Goal: Task Accomplishment & Management: Use online tool/utility

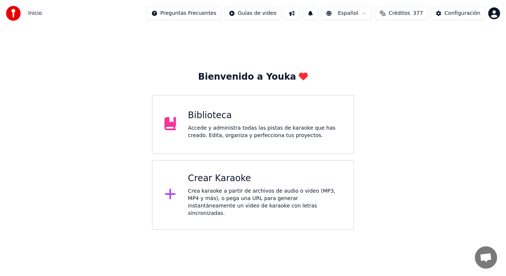
click at [249, 131] on div "Accede y administra todas las pistas de karaoke que has creado. Edita, organiza…" at bounding box center [265, 131] width 154 height 15
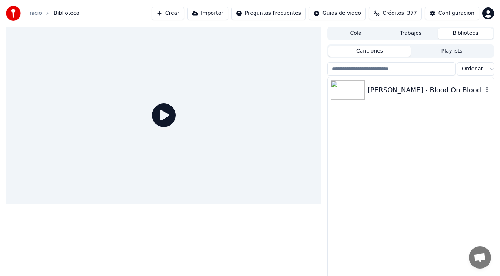
click at [394, 89] on div "[PERSON_NAME] - Blood On Blood" at bounding box center [426, 90] width 116 height 10
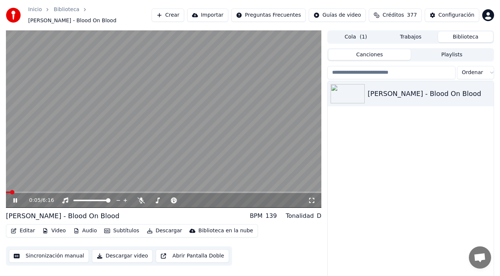
click at [15, 197] on icon at bounding box center [20, 200] width 17 height 6
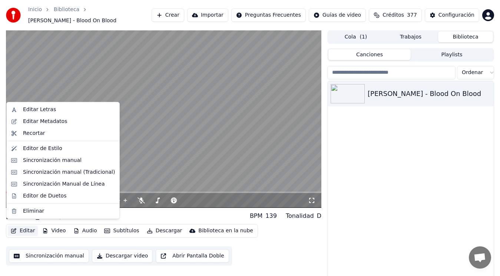
click at [24, 227] on button "Editar" at bounding box center [23, 231] width 30 height 10
click at [53, 174] on div "Sincronización manual (Tradicional)" at bounding box center [69, 172] width 92 height 7
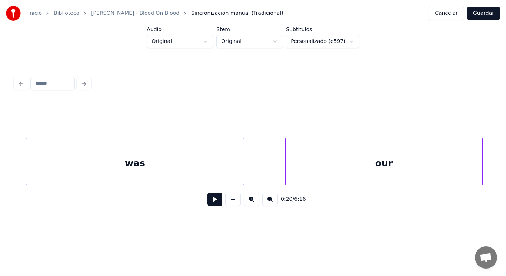
scroll to position [0, 60618]
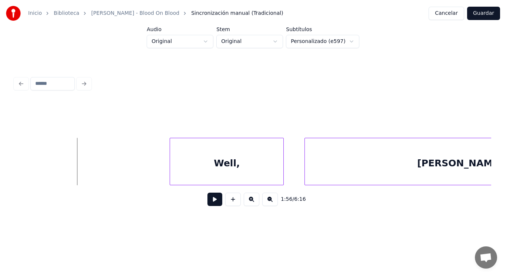
click at [207, 201] on button at bounding box center [214, 199] width 15 height 13
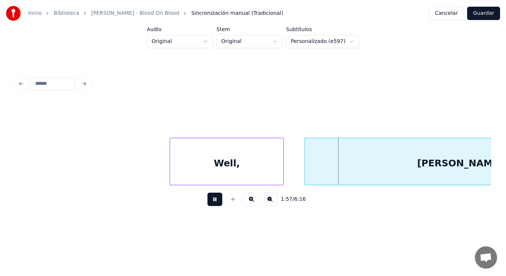
click at [207, 201] on button at bounding box center [214, 199] width 15 height 13
click at [210, 175] on div "Well," at bounding box center [226, 163] width 113 height 50
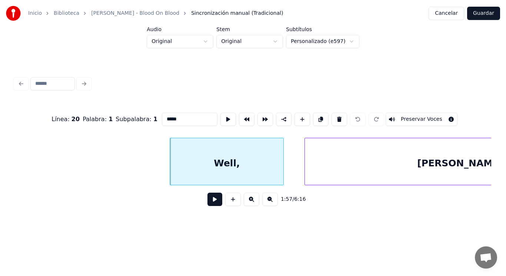
click at [209, 200] on button at bounding box center [214, 199] width 15 height 13
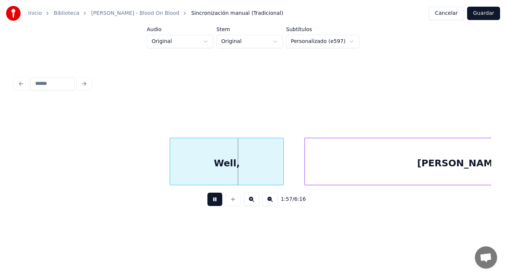
click at [209, 200] on button at bounding box center [214, 199] width 15 height 13
click at [276, 169] on div at bounding box center [276, 161] width 2 height 47
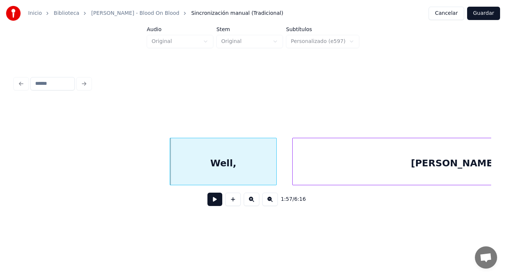
click at [293, 168] on div at bounding box center [294, 161] width 2 height 47
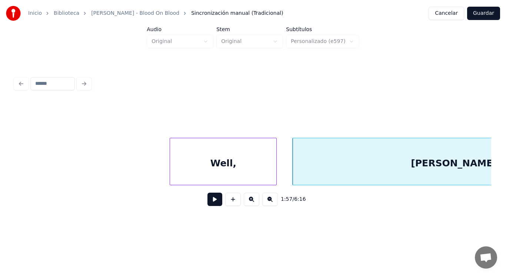
click at [208, 202] on button at bounding box center [214, 199] width 15 height 13
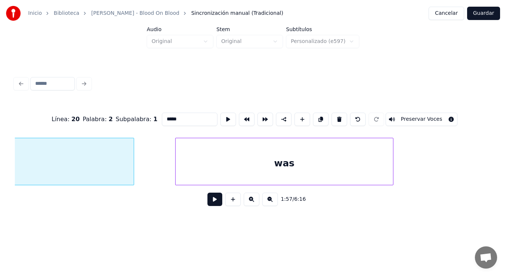
scroll to position [0, 60895]
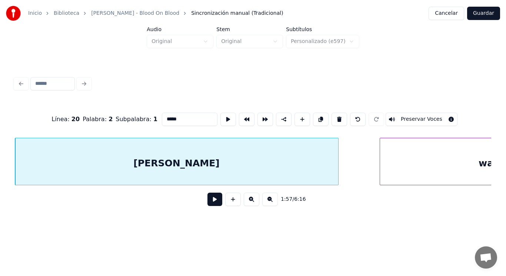
click at [208, 201] on button at bounding box center [214, 199] width 15 height 13
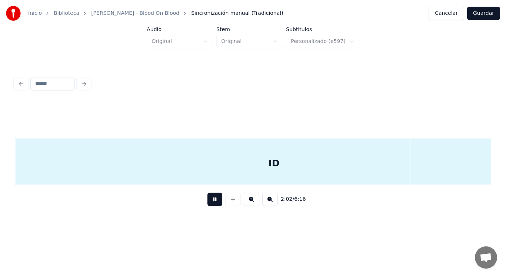
click at [208, 201] on button at bounding box center [214, 199] width 15 height 13
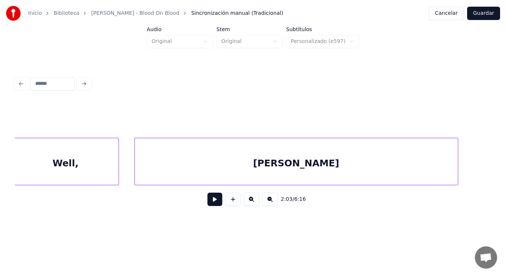
scroll to position [0, 60460]
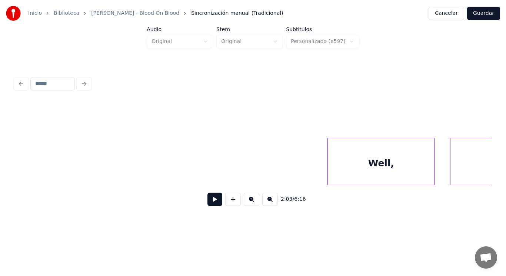
click at [213, 200] on button at bounding box center [214, 199] width 15 height 13
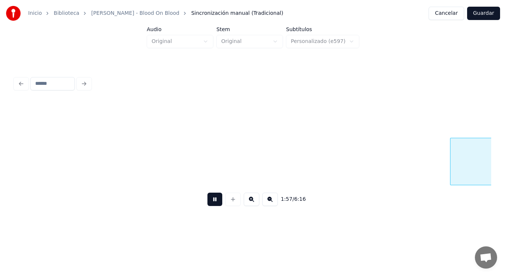
scroll to position [0, 60941]
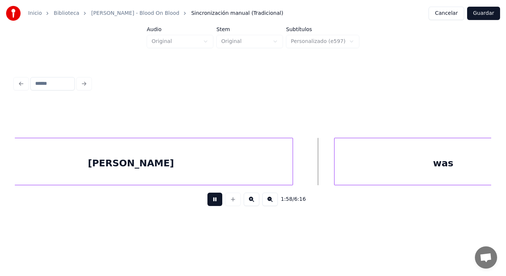
click at [213, 200] on button at bounding box center [214, 199] width 15 height 13
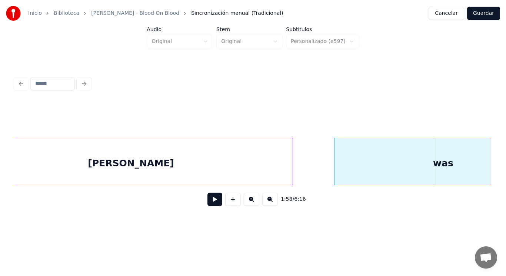
click at [213, 200] on button at bounding box center [214, 199] width 15 height 13
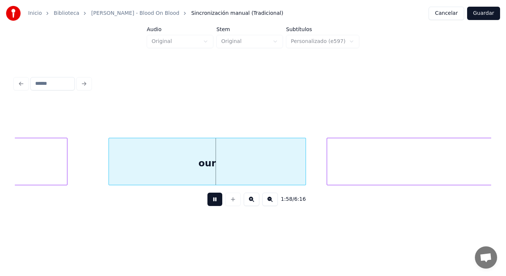
click at [213, 200] on button at bounding box center [214, 199] width 15 height 13
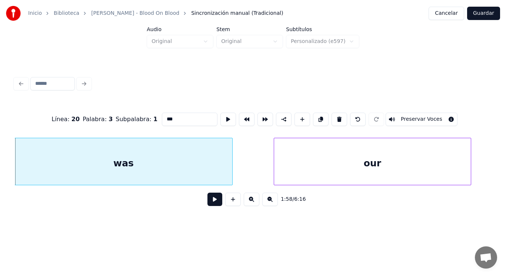
click at [210, 206] on button at bounding box center [214, 199] width 15 height 13
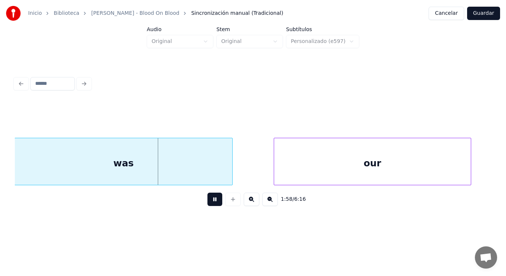
click at [210, 206] on button at bounding box center [214, 199] width 15 height 13
click at [207, 172] on div "was" at bounding box center [123, 163] width 217 height 50
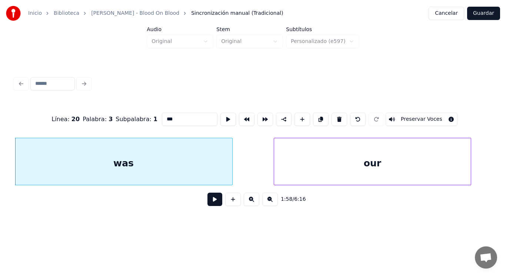
click at [209, 203] on button at bounding box center [214, 199] width 15 height 13
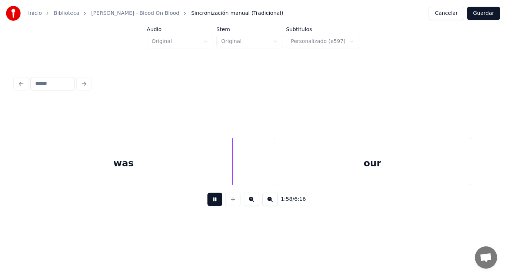
click at [209, 203] on button at bounding box center [214, 199] width 15 height 13
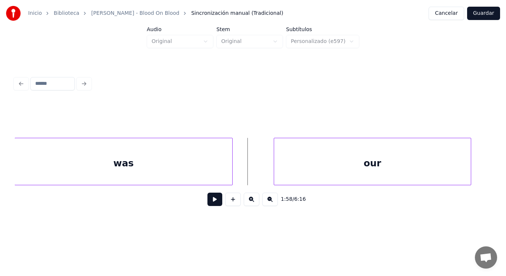
click at [216, 199] on button at bounding box center [214, 199] width 15 height 13
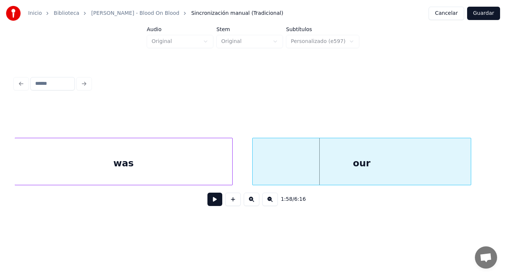
click at [254, 172] on div at bounding box center [254, 161] width 2 height 47
click at [209, 201] on button at bounding box center [214, 199] width 15 height 13
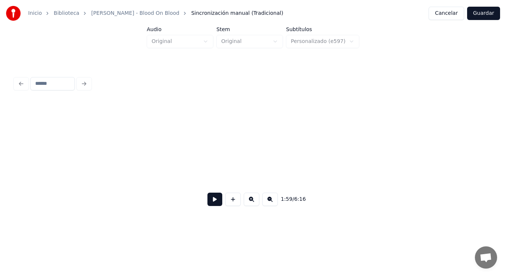
scroll to position [0, 61738]
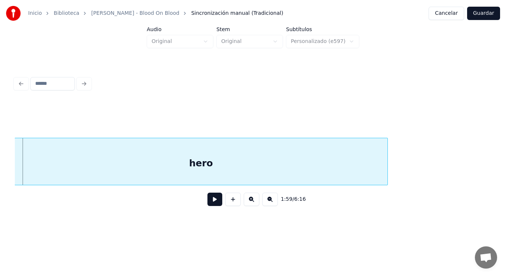
click at [92, 154] on div "hero" at bounding box center [201, 163] width 373 height 50
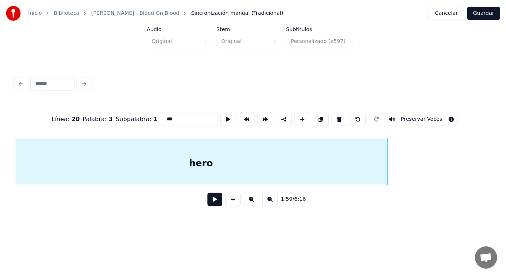
type input "****"
click at [209, 205] on button at bounding box center [214, 199] width 15 height 13
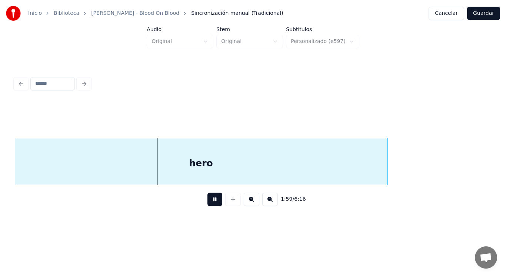
click at [209, 205] on button at bounding box center [214, 199] width 15 height 13
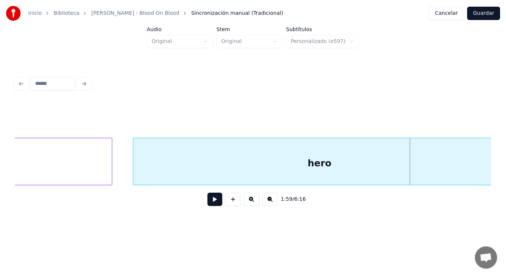
click at [85, 155] on div "our" at bounding box center [3, 163] width 218 height 50
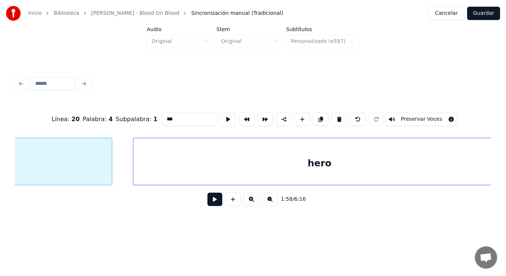
scroll to position [0, 61499]
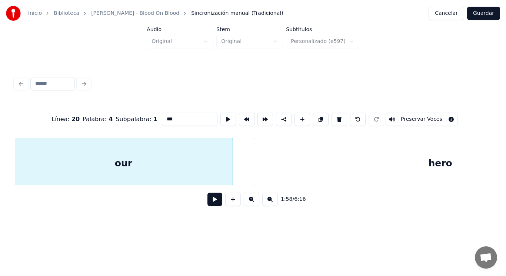
click at [211, 201] on button at bounding box center [214, 199] width 15 height 13
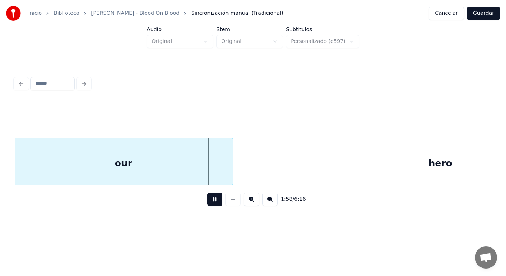
click at [211, 201] on button at bounding box center [214, 199] width 15 height 13
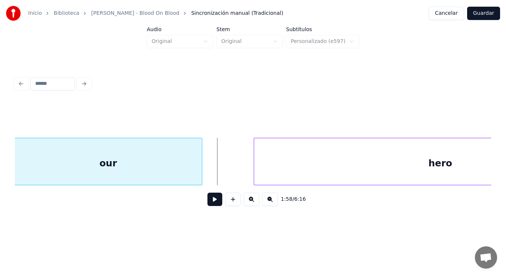
click at [201, 162] on div at bounding box center [201, 161] width 2 height 47
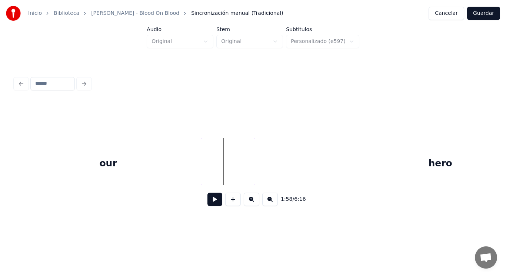
click at [208, 204] on button at bounding box center [214, 199] width 15 height 13
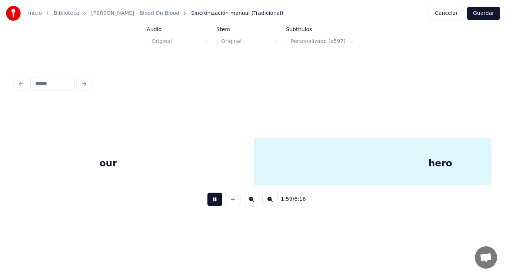
click at [208, 204] on button at bounding box center [214, 199] width 15 height 13
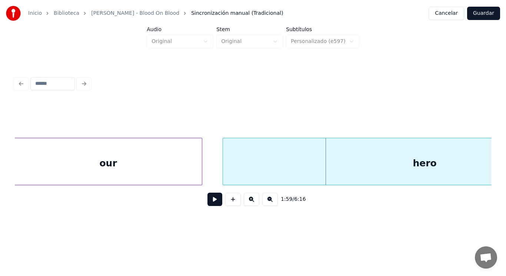
click at [224, 169] on div at bounding box center [224, 161] width 2 height 47
click at [207, 203] on button at bounding box center [214, 199] width 15 height 13
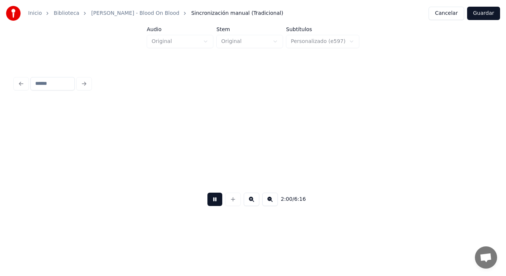
scroll to position [0, 62464]
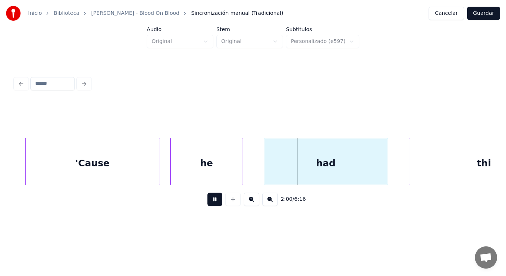
click at [207, 203] on button at bounding box center [214, 199] width 15 height 13
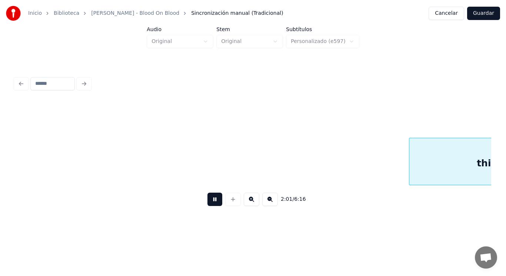
scroll to position [0, 62943]
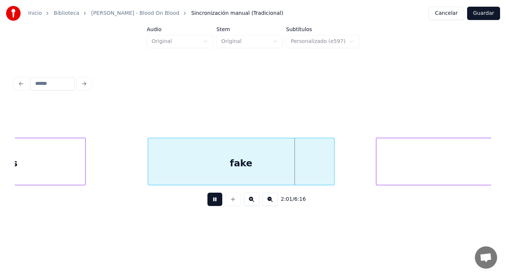
click at [207, 203] on button at bounding box center [214, 199] width 15 height 13
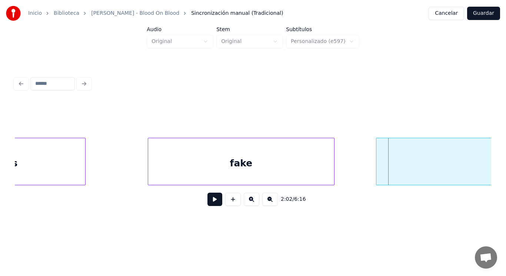
click at [213, 177] on div "fake" at bounding box center [241, 163] width 186 height 50
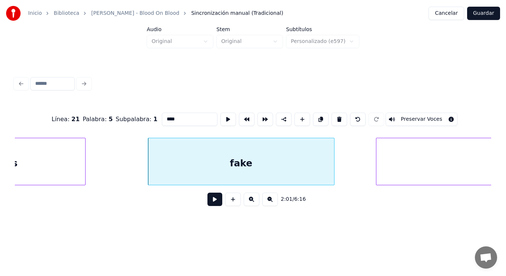
click at [207, 200] on button at bounding box center [214, 199] width 15 height 13
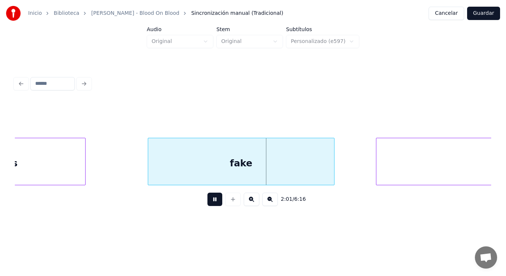
click at [207, 200] on button at bounding box center [214, 199] width 15 height 13
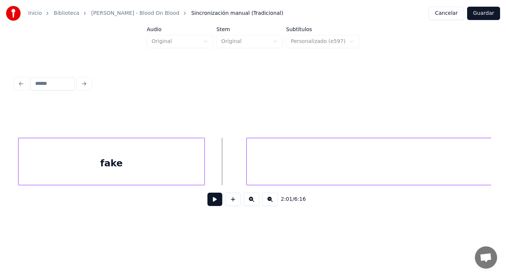
scroll to position [0, 63091]
click at [207, 205] on button at bounding box center [214, 199] width 15 height 13
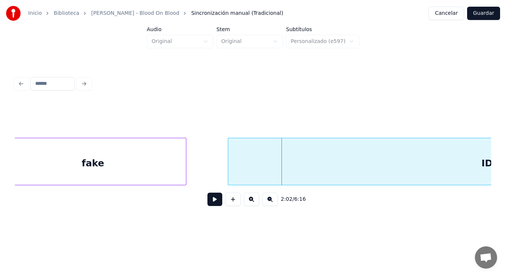
click at [207, 206] on button at bounding box center [214, 199] width 15 height 13
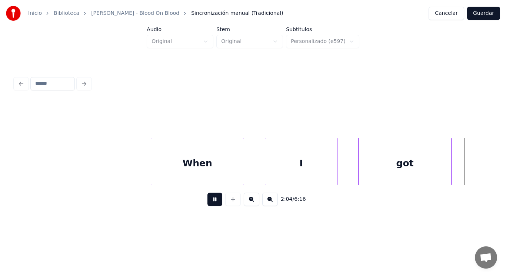
scroll to position [0, 64543]
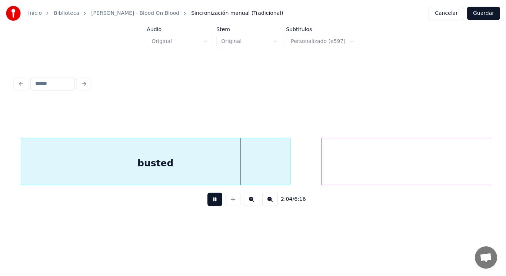
click at [207, 206] on button at bounding box center [214, 199] width 15 height 13
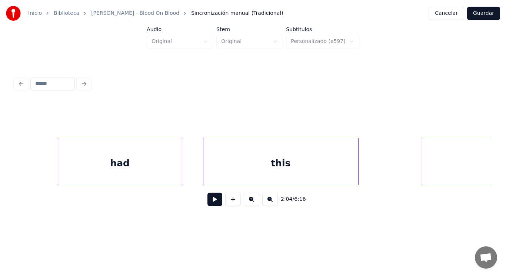
scroll to position [0, 63459]
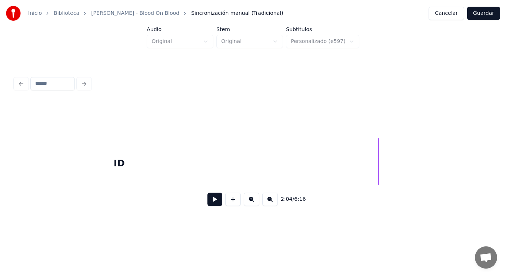
click at [179, 169] on div "ID" at bounding box center [119, 163] width 518 height 50
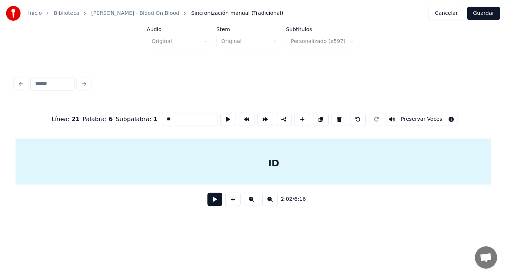
click at [211, 205] on button at bounding box center [214, 199] width 15 height 13
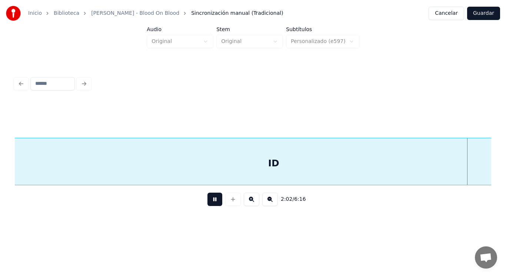
click at [211, 205] on button at bounding box center [214, 199] width 15 height 13
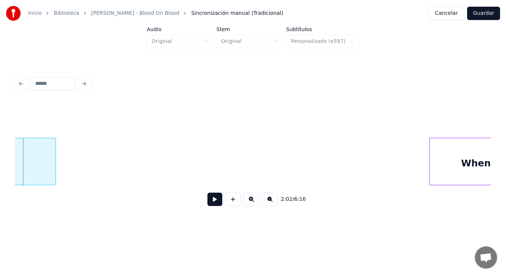
click at [211, 205] on button at bounding box center [214, 199] width 15 height 13
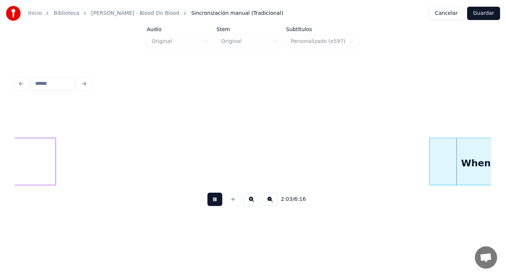
scroll to position [0, 64263]
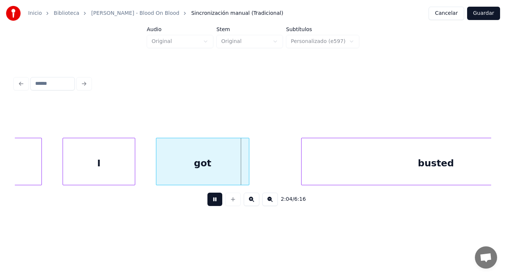
click at [211, 205] on button at bounding box center [214, 199] width 15 height 13
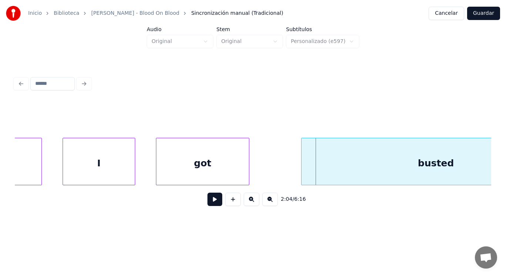
click at [328, 151] on div "busted" at bounding box center [436, 163] width 269 height 50
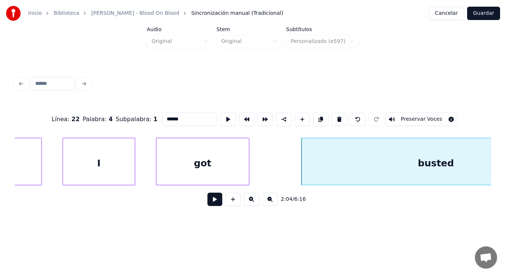
click at [213, 202] on button at bounding box center [214, 199] width 15 height 13
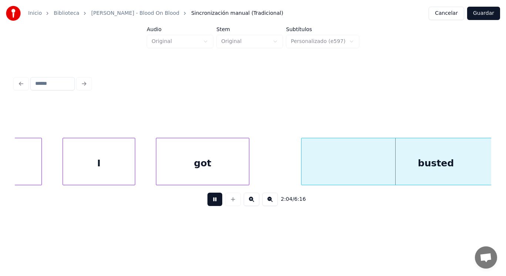
click at [213, 202] on button at bounding box center [214, 199] width 15 height 13
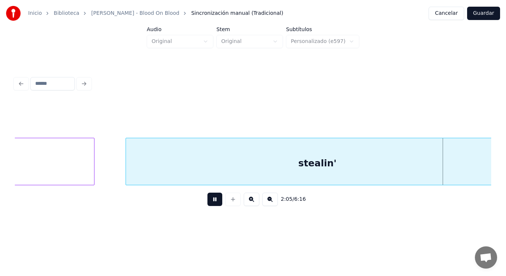
click at [213, 202] on button at bounding box center [214, 199] width 15 height 13
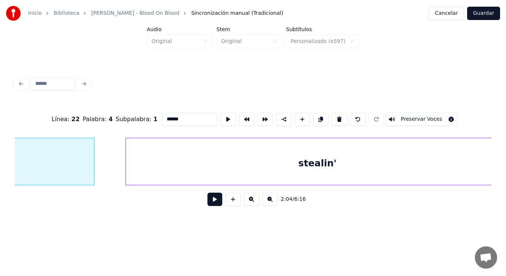
scroll to position [0, 64549]
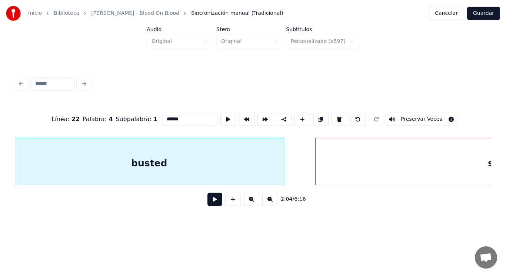
click at [207, 201] on button at bounding box center [214, 199] width 15 height 13
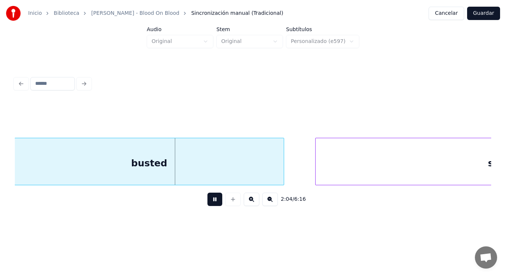
click at [207, 201] on button at bounding box center [214, 199] width 15 height 13
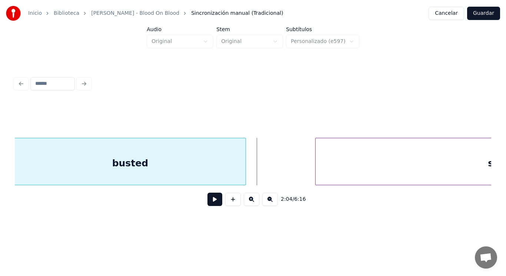
click at [244, 166] on div at bounding box center [244, 161] width 2 height 47
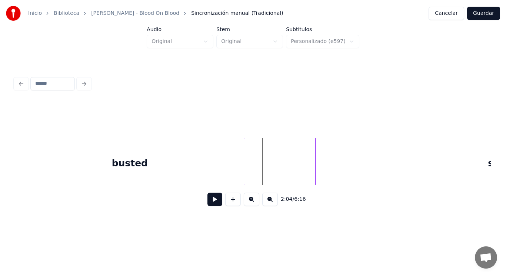
click at [216, 199] on button at bounding box center [214, 199] width 15 height 13
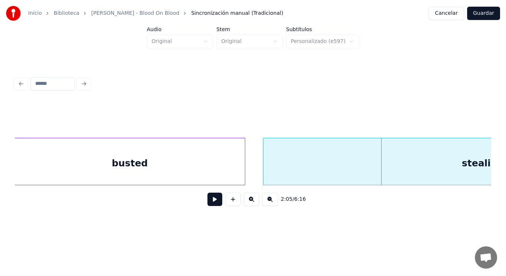
click at [264, 176] on div at bounding box center [264, 161] width 2 height 47
click at [211, 200] on button at bounding box center [214, 199] width 15 height 13
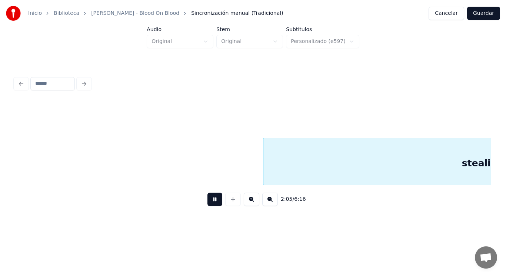
scroll to position [0, 65027]
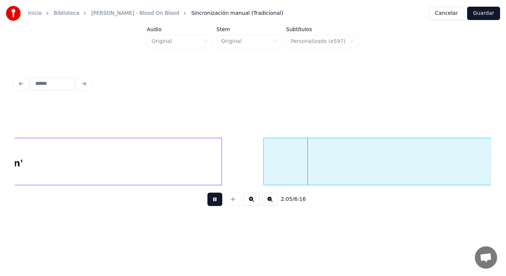
click at [211, 200] on button at bounding box center [214, 199] width 15 height 13
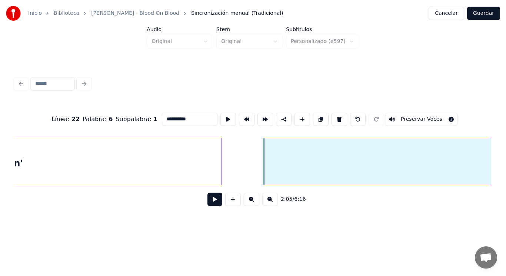
click at [208, 203] on button at bounding box center [214, 199] width 15 height 13
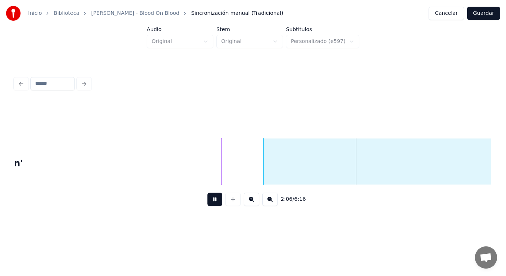
click at [208, 203] on button at bounding box center [214, 199] width 15 height 13
click at [251, 175] on div at bounding box center [251, 161] width 2 height 47
click at [212, 200] on button at bounding box center [214, 199] width 15 height 13
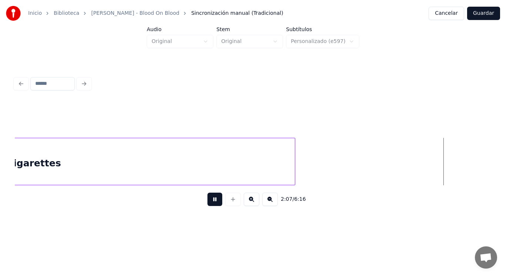
scroll to position [0, 65986]
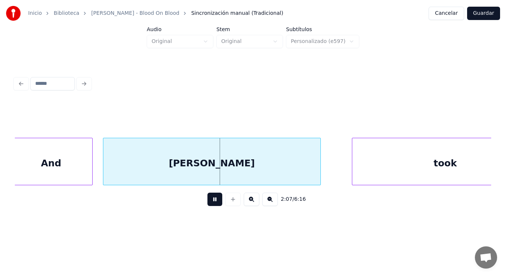
click at [212, 200] on button at bounding box center [214, 199] width 15 height 13
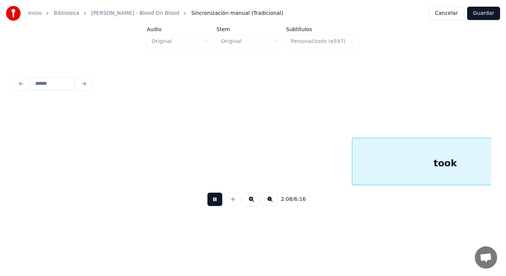
scroll to position [0, 66470]
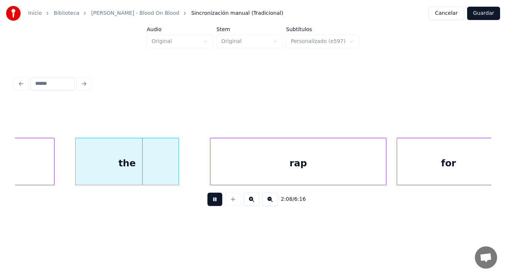
click at [212, 200] on button at bounding box center [214, 199] width 15 height 13
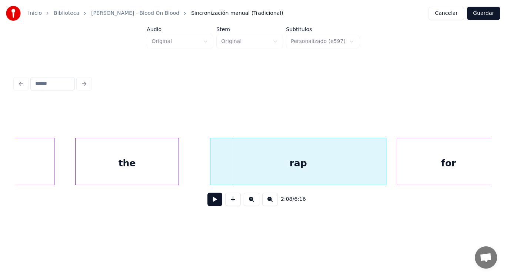
click at [212, 200] on button at bounding box center [214, 199] width 15 height 13
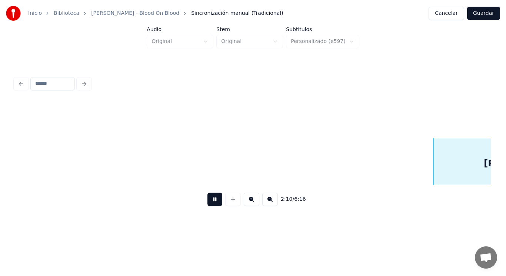
scroll to position [0, 67914]
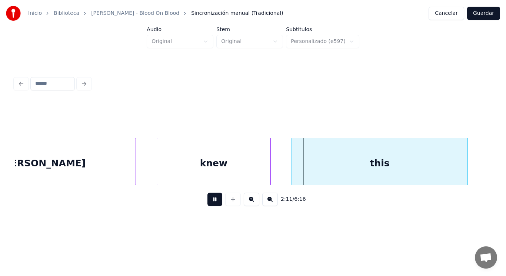
click at [212, 200] on button at bounding box center [214, 199] width 15 height 13
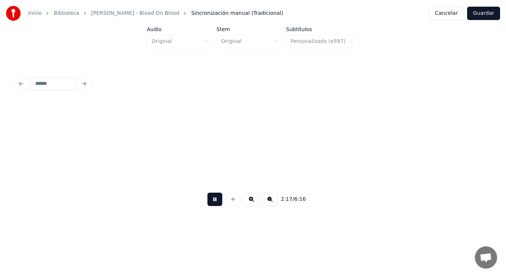
scroll to position [0, 71291]
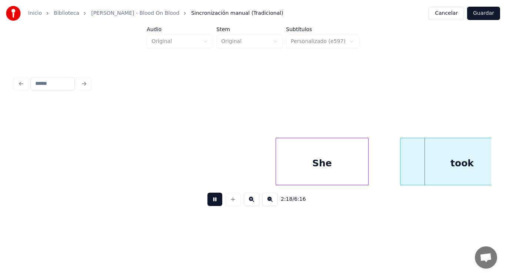
click at [212, 200] on button at bounding box center [214, 199] width 15 height 13
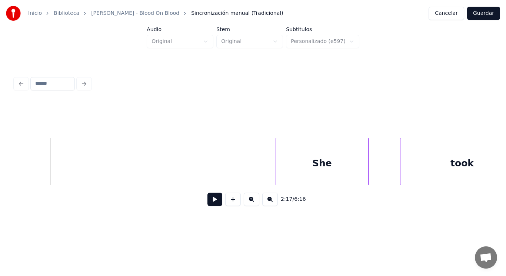
click at [212, 205] on button at bounding box center [214, 199] width 15 height 13
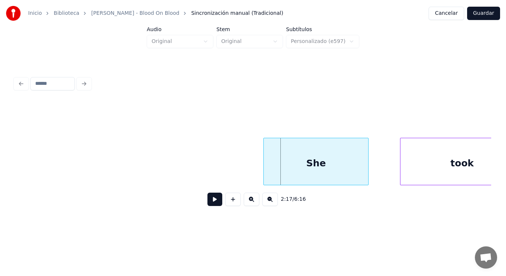
click at [266, 166] on div at bounding box center [265, 161] width 2 height 47
click at [207, 203] on button at bounding box center [214, 199] width 15 height 13
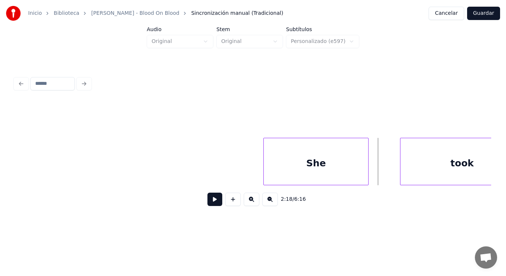
click at [268, 173] on div "She" at bounding box center [316, 163] width 104 height 50
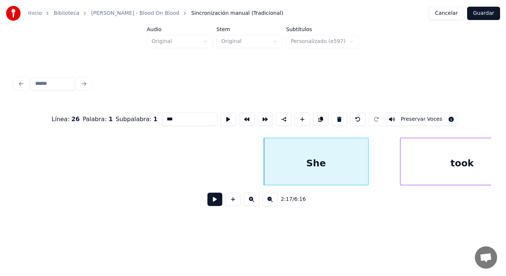
click at [207, 200] on button at bounding box center [214, 199] width 15 height 13
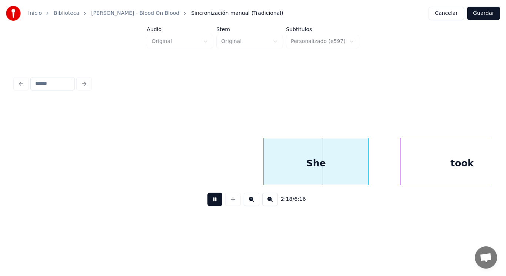
click at [207, 200] on button at bounding box center [214, 199] width 15 height 13
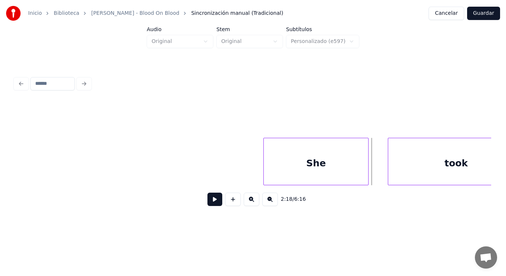
click at [388, 169] on div at bounding box center [389, 161] width 2 height 47
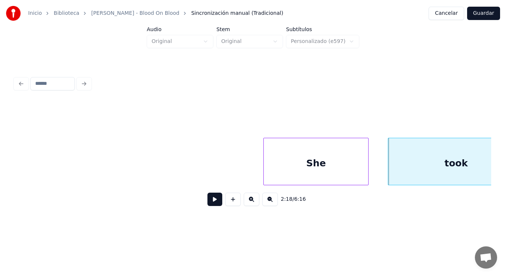
click at [283, 167] on div "She" at bounding box center [316, 163] width 104 height 50
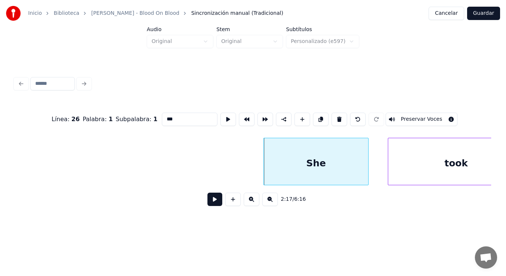
click at [208, 204] on button at bounding box center [214, 199] width 15 height 13
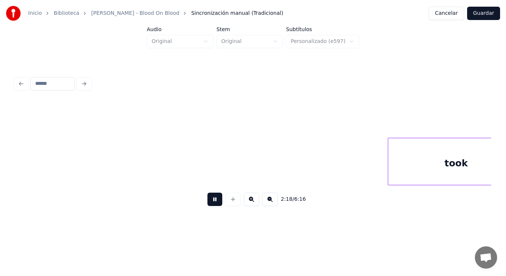
scroll to position [0, 71772]
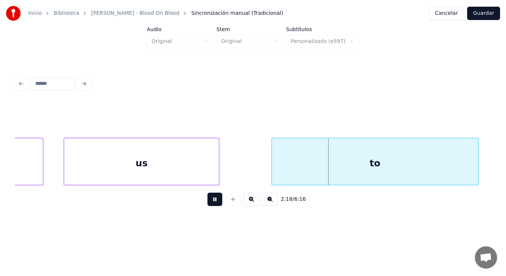
click at [208, 204] on button at bounding box center [214, 199] width 15 height 13
click at [202, 174] on div "us" at bounding box center [141, 163] width 155 height 50
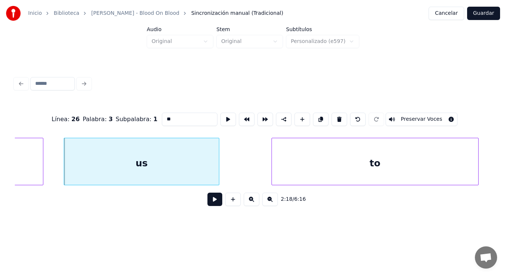
click at [209, 204] on button at bounding box center [214, 199] width 15 height 13
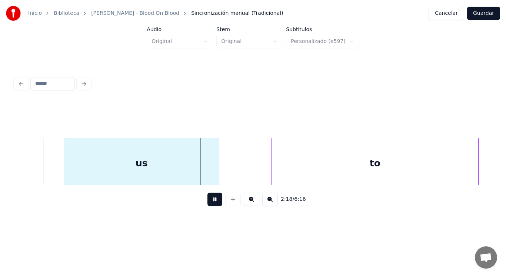
click at [209, 204] on button at bounding box center [214, 199] width 15 height 13
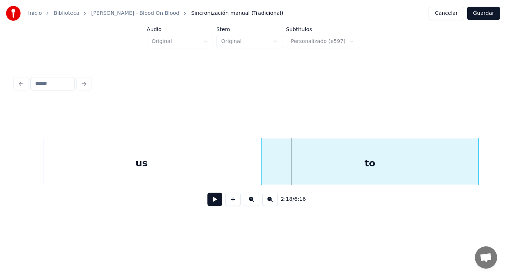
click at [263, 175] on div at bounding box center [263, 161] width 2 height 47
click at [209, 199] on button at bounding box center [214, 199] width 15 height 13
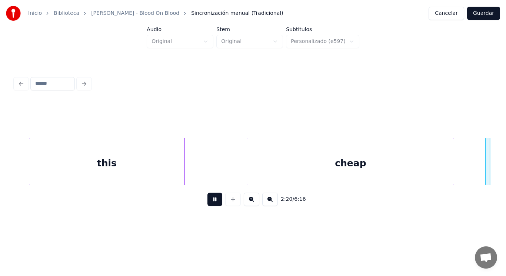
scroll to position [0, 72738]
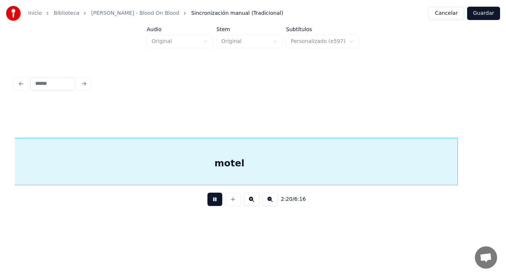
click at [209, 199] on button at bounding box center [214, 199] width 15 height 13
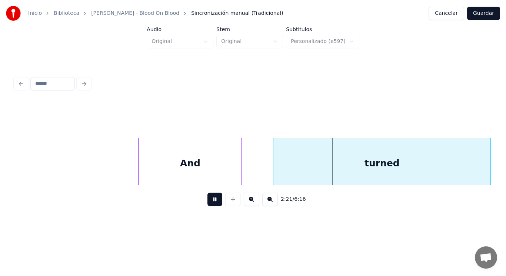
click at [209, 199] on button at bounding box center [214, 199] width 15 height 13
click at [138, 172] on div at bounding box center [139, 161] width 2 height 47
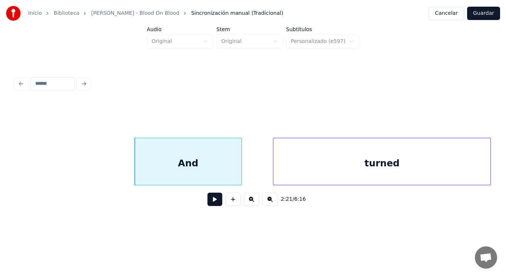
click at [210, 203] on button at bounding box center [214, 199] width 15 height 13
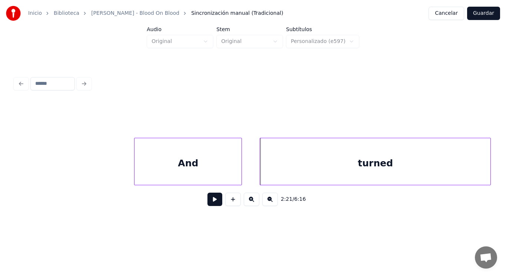
click at [261, 169] on div at bounding box center [261, 161] width 2 height 47
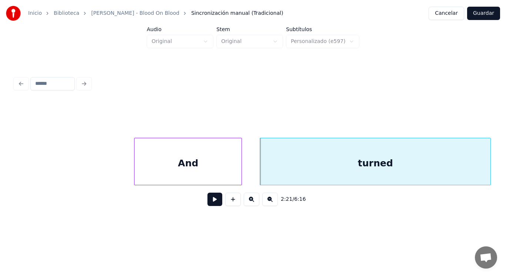
click at [207, 199] on button at bounding box center [214, 199] width 15 height 13
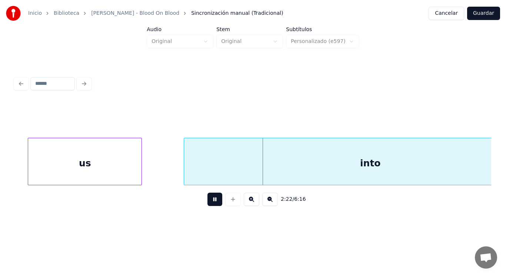
click at [207, 199] on button at bounding box center [214, 199] width 15 height 13
click at [80, 155] on div "us" at bounding box center [84, 163] width 113 height 50
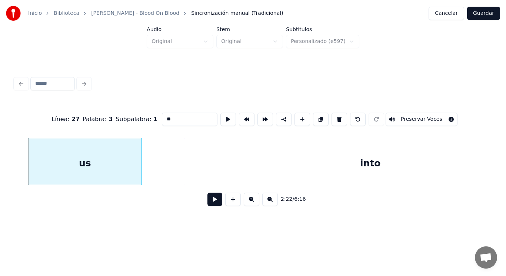
click at [214, 202] on button at bounding box center [214, 199] width 15 height 13
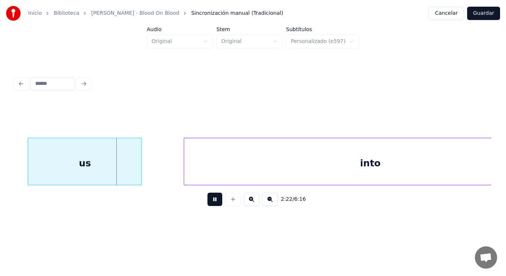
click at [214, 202] on button at bounding box center [214, 199] width 15 height 13
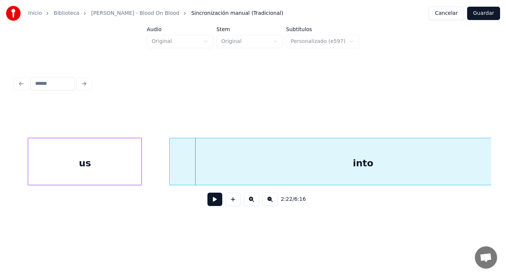
click at [171, 177] on div at bounding box center [171, 161] width 2 height 47
click at [207, 200] on button at bounding box center [214, 199] width 15 height 13
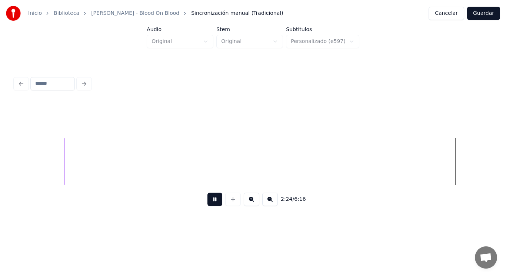
scroll to position [0, 75150]
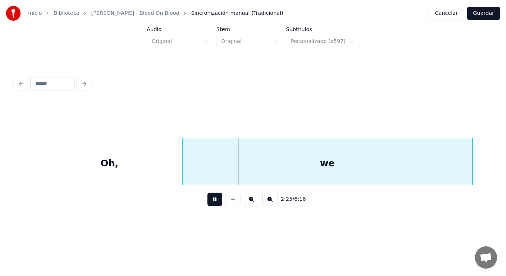
click at [207, 200] on button at bounding box center [214, 199] width 15 height 13
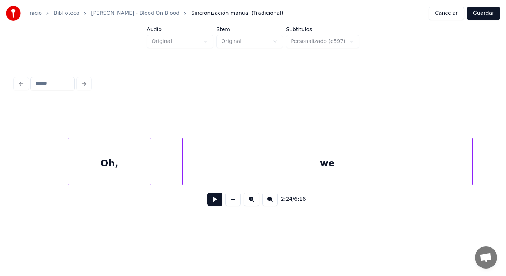
click at [207, 201] on button at bounding box center [214, 199] width 15 height 13
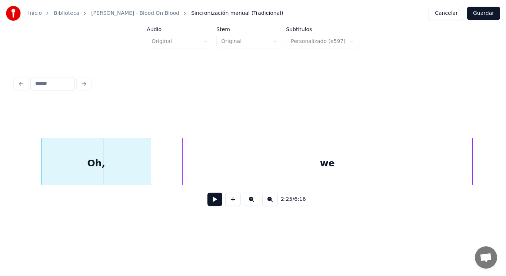
click at [42, 169] on div at bounding box center [43, 161] width 2 height 47
click at [212, 203] on button at bounding box center [214, 199] width 15 height 13
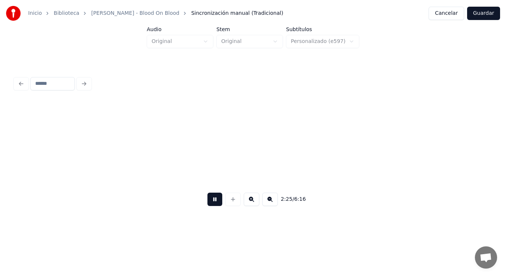
scroll to position [0, 75630]
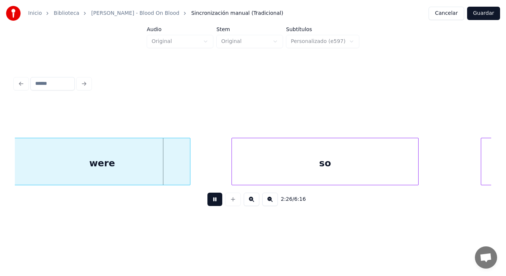
click at [212, 203] on button at bounding box center [214, 199] width 15 height 13
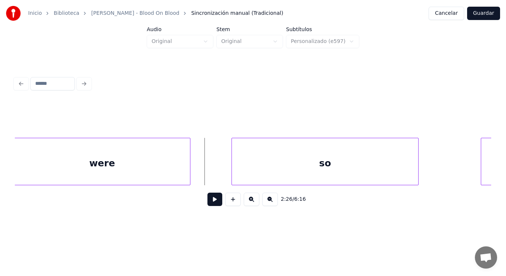
click at [146, 156] on div "were" at bounding box center [102, 163] width 176 height 50
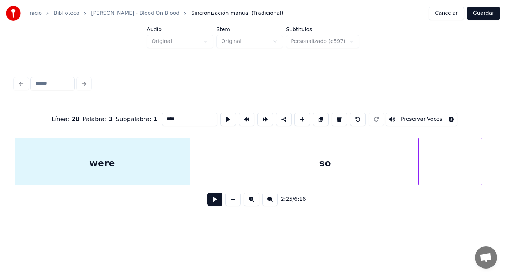
scroll to position [0, 75629]
click at [209, 199] on button at bounding box center [214, 199] width 15 height 13
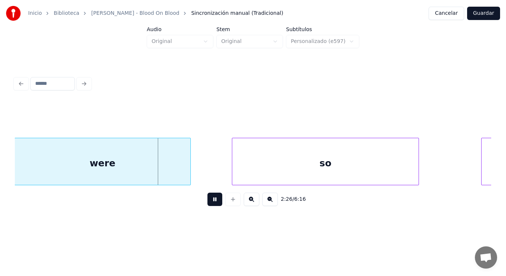
click at [209, 199] on button at bounding box center [214, 199] width 15 height 13
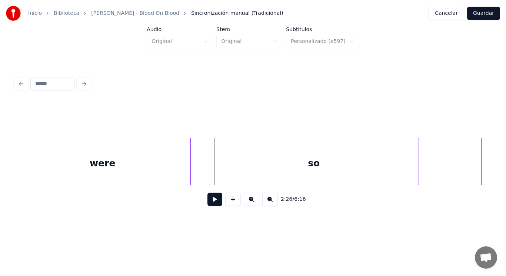
click at [210, 169] on div at bounding box center [210, 161] width 2 height 47
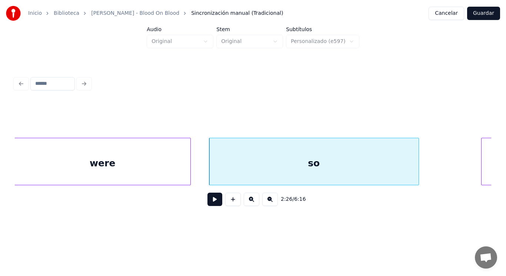
click at [208, 200] on button at bounding box center [214, 199] width 15 height 13
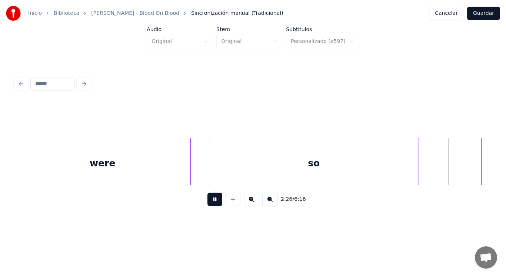
scroll to position [0, 76111]
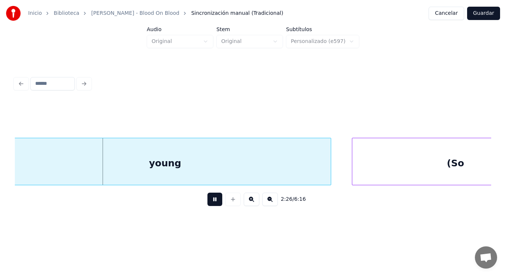
click at [208, 200] on button at bounding box center [214, 199] width 15 height 13
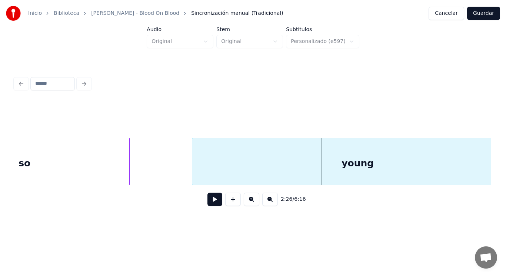
click at [88, 155] on div "so" at bounding box center [24, 163] width 209 height 50
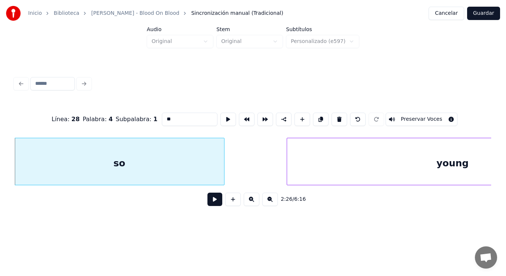
click at [209, 200] on button at bounding box center [214, 199] width 15 height 13
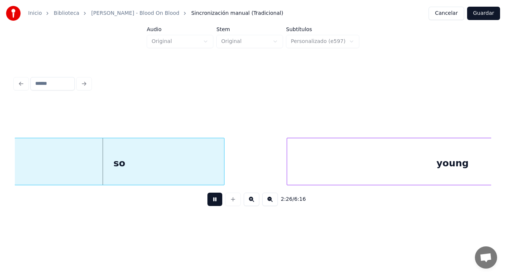
click at [209, 200] on button at bounding box center [214, 199] width 15 height 13
click at [207, 168] on div at bounding box center [207, 161] width 2 height 47
click at [209, 201] on button at bounding box center [214, 199] width 15 height 13
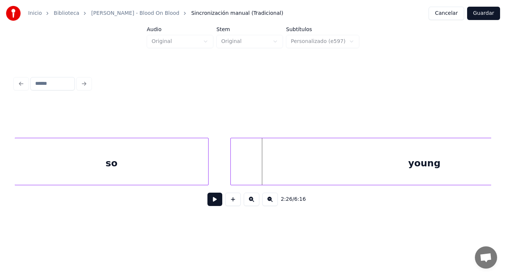
click at [231, 172] on div at bounding box center [232, 161] width 2 height 47
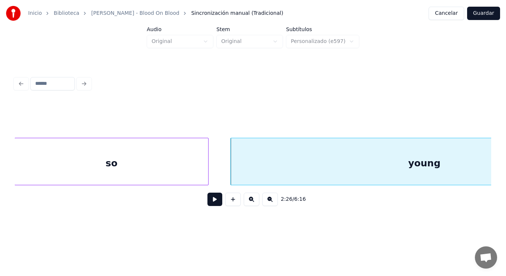
click at [213, 198] on button at bounding box center [214, 199] width 15 height 13
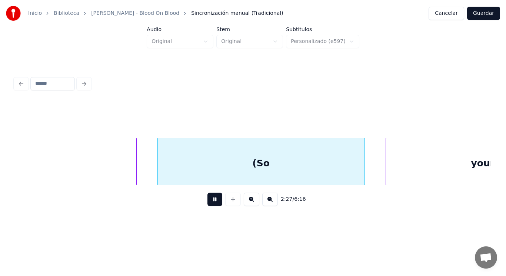
click at [213, 198] on button at bounding box center [214, 199] width 15 height 13
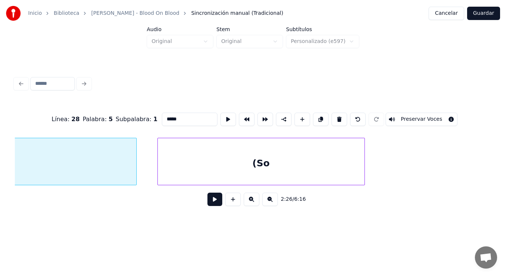
scroll to position [0, 76040]
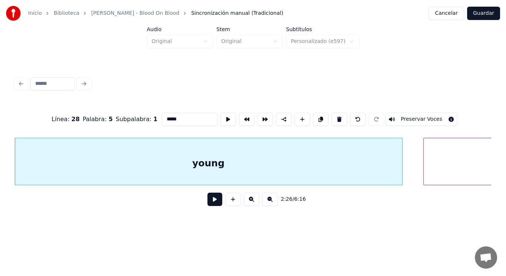
click at [213, 200] on button at bounding box center [214, 199] width 15 height 13
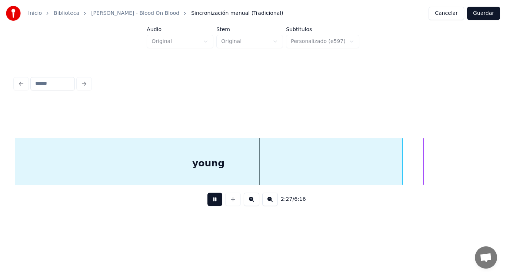
click at [213, 200] on button at bounding box center [214, 199] width 15 height 13
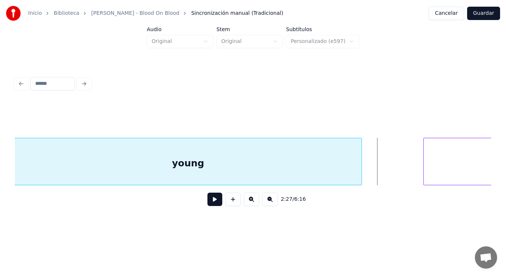
click at [360, 172] on div at bounding box center [360, 161] width 2 height 47
click at [377, 175] on div at bounding box center [377, 161] width 2 height 47
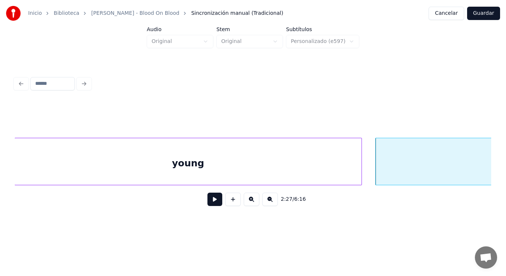
click at [212, 202] on button at bounding box center [214, 199] width 15 height 13
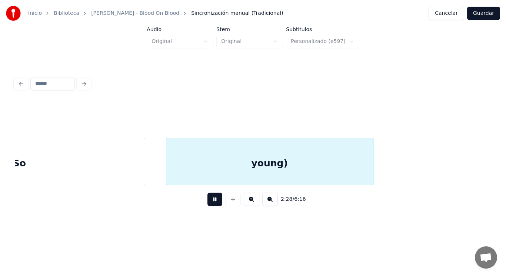
click at [212, 202] on button at bounding box center [214, 199] width 15 height 13
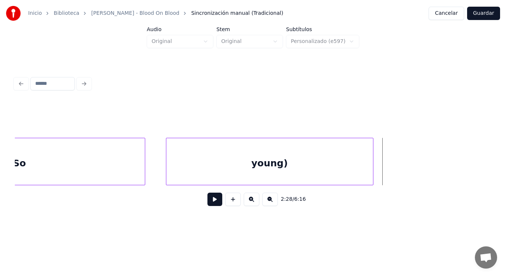
click at [140, 162] on div "(So" at bounding box center [17, 163] width 255 height 50
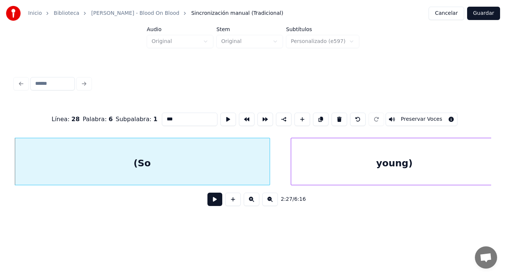
click at [210, 203] on button at bounding box center [214, 199] width 15 height 13
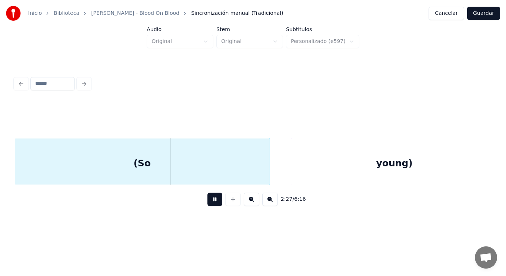
click at [210, 203] on button at bounding box center [214, 199] width 15 height 13
click at [243, 168] on div at bounding box center [243, 161] width 2 height 47
click at [209, 200] on button at bounding box center [214, 199] width 15 height 13
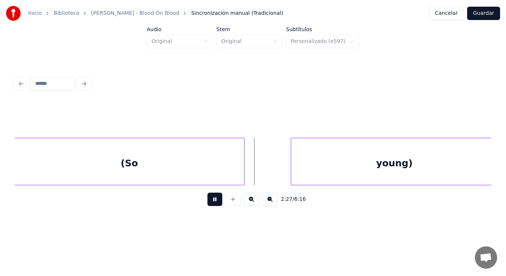
click at [209, 200] on button at bounding box center [214, 199] width 15 height 13
click at [260, 169] on div at bounding box center [261, 161] width 2 height 47
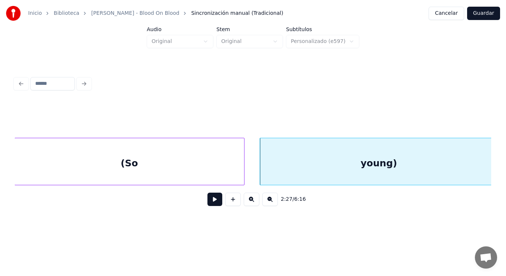
click at [208, 203] on button at bounding box center [214, 199] width 15 height 13
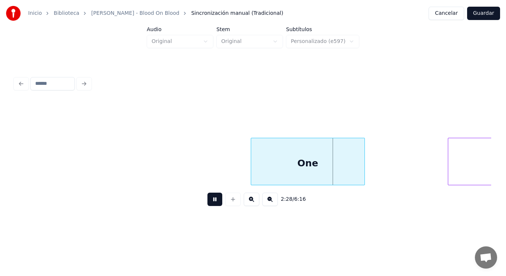
click at [208, 203] on button at bounding box center [214, 199] width 15 height 13
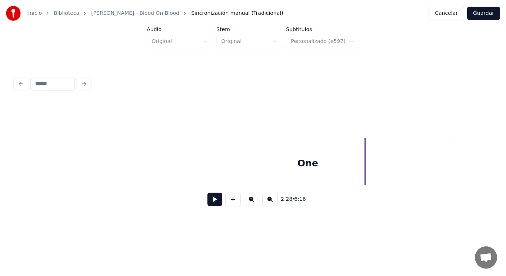
click at [207, 203] on button at bounding box center [214, 199] width 15 height 13
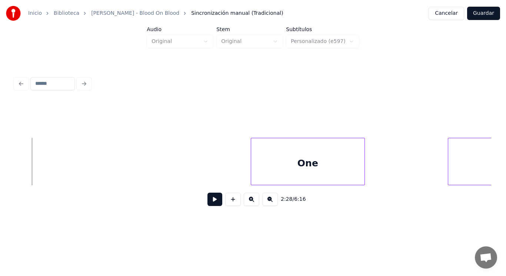
click at [215, 205] on button at bounding box center [214, 199] width 15 height 13
click at [209, 172] on div at bounding box center [210, 161] width 2 height 47
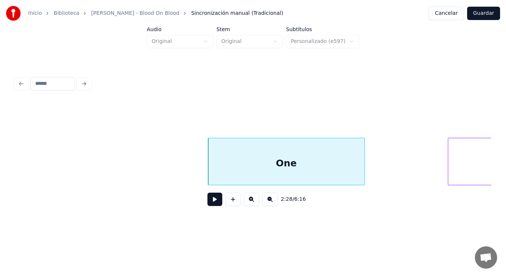
click at [209, 206] on button at bounding box center [214, 199] width 15 height 13
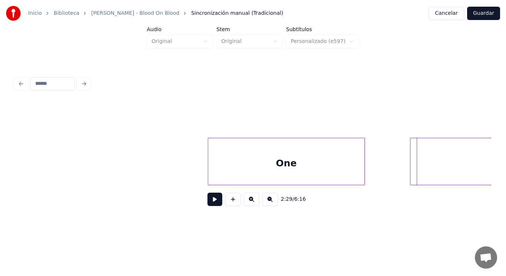
click at [412, 170] on div at bounding box center [412, 161] width 2 height 47
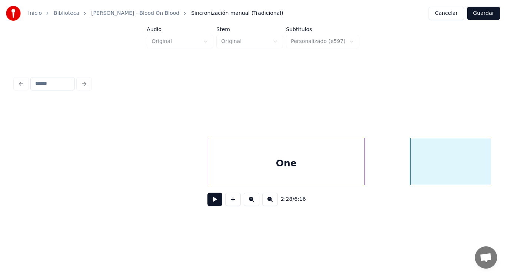
click at [219, 179] on div "One" at bounding box center [286, 163] width 156 height 50
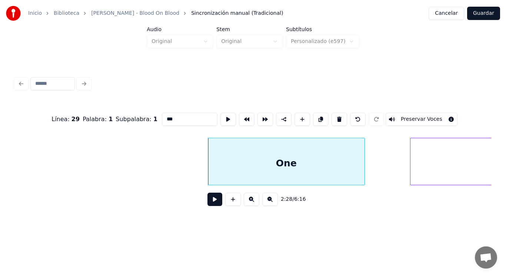
click at [211, 197] on button at bounding box center [214, 199] width 15 height 13
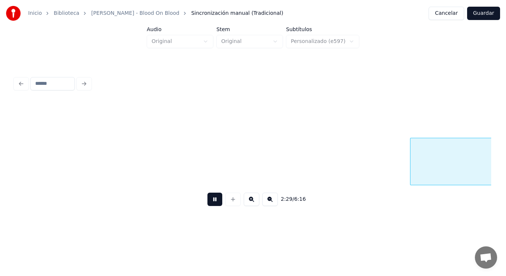
scroll to position [0, 77373]
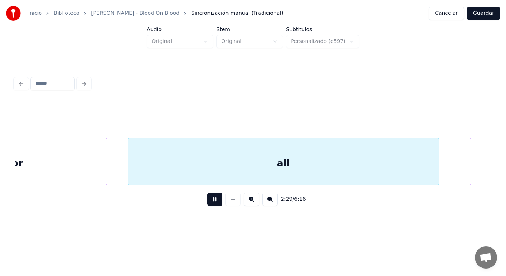
click at [211, 197] on button at bounding box center [214, 199] width 15 height 13
click at [197, 171] on div "all" at bounding box center [283, 163] width 310 height 50
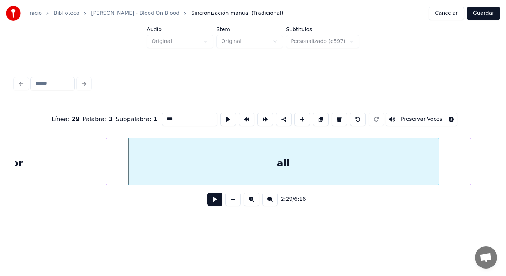
click at [211, 200] on button at bounding box center [214, 199] width 15 height 13
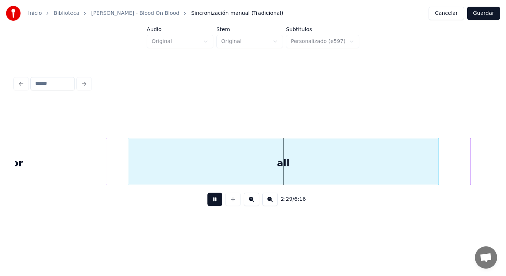
click at [211, 200] on button at bounding box center [214, 199] width 15 height 13
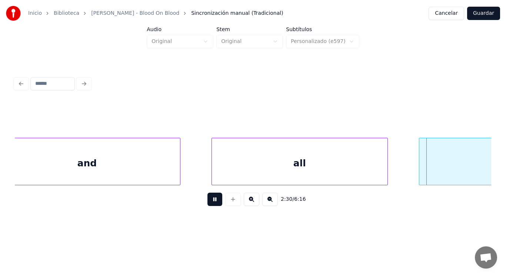
scroll to position [0, 78330]
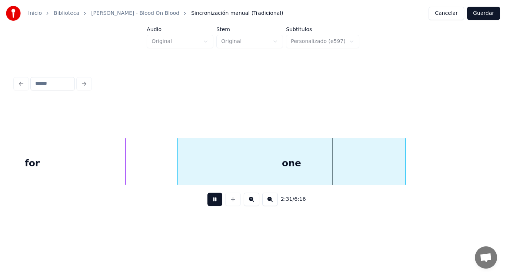
click at [211, 200] on button at bounding box center [214, 199] width 15 height 13
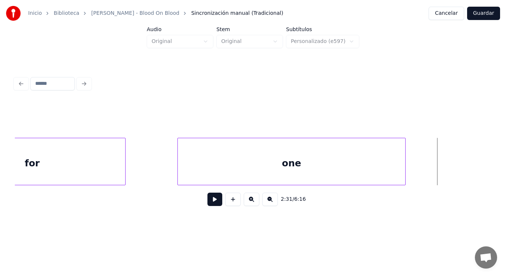
click at [62, 167] on div "for" at bounding box center [32, 163] width 186 height 50
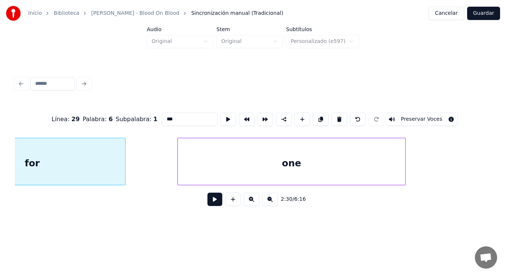
scroll to position [0, 78254]
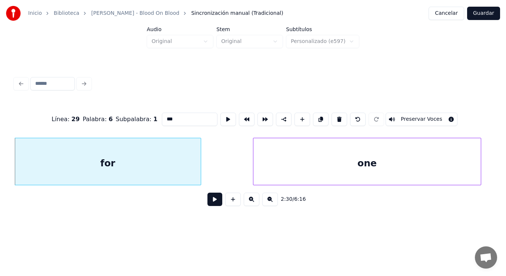
click at [212, 203] on button at bounding box center [214, 199] width 15 height 13
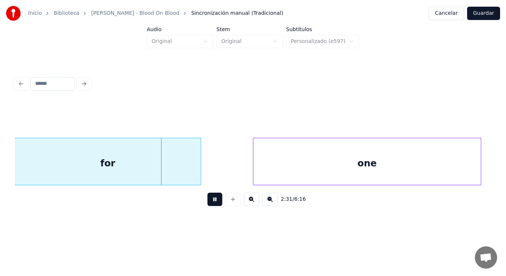
click at [212, 203] on button at bounding box center [214, 199] width 15 height 13
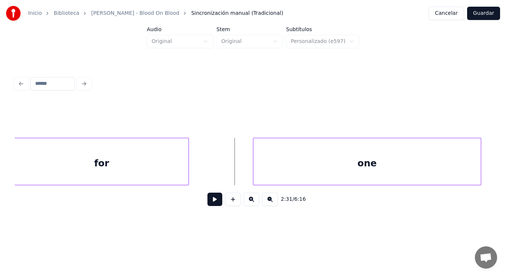
click at [188, 171] on div at bounding box center [187, 161] width 2 height 47
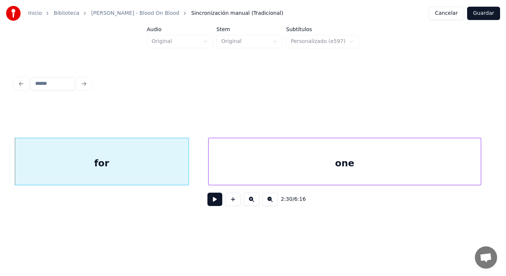
click at [209, 169] on div at bounding box center [210, 161] width 2 height 47
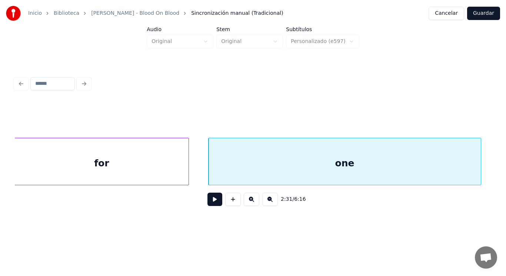
click at [209, 206] on button at bounding box center [214, 199] width 15 height 13
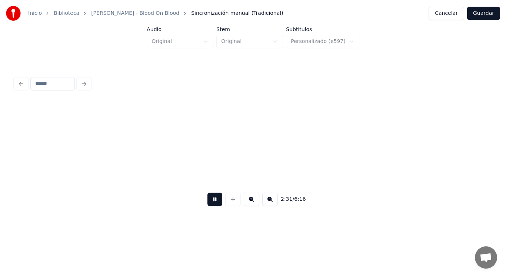
scroll to position [0, 78740]
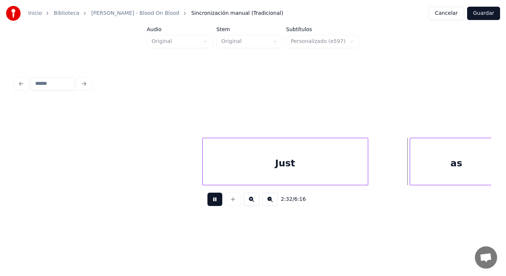
click at [209, 206] on button at bounding box center [214, 199] width 15 height 13
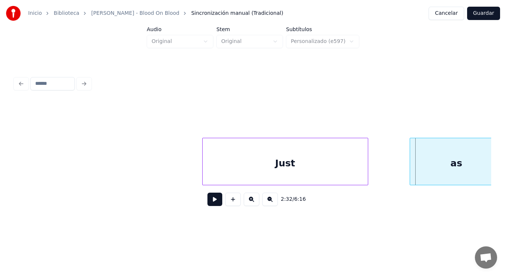
click at [225, 179] on div "Just" at bounding box center [285, 163] width 165 height 50
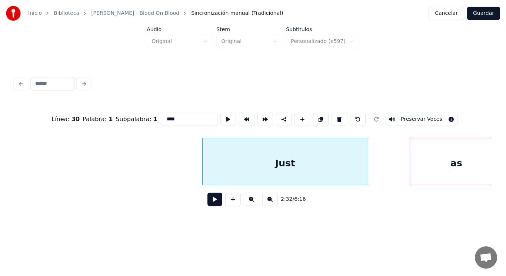
click at [212, 201] on button at bounding box center [214, 199] width 15 height 13
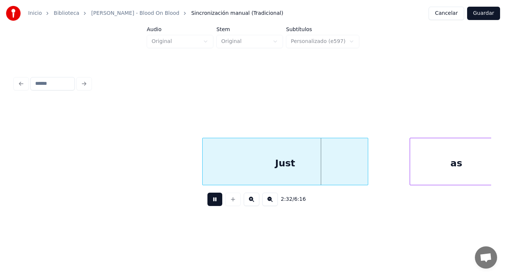
click at [212, 201] on button at bounding box center [214, 199] width 15 height 13
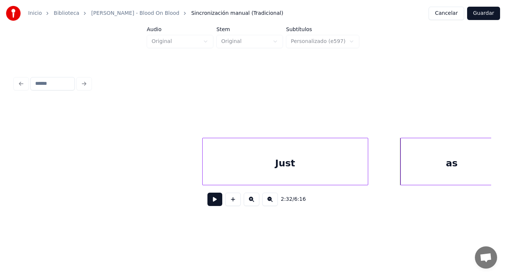
click at [401, 173] on div at bounding box center [402, 161] width 2 height 47
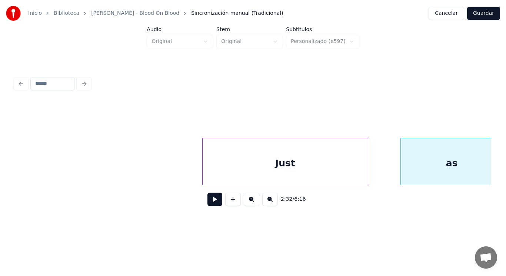
click at [212, 200] on button at bounding box center [214, 199] width 15 height 13
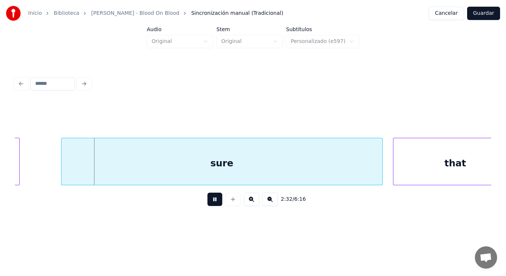
click at [212, 200] on button at bounding box center [214, 199] width 15 height 13
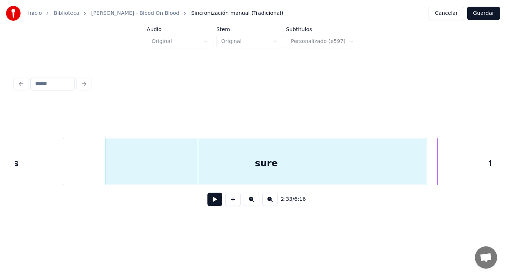
click at [39, 163] on div "as" at bounding box center [13, 163] width 102 height 50
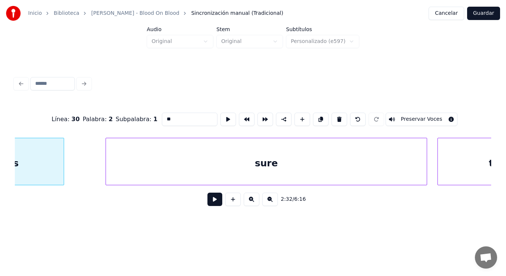
scroll to position [0, 79126]
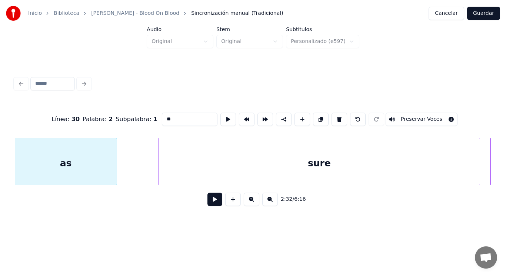
click at [209, 200] on button at bounding box center [214, 199] width 15 height 13
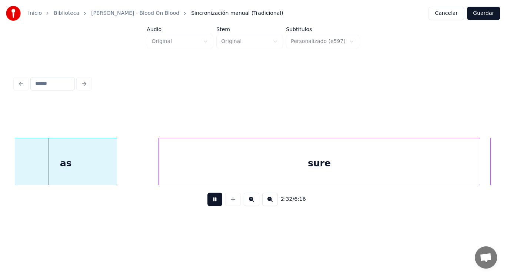
click at [209, 200] on button at bounding box center [214, 199] width 15 height 13
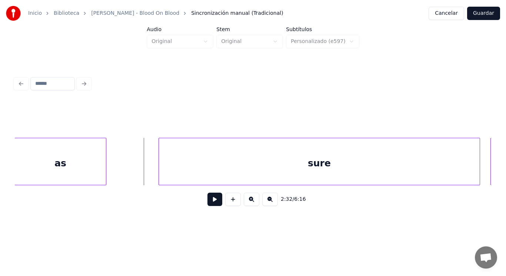
click at [104, 175] on div at bounding box center [105, 161] width 2 height 47
click at [124, 170] on div at bounding box center [124, 161] width 2 height 47
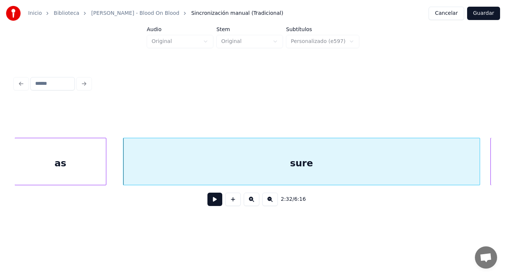
click at [214, 200] on button at bounding box center [214, 199] width 15 height 13
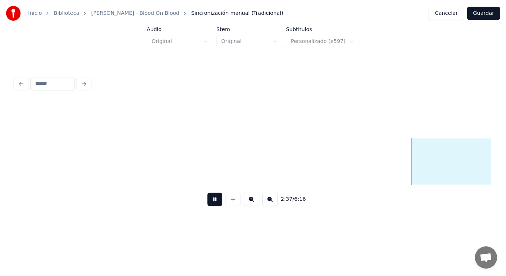
scroll to position [0, 81525]
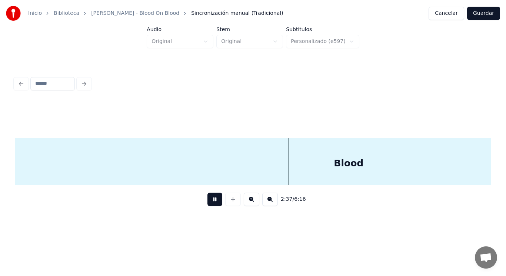
click at [214, 200] on button at bounding box center [214, 199] width 15 height 13
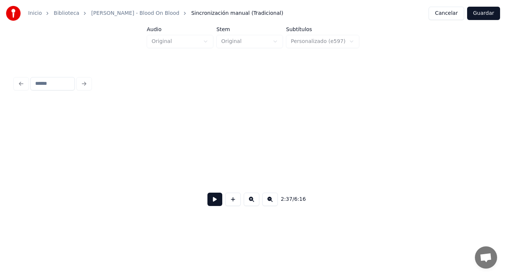
click at [506, 151] on div "Inicio Biblioteca [PERSON_NAME] - Blood On Blood Sincronización manual (Tradici…" at bounding box center [253, 113] width 506 height 226
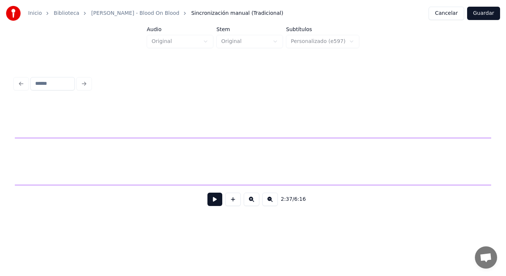
click at [506, 169] on div "Inicio Biblioteca [PERSON_NAME] - Blood On Blood Sincronización manual (Tradici…" at bounding box center [253, 113] width 506 height 226
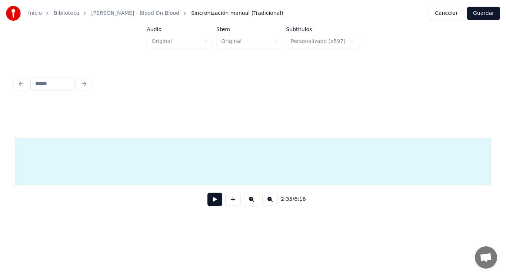
scroll to position [0, 80754]
click at [209, 203] on button at bounding box center [214, 199] width 15 height 13
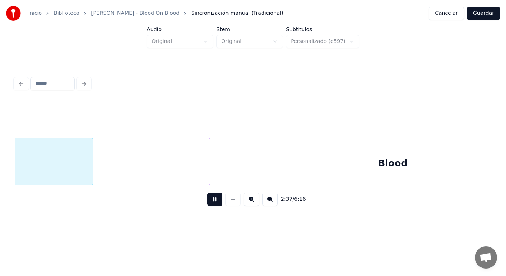
click at [209, 203] on button at bounding box center [214, 199] width 15 height 13
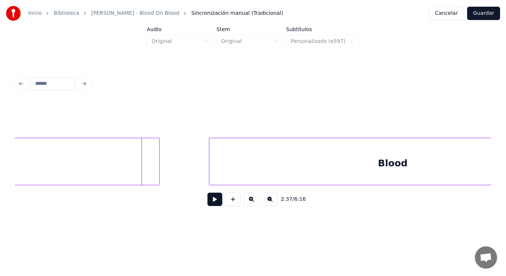
click at [159, 162] on div at bounding box center [158, 161] width 2 height 47
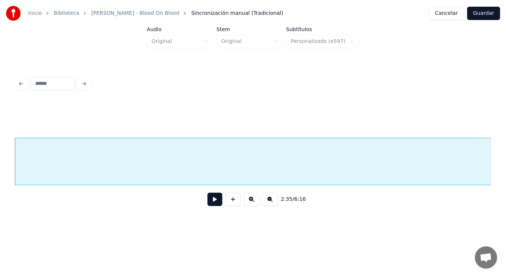
click at [210, 203] on button at bounding box center [214, 199] width 15 height 13
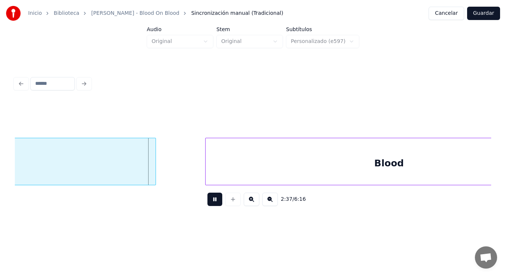
click at [210, 203] on button at bounding box center [214, 199] width 15 height 13
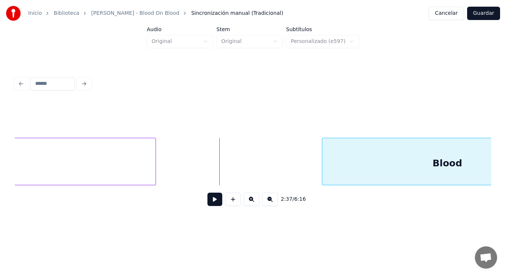
click at [323, 167] on div at bounding box center [323, 161] width 2 height 47
click at [184, 166] on div at bounding box center [184, 161] width 2 height 47
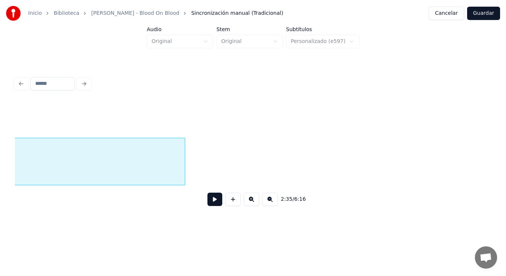
scroll to position [0, 80754]
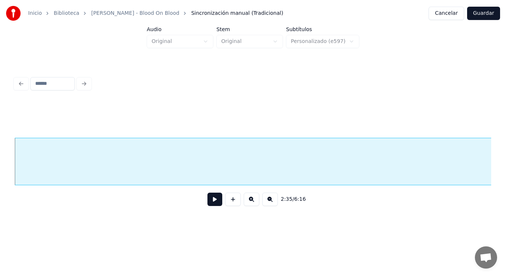
click at [214, 201] on button at bounding box center [214, 199] width 15 height 13
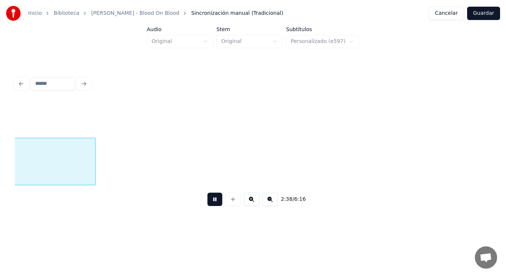
click at [214, 201] on button at bounding box center [214, 199] width 15 height 13
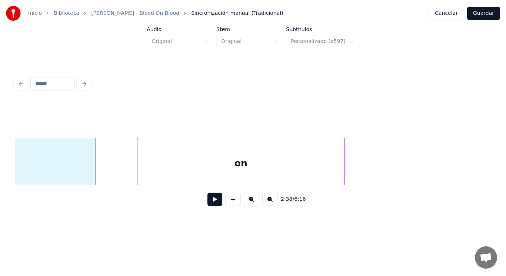
scroll to position [0, 82028]
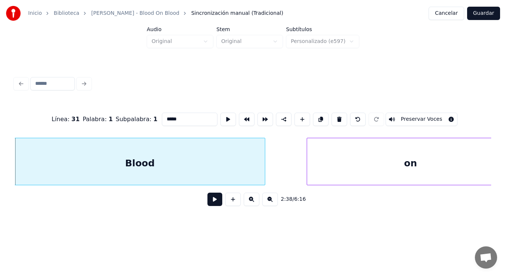
click at [209, 204] on button at bounding box center [214, 199] width 15 height 13
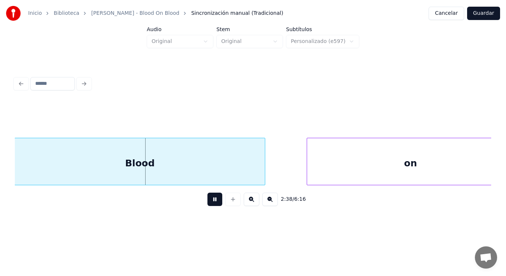
click at [209, 204] on button at bounding box center [214, 199] width 15 height 13
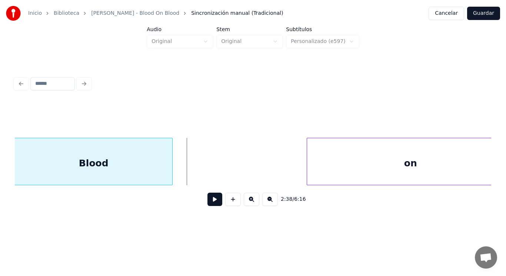
click at [172, 166] on div at bounding box center [171, 161] width 2 height 47
click at [208, 202] on button at bounding box center [214, 199] width 15 height 13
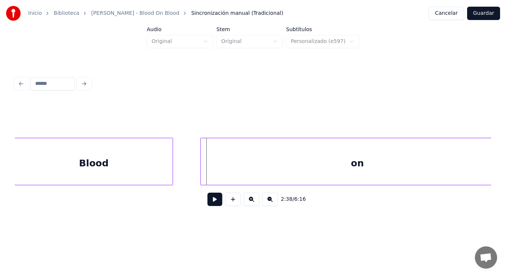
click at [201, 166] on div at bounding box center [202, 161] width 2 height 47
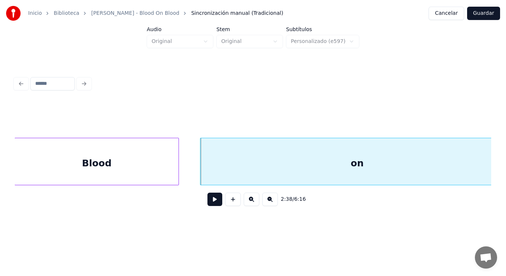
click at [177, 167] on div at bounding box center [177, 161] width 2 height 47
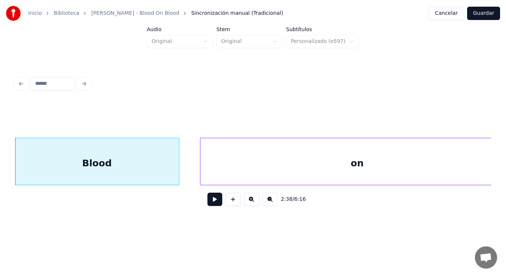
click at [211, 202] on button at bounding box center [214, 199] width 15 height 13
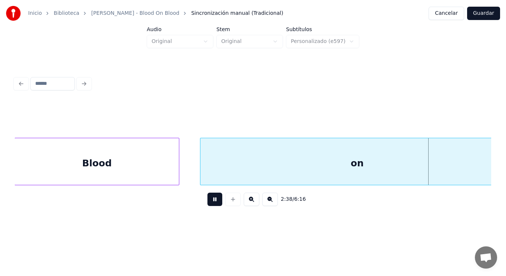
scroll to position [0, 82509]
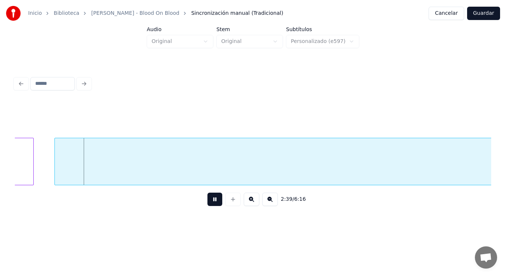
click at [211, 202] on button at bounding box center [214, 199] width 15 height 13
click at [31, 170] on div at bounding box center [32, 161] width 2 height 47
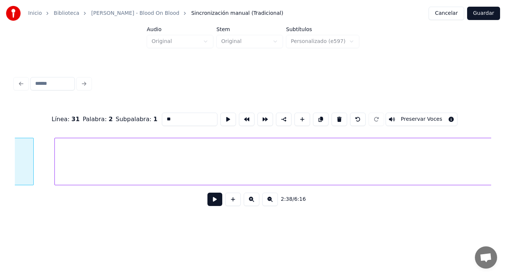
scroll to position [0, 82214]
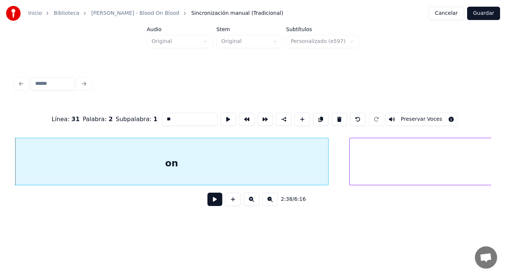
click at [212, 203] on button at bounding box center [214, 199] width 15 height 13
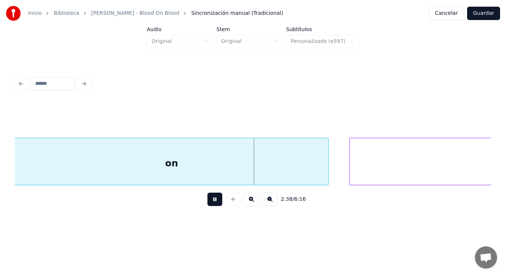
click at [212, 203] on button at bounding box center [214, 199] width 15 height 13
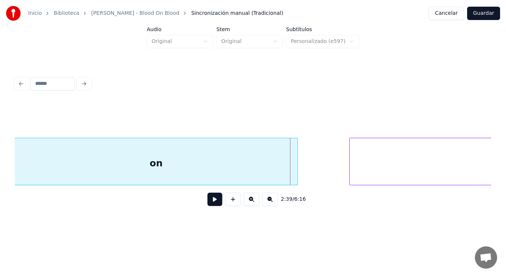
click at [295, 178] on div at bounding box center [296, 161] width 2 height 47
click at [208, 199] on button at bounding box center [214, 199] width 15 height 13
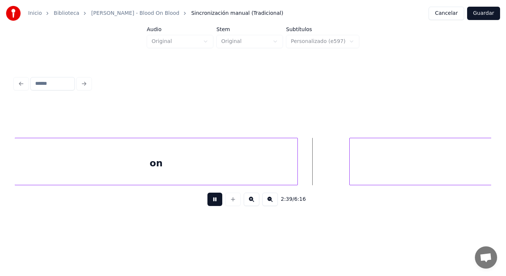
click at [208, 199] on button at bounding box center [214, 199] width 15 height 13
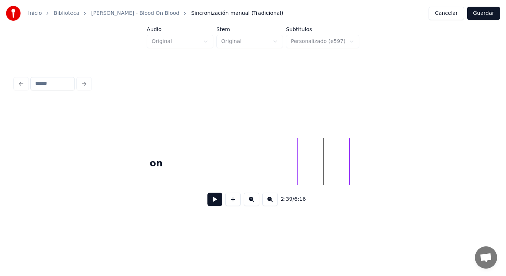
click at [207, 199] on button at bounding box center [214, 199] width 15 height 13
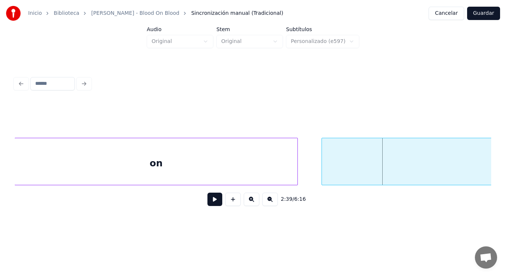
click at [323, 171] on div at bounding box center [323, 161] width 2 height 47
click at [209, 203] on button at bounding box center [214, 199] width 15 height 13
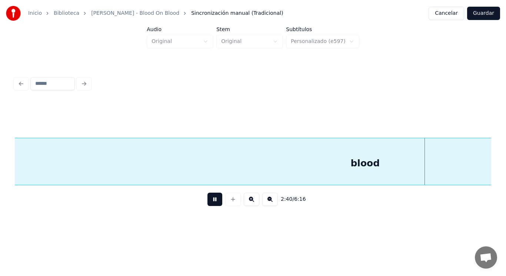
scroll to position [0, 83177]
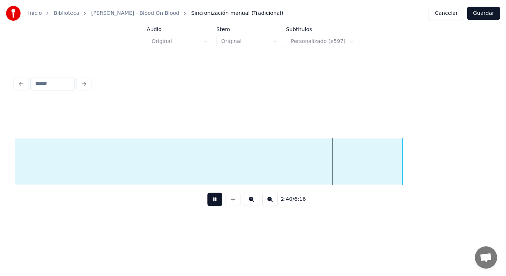
click at [209, 203] on button at bounding box center [214, 199] width 15 height 13
click at [207, 204] on button at bounding box center [214, 199] width 15 height 13
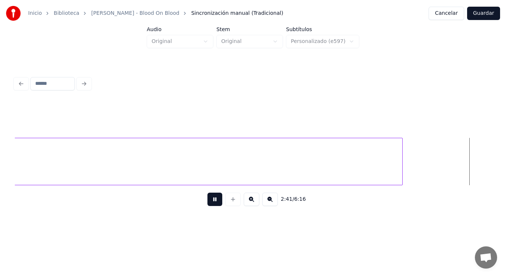
scroll to position [0, 83655]
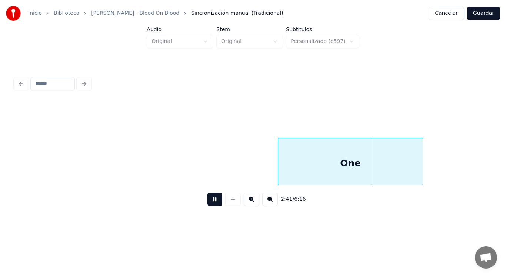
click at [207, 204] on button at bounding box center [214, 199] width 15 height 13
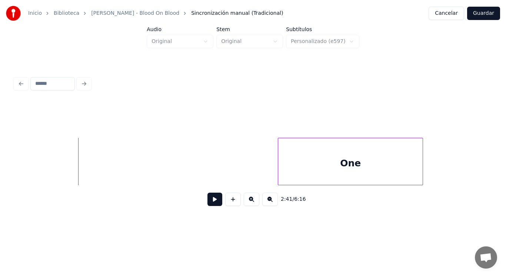
click at [207, 203] on button at bounding box center [214, 199] width 15 height 13
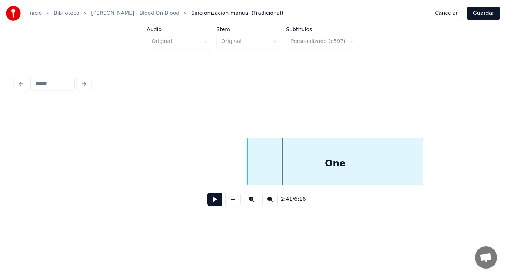
click at [249, 164] on div at bounding box center [249, 161] width 2 height 47
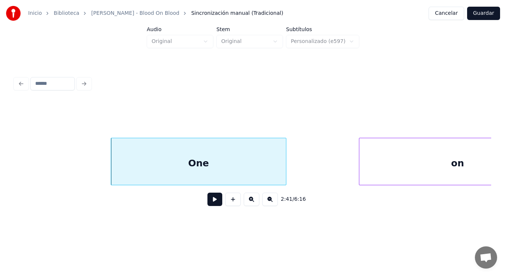
scroll to position [0, 83818]
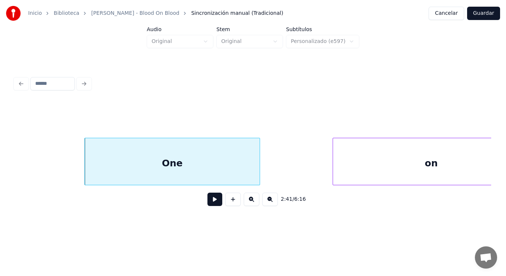
click at [212, 201] on button at bounding box center [214, 199] width 15 height 13
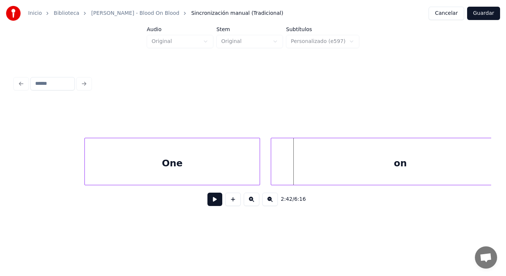
click at [273, 166] on div at bounding box center [272, 161] width 2 height 47
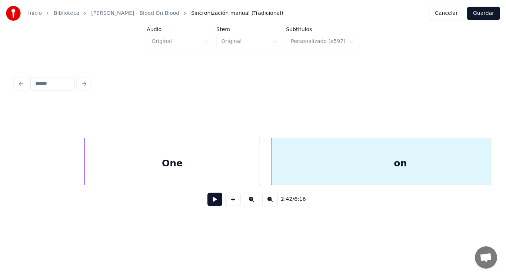
click at [223, 167] on div "One" at bounding box center [172, 163] width 175 height 50
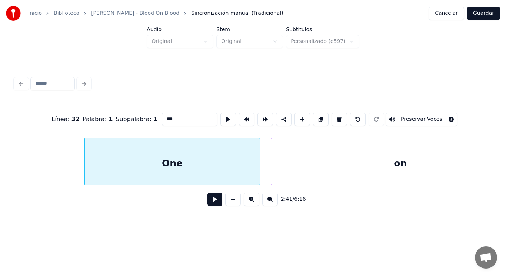
click at [208, 203] on button at bounding box center [214, 199] width 15 height 13
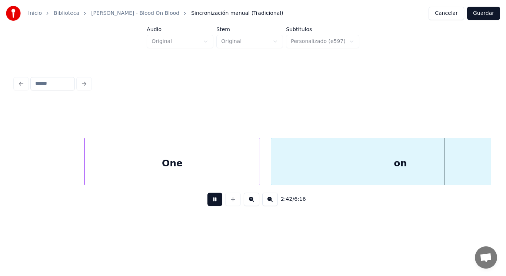
scroll to position [0, 84301]
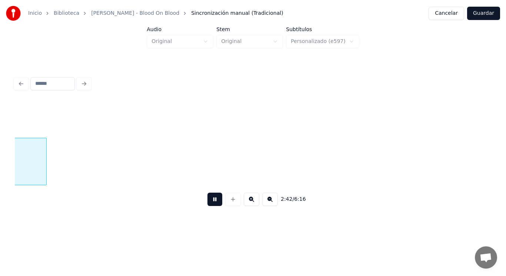
click at [208, 203] on button at bounding box center [214, 199] width 15 height 13
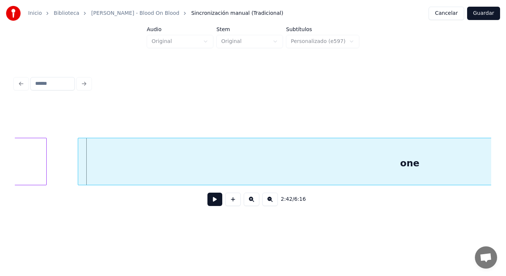
click at [14, 159] on div "2:42 / 6:16" at bounding box center [253, 143] width 482 height 147
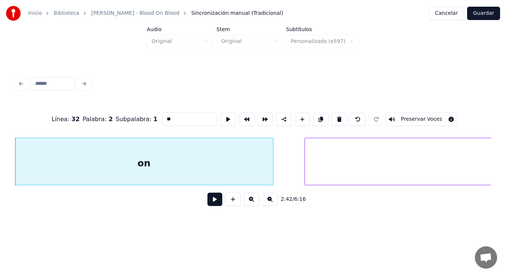
click at [212, 204] on button at bounding box center [214, 199] width 15 height 13
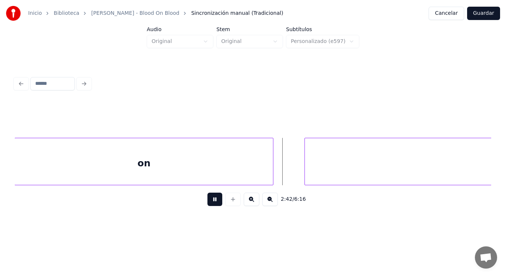
click at [212, 204] on button at bounding box center [214, 199] width 15 height 13
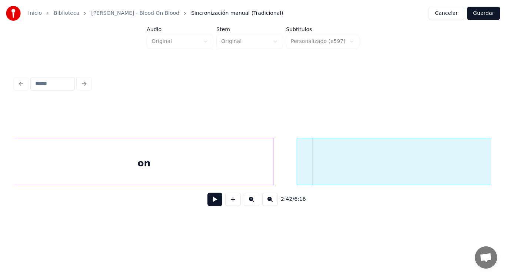
click at [299, 172] on div at bounding box center [298, 161] width 2 height 47
click at [209, 200] on button at bounding box center [214, 199] width 15 height 13
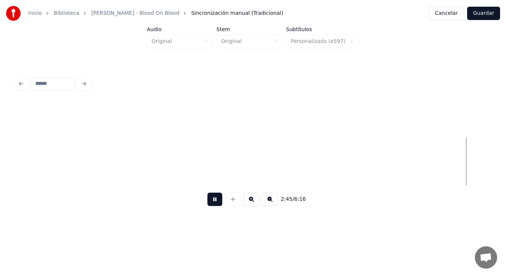
scroll to position [0, 86003]
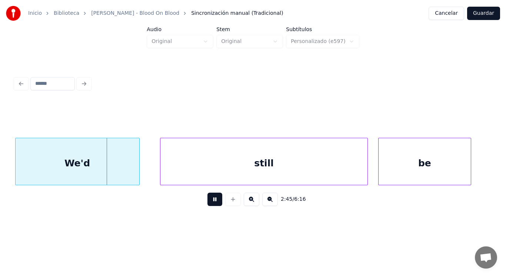
click at [209, 200] on button at bounding box center [214, 199] width 15 height 13
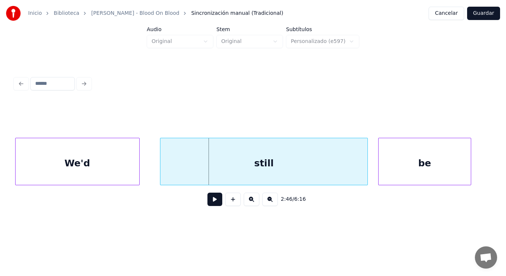
click at [97, 169] on div "We'd" at bounding box center [78, 163] width 124 height 50
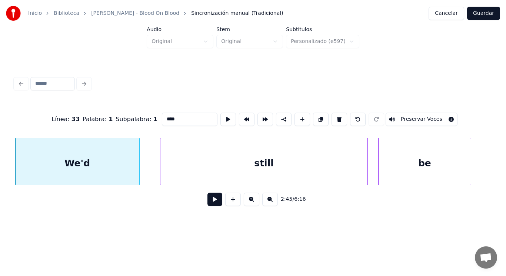
click at [209, 204] on button at bounding box center [214, 199] width 15 height 13
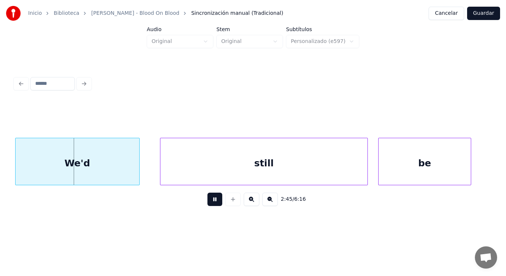
click at [209, 204] on button at bounding box center [214, 199] width 15 height 13
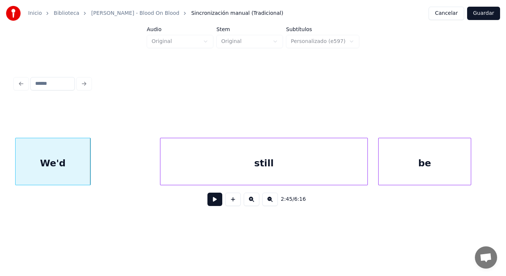
click at [89, 172] on div at bounding box center [89, 161] width 2 height 47
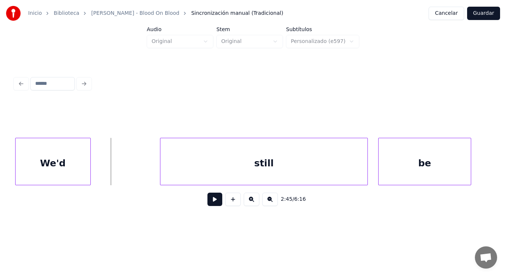
click at [210, 200] on button at bounding box center [214, 199] width 15 height 13
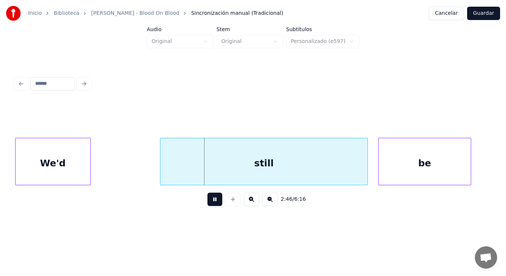
click at [210, 200] on button at bounding box center [214, 199] width 15 height 13
click at [68, 178] on div "We'd" at bounding box center [53, 163] width 75 height 50
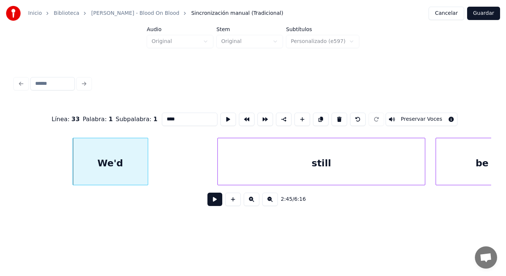
scroll to position [0, 85929]
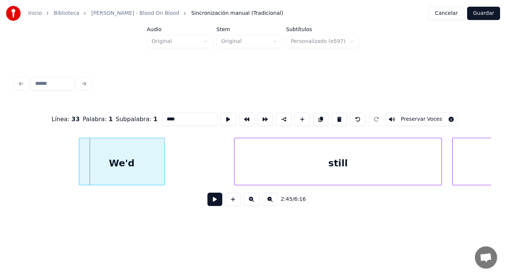
click at [81, 170] on div at bounding box center [80, 161] width 2 height 47
click at [142, 173] on div at bounding box center [142, 161] width 2 height 47
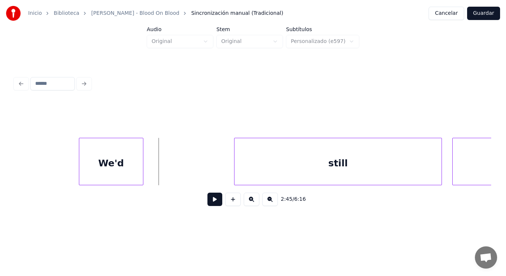
click at [210, 202] on button at bounding box center [214, 199] width 15 height 13
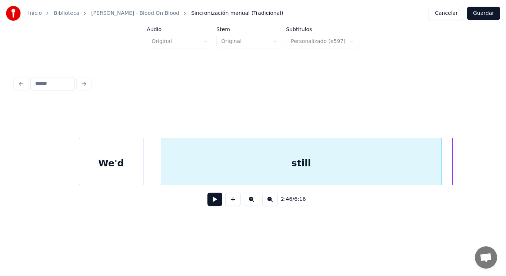
click at [162, 169] on div at bounding box center [162, 161] width 2 height 47
click at [213, 205] on button at bounding box center [214, 199] width 15 height 13
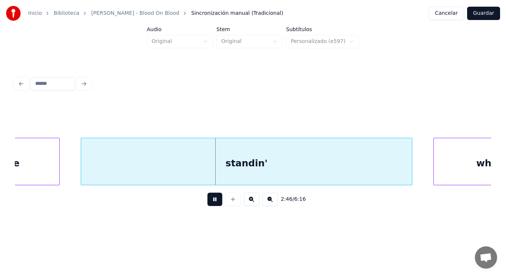
click at [213, 205] on button at bounding box center [214, 199] width 15 height 13
click at [195, 175] on div "standin'" at bounding box center [246, 163] width 331 height 50
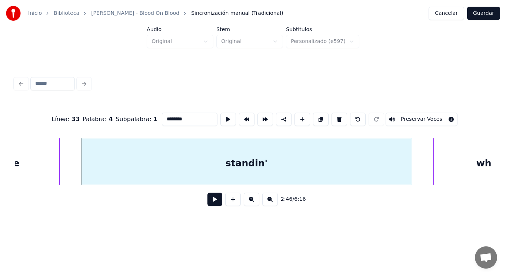
click at [208, 203] on button at bounding box center [214, 199] width 15 height 13
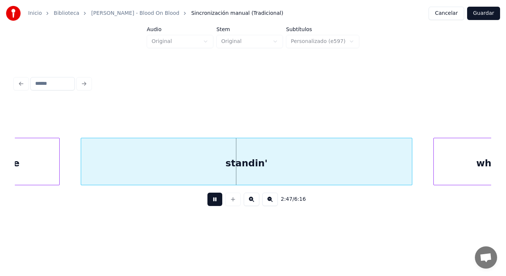
click at [208, 203] on button at bounding box center [214, 199] width 15 height 13
click at [23, 174] on div "be" at bounding box center [13, 163] width 93 height 50
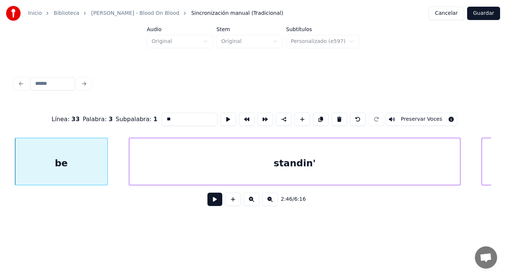
click at [209, 202] on button at bounding box center [214, 199] width 15 height 13
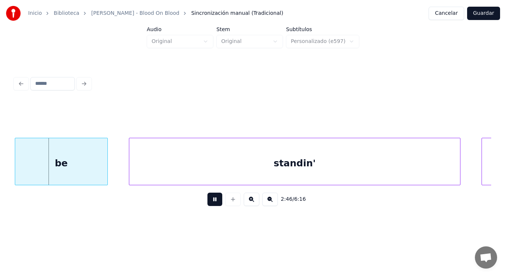
click at [209, 202] on button at bounding box center [214, 199] width 15 height 13
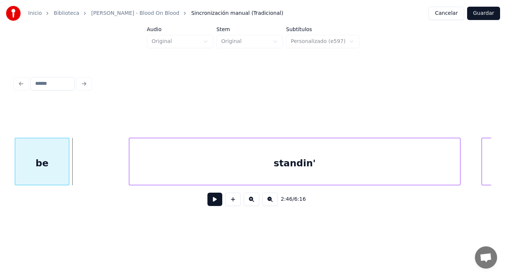
click at [68, 170] on div at bounding box center [68, 161] width 2 height 47
click at [63, 170] on div at bounding box center [62, 161] width 2 height 47
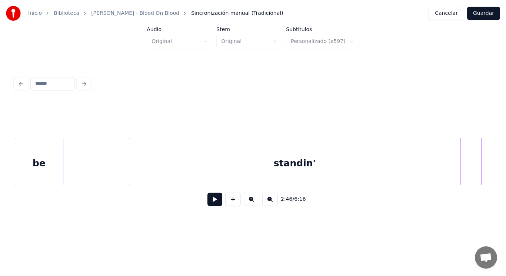
click at [214, 203] on button at bounding box center [214, 199] width 15 height 13
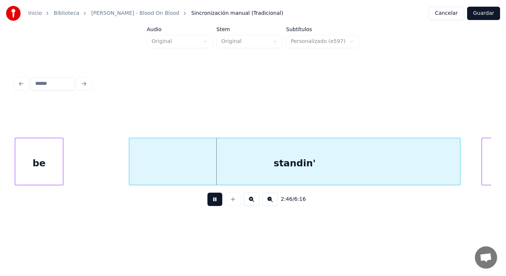
click at [214, 203] on button at bounding box center [214, 199] width 15 height 13
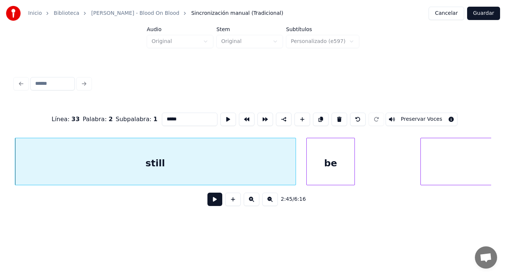
click at [210, 205] on button at bounding box center [214, 199] width 15 height 13
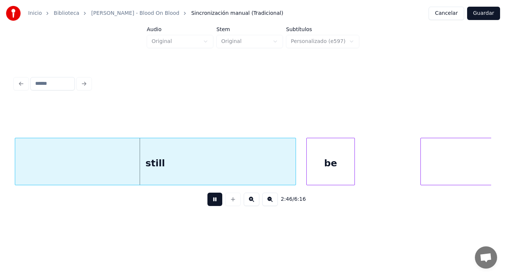
click at [210, 205] on button at bounding box center [214, 199] width 15 height 13
click at [279, 172] on div at bounding box center [279, 161] width 2 height 47
click at [207, 200] on button at bounding box center [214, 199] width 15 height 13
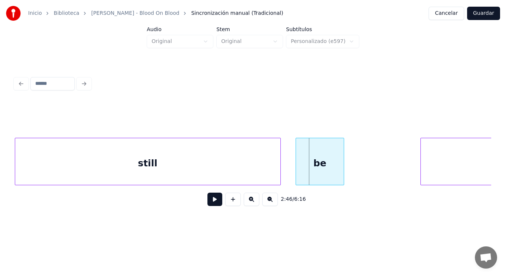
click at [313, 169] on div "be" at bounding box center [320, 163] width 48 height 50
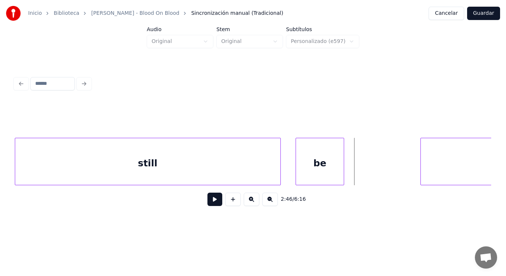
click at [211, 203] on button at bounding box center [214, 199] width 15 height 13
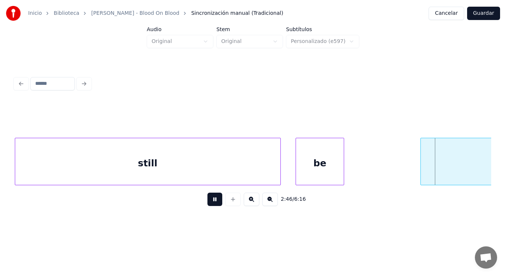
click at [211, 203] on button at bounding box center [214, 199] width 15 height 13
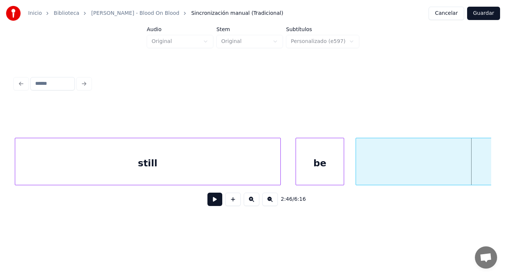
click at [356, 170] on div at bounding box center [357, 161] width 2 height 47
click at [207, 204] on button at bounding box center [214, 199] width 15 height 13
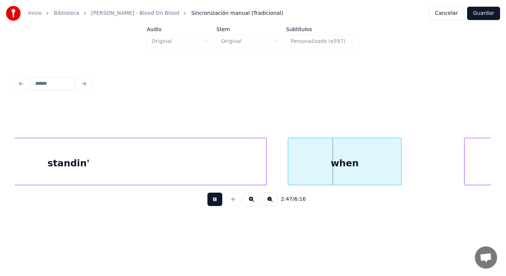
click at [207, 204] on button at bounding box center [214, 199] width 15 height 13
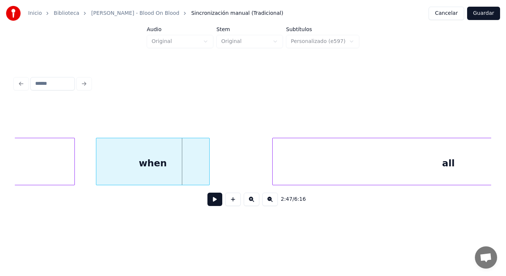
scroll to position [0, 86753]
click at [170, 165] on div "when" at bounding box center [152, 163] width 113 height 50
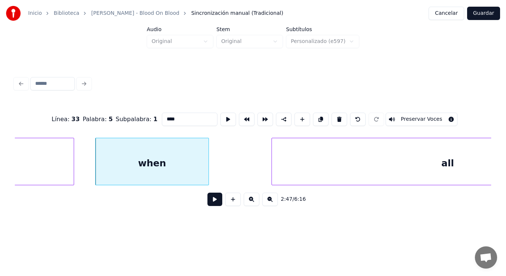
click at [207, 206] on button at bounding box center [214, 199] width 15 height 13
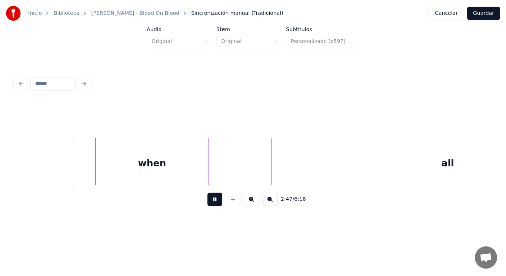
click at [207, 206] on button at bounding box center [214, 199] width 15 height 13
click at [236, 164] on div at bounding box center [236, 161] width 2 height 47
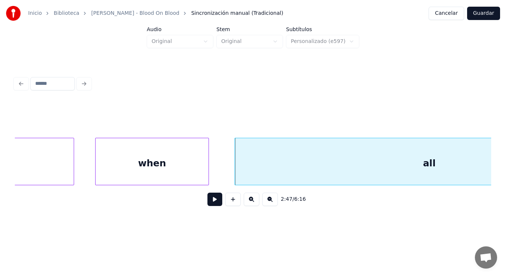
click at [210, 199] on button at bounding box center [214, 199] width 15 height 13
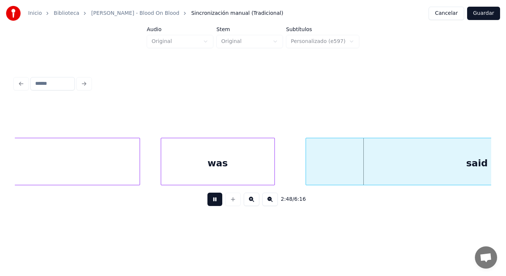
click at [210, 199] on button at bounding box center [214, 199] width 15 height 13
click at [227, 178] on div "was" at bounding box center [217, 163] width 113 height 50
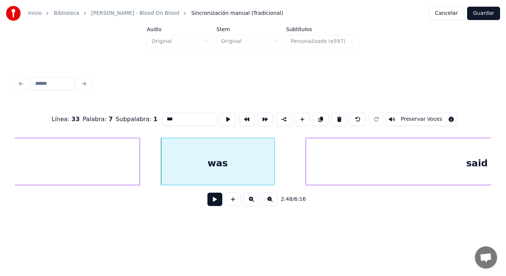
click at [213, 203] on button at bounding box center [214, 199] width 15 height 13
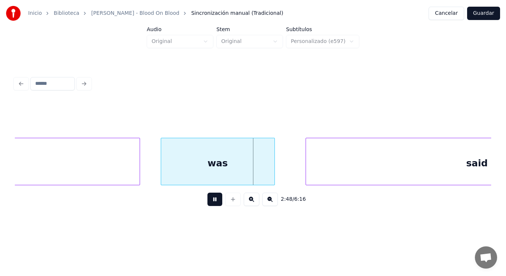
click at [213, 203] on button at bounding box center [214, 199] width 15 height 13
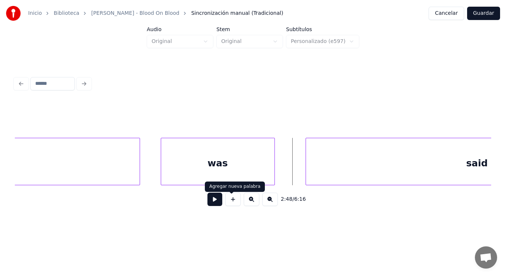
click at [215, 203] on button at bounding box center [214, 199] width 15 height 13
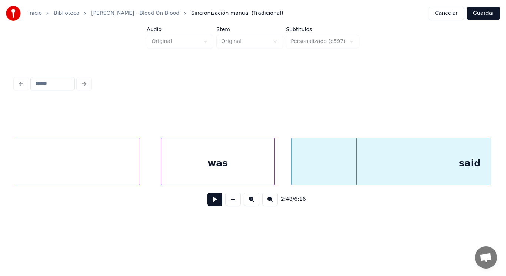
click at [292, 172] on div at bounding box center [293, 161] width 2 height 47
click at [211, 198] on button at bounding box center [214, 199] width 15 height 13
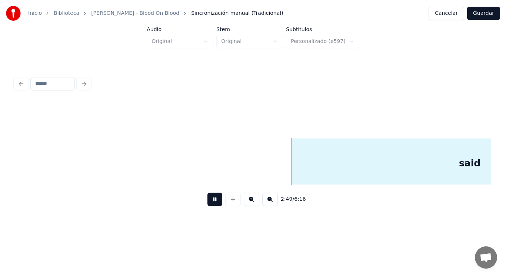
scroll to position [0, 87718]
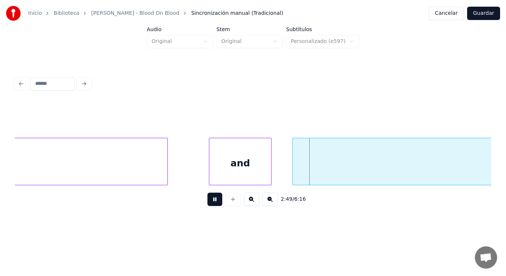
click at [211, 198] on button at bounding box center [214, 199] width 15 height 13
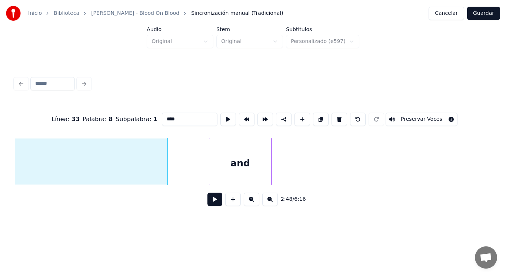
scroll to position [0, 87514]
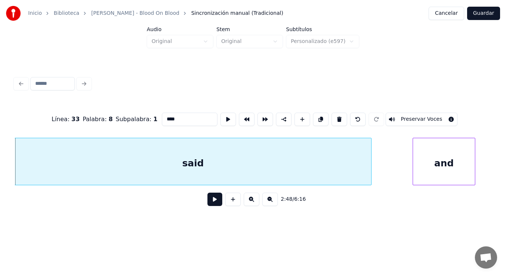
click at [210, 203] on button at bounding box center [214, 199] width 15 height 13
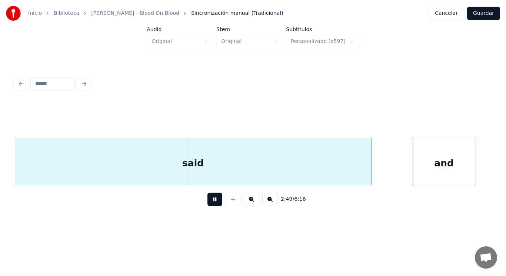
click at [210, 203] on button at bounding box center [214, 199] width 15 height 13
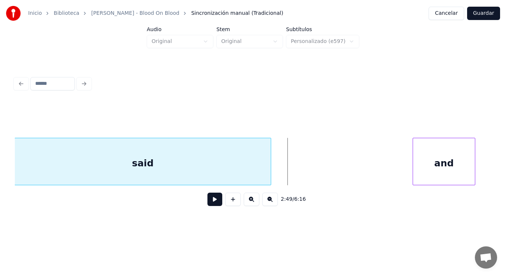
click at [269, 168] on div at bounding box center [270, 161] width 2 height 47
click at [208, 205] on button at bounding box center [214, 199] width 15 height 13
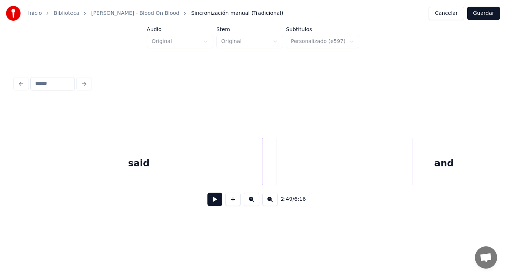
click at [262, 173] on div at bounding box center [261, 161] width 2 height 47
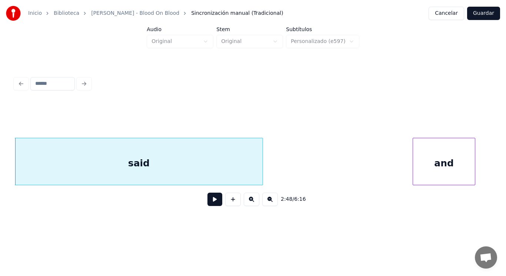
click at [213, 198] on button at bounding box center [214, 199] width 15 height 13
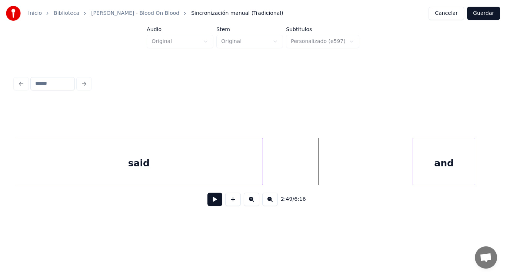
click at [213, 197] on button at bounding box center [214, 199] width 15 height 13
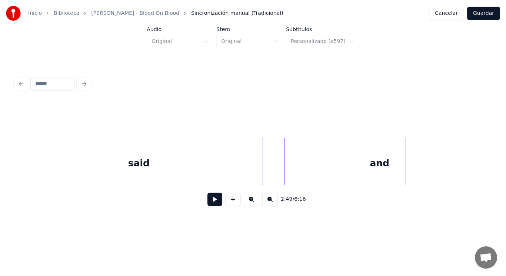
click at [286, 179] on div at bounding box center [286, 161] width 2 height 47
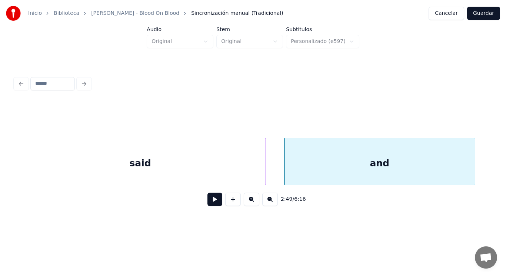
click at [265, 174] on div at bounding box center [264, 161] width 2 height 47
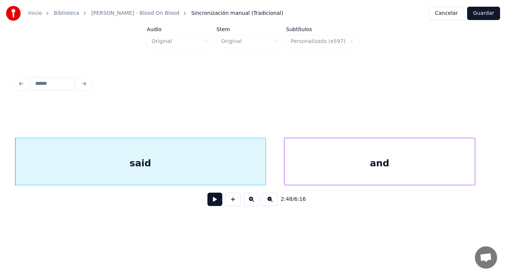
click at [207, 179] on div "said" at bounding box center [140, 163] width 251 height 50
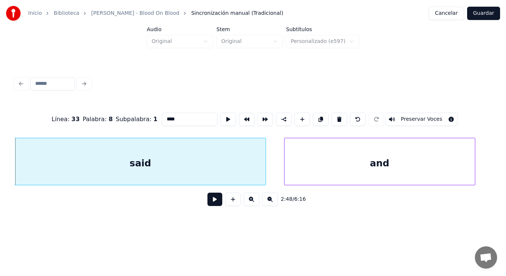
click at [213, 203] on button at bounding box center [214, 199] width 15 height 13
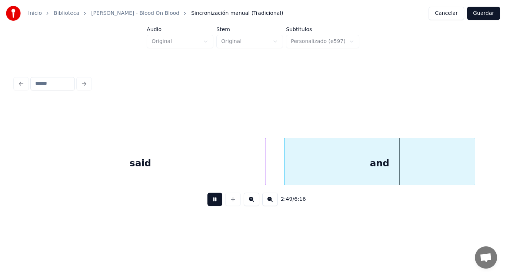
click at [213, 203] on button at bounding box center [214, 199] width 15 height 13
click at [456, 171] on div at bounding box center [456, 161] width 2 height 47
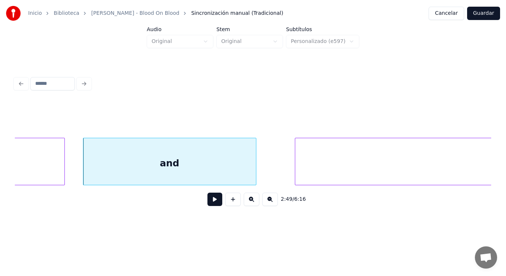
scroll to position [0, 87721]
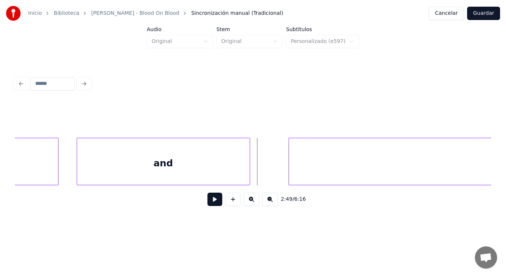
click at [210, 203] on button at bounding box center [214, 199] width 15 height 13
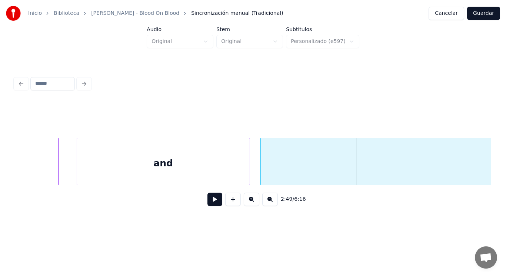
click at [262, 177] on div at bounding box center [262, 161] width 2 height 47
click at [205, 170] on div "and" at bounding box center [163, 163] width 173 height 50
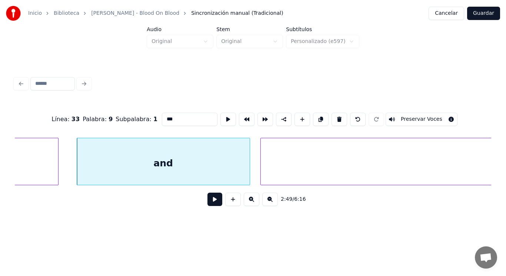
click at [208, 199] on button at bounding box center [214, 199] width 15 height 13
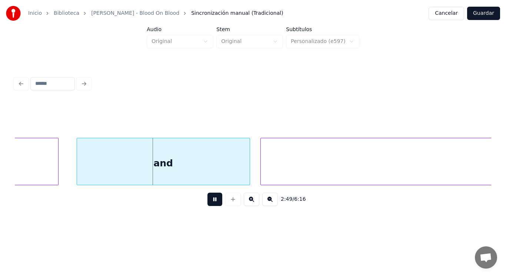
click at [208, 199] on button at bounding box center [214, 199] width 15 height 13
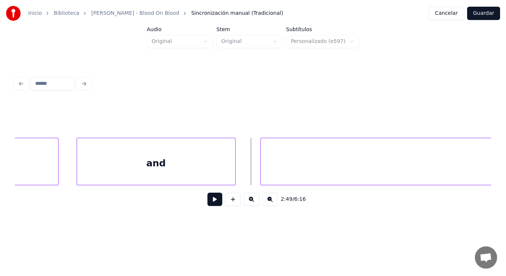
click at [234, 172] on div at bounding box center [234, 161] width 2 height 47
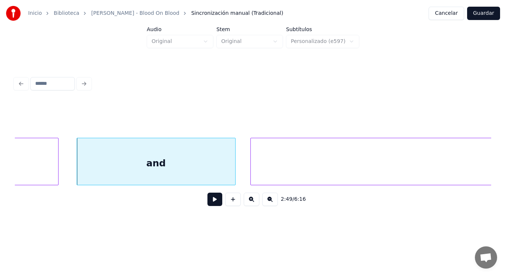
click at [253, 171] on div at bounding box center [252, 161] width 2 height 47
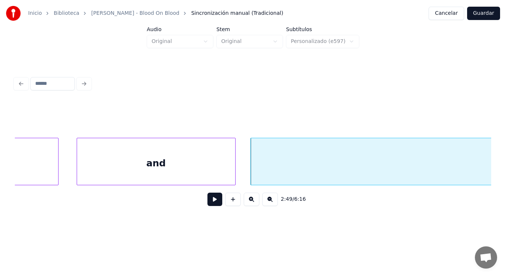
click at [212, 199] on button at bounding box center [214, 199] width 15 height 13
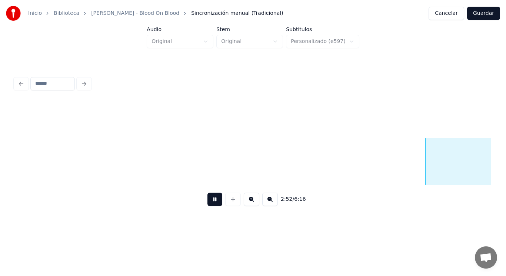
click at [212, 199] on button at bounding box center [214, 199] width 15 height 13
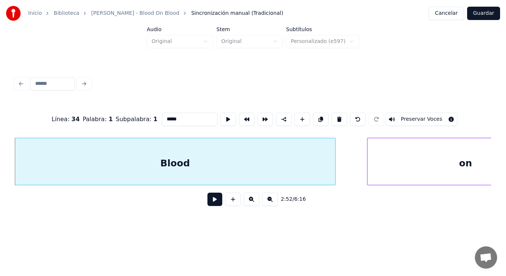
click at [211, 204] on button at bounding box center [214, 199] width 15 height 13
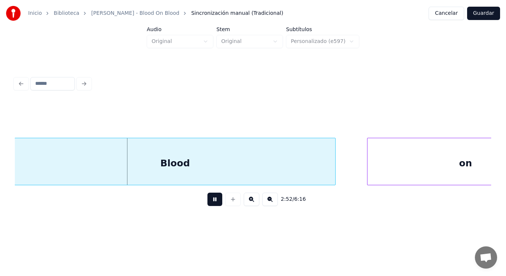
click at [211, 204] on button at bounding box center [214, 199] width 15 height 13
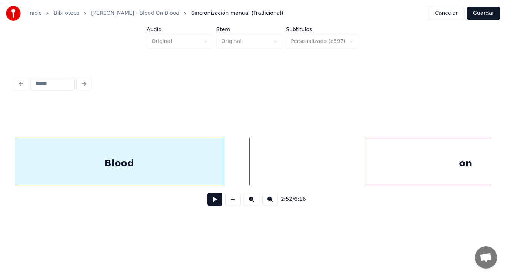
click at [222, 174] on div at bounding box center [223, 161] width 2 height 47
click at [213, 204] on button at bounding box center [214, 199] width 15 height 13
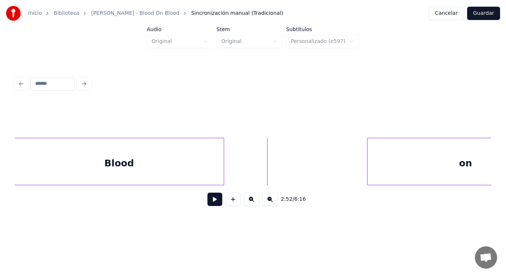
click at [213, 200] on button at bounding box center [214, 199] width 15 height 13
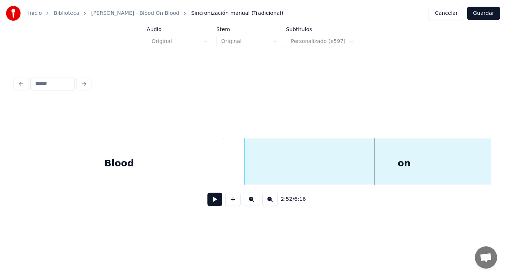
click at [245, 175] on div at bounding box center [246, 161] width 2 height 47
click at [214, 199] on button at bounding box center [214, 199] width 15 height 13
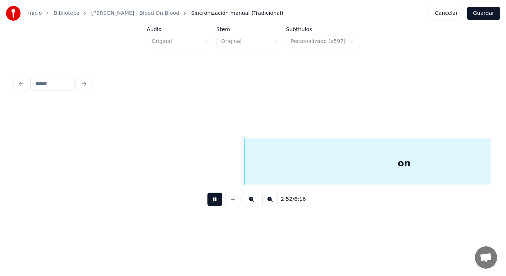
scroll to position [0, 89700]
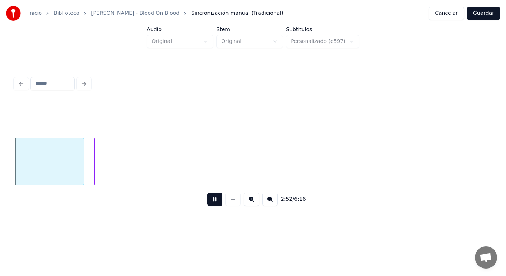
click at [214, 199] on button at bounding box center [214, 199] width 15 height 13
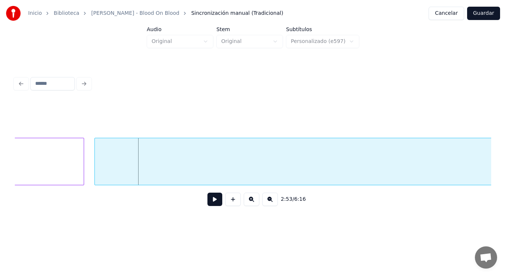
click at [82, 173] on div at bounding box center [83, 161] width 2 height 47
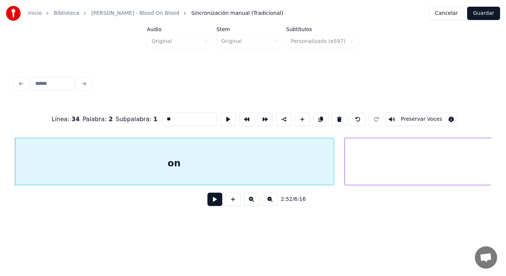
click at [210, 199] on button at bounding box center [214, 199] width 15 height 13
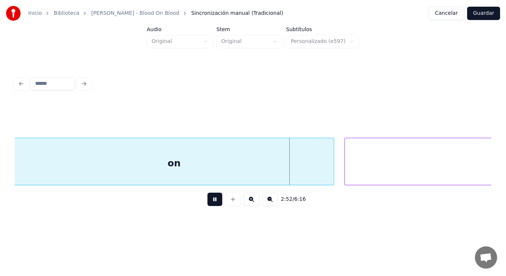
click at [210, 199] on button at bounding box center [214, 199] width 15 height 13
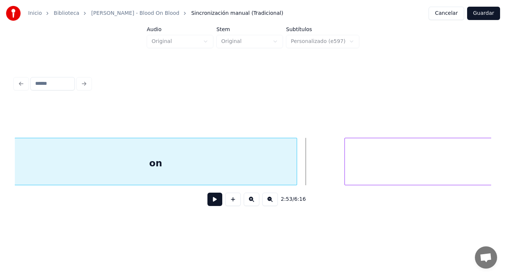
click at [296, 168] on div at bounding box center [296, 161] width 2 height 47
click at [212, 202] on button at bounding box center [214, 199] width 15 height 13
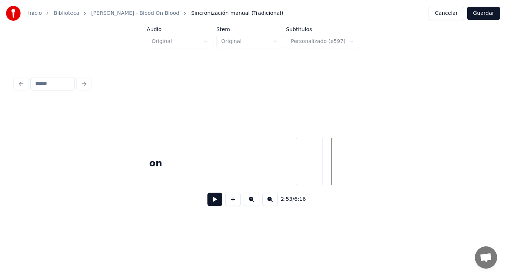
click at [324, 171] on div at bounding box center [324, 161] width 2 height 47
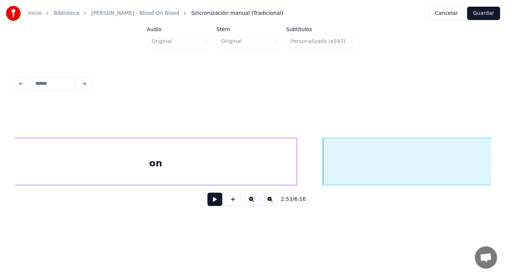
click at [210, 203] on button at bounding box center [214, 199] width 15 height 13
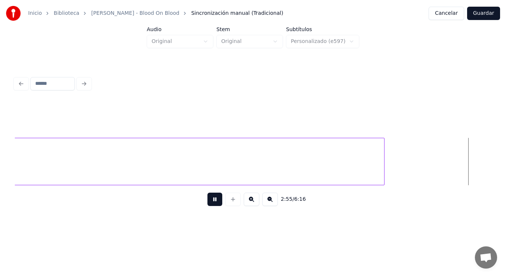
scroll to position [0, 90895]
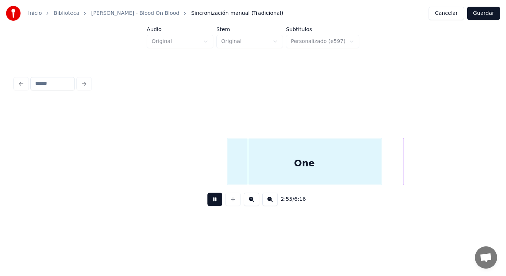
click at [210, 203] on button at bounding box center [214, 199] width 15 height 13
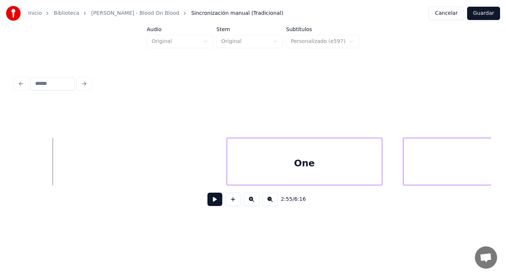
click at [209, 206] on button at bounding box center [214, 199] width 15 height 13
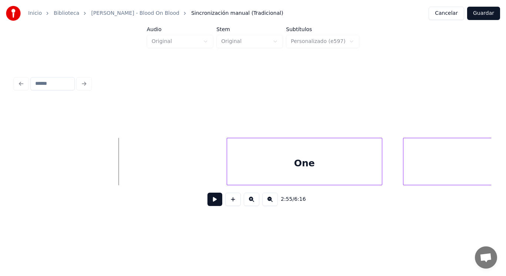
click at [207, 206] on button at bounding box center [214, 199] width 15 height 13
click at [193, 172] on div at bounding box center [193, 161] width 2 height 47
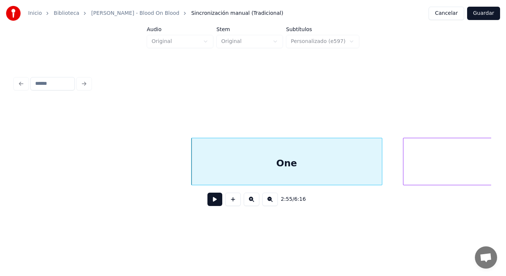
click at [209, 203] on button at bounding box center [214, 199] width 15 height 13
click at [364, 173] on div at bounding box center [364, 161] width 2 height 47
click at [212, 199] on button at bounding box center [214, 199] width 15 height 13
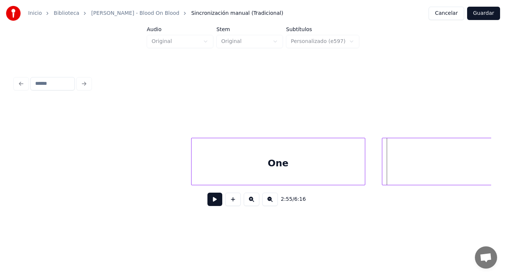
click at [384, 164] on div at bounding box center [383, 161] width 2 height 47
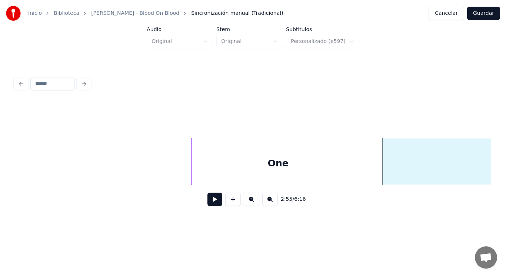
click at [294, 169] on div "One" at bounding box center [278, 163] width 173 height 50
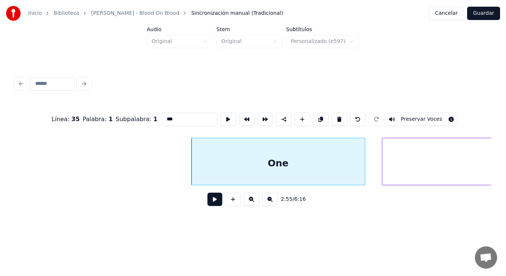
click at [209, 199] on button at bounding box center [214, 199] width 15 height 13
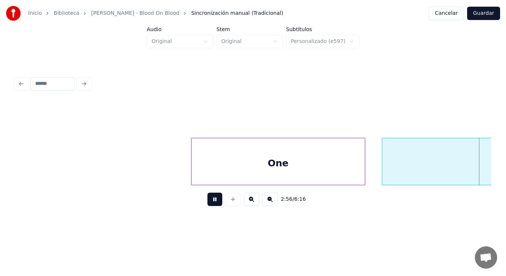
scroll to position [0, 91379]
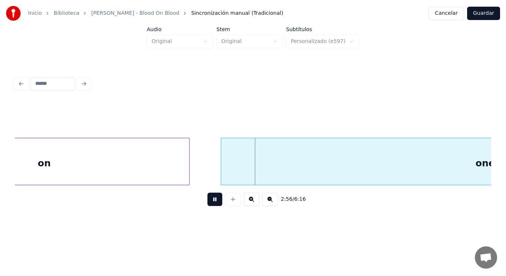
click at [209, 199] on button at bounding box center [214, 199] width 15 height 13
click at [249, 151] on div "one" at bounding box center [485, 163] width 528 height 50
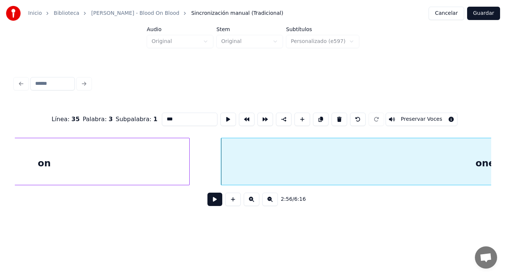
click at [207, 206] on button at bounding box center [214, 199] width 15 height 13
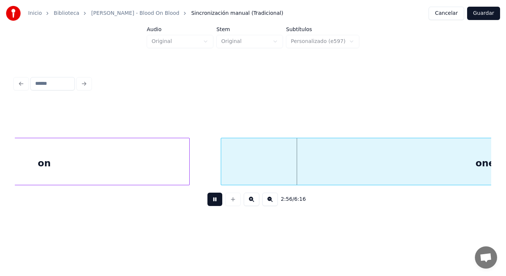
click at [207, 206] on button at bounding box center [214, 199] width 15 height 13
click at [223, 174] on div "one" at bounding box center [485, 163] width 528 height 50
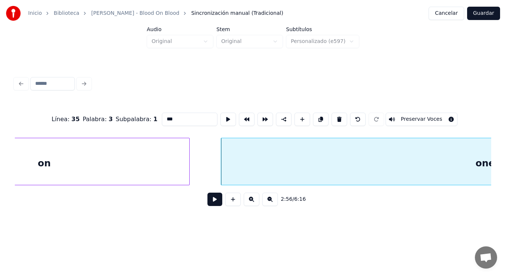
click at [174, 176] on div "on" at bounding box center [44, 163] width 290 height 50
type input "**"
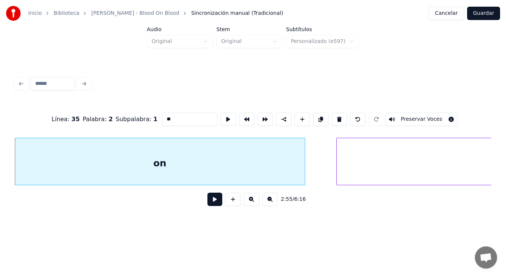
click at [210, 202] on button at bounding box center [214, 199] width 15 height 13
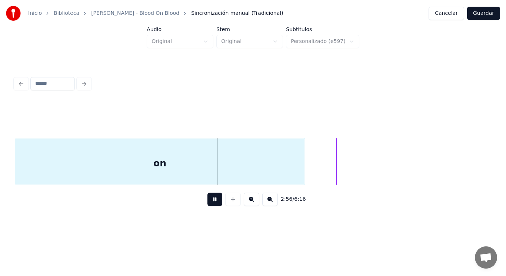
click at [210, 202] on button at bounding box center [214, 199] width 15 height 13
click at [325, 172] on div at bounding box center [326, 161] width 2 height 47
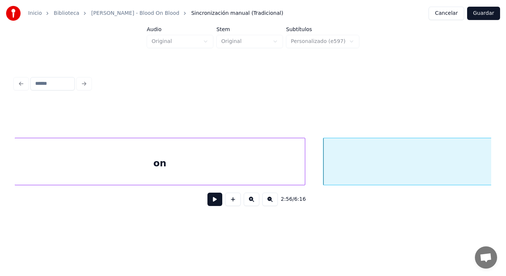
click at [207, 202] on button at bounding box center [214, 199] width 15 height 13
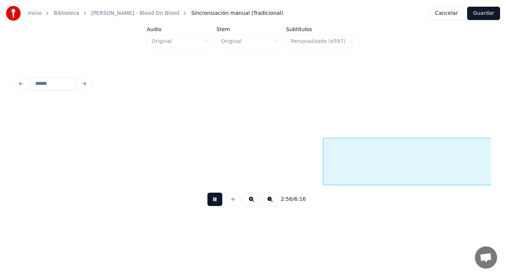
scroll to position [0, 91740]
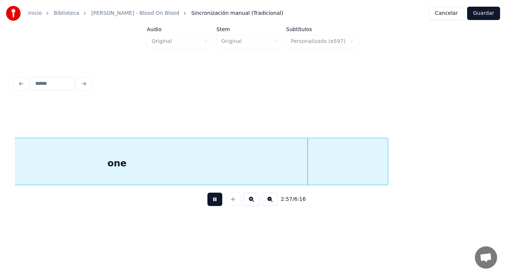
click at [207, 202] on button at bounding box center [214, 199] width 15 height 13
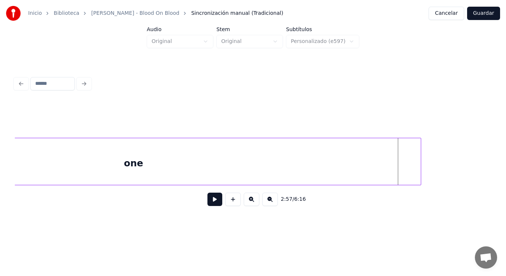
click at [420, 166] on div at bounding box center [420, 161] width 2 height 47
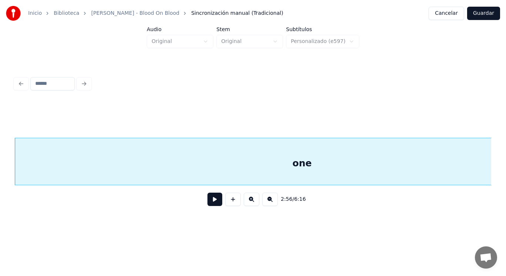
click at [207, 201] on button at bounding box center [214, 199] width 15 height 13
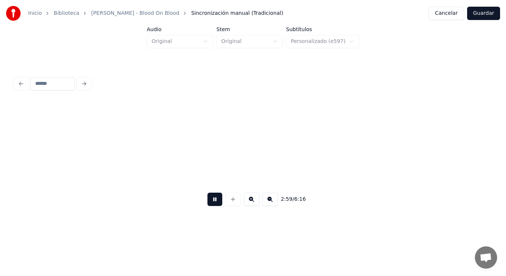
scroll to position [0, 93020]
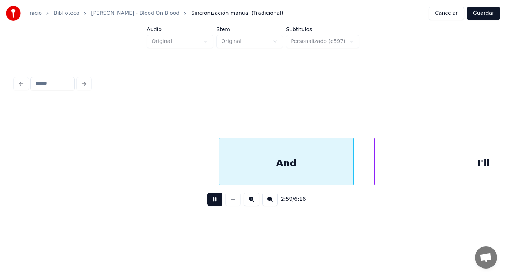
click at [207, 201] on button at bounding box center [214, 199] width 15 height 13
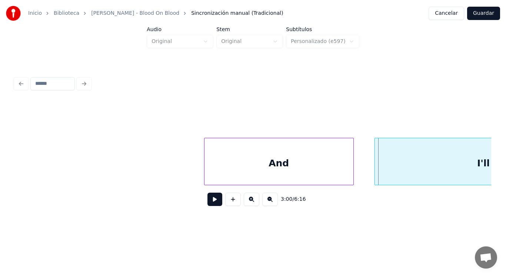
click at [205, 167] on div at bounding box center [206, 161] width 2 height 47
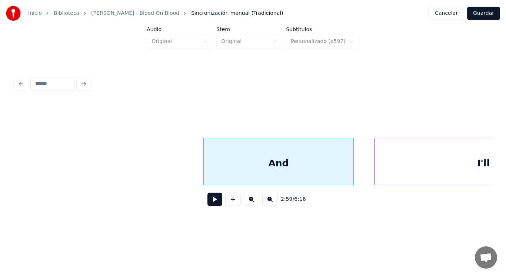
click at [209, 202] on button at bounding box center [214, 199] width 15 height 13
click at [338, 175] on div at bounding box center [338, 161] width 2 height 47
click at [356, 171] on div at bounding box center [356, 161] width 2 height 47
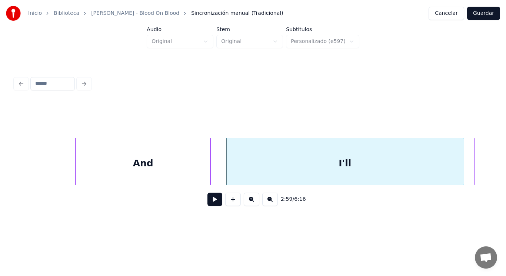
scroll to position [0, 93183]
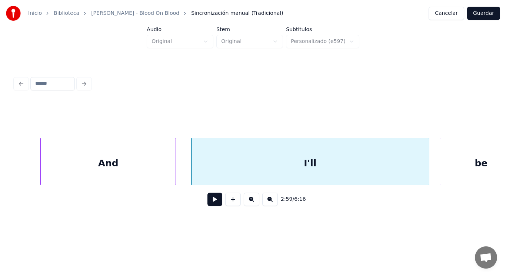
click at [209, 201] on button at bounding box center [214, 199] width 15 height 13
click at [334, 177] on div "I'll" at bounding box center [310, 163] width 237 height 50
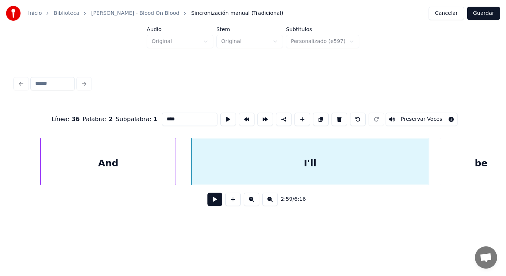
click at [207, 203] on button at bounding box center [214, 199] width 15 height 13
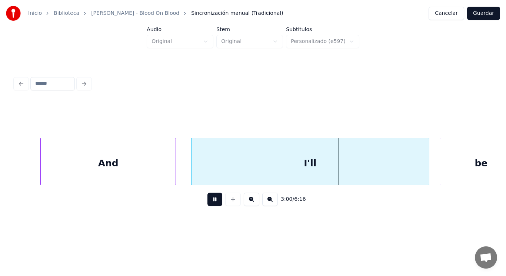
click at [207, 203] on button at bounding box center [214, 199] width 15 height 13
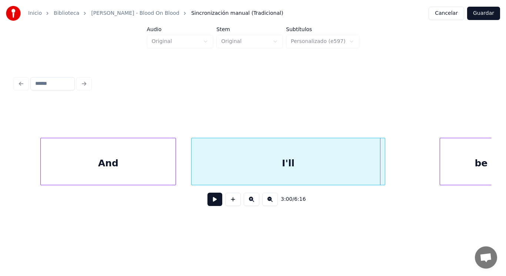
click at [385, 176] on div at bounding box center [384, 161] width 2 height 47
click at [213, 203] on button at bounding box center [214, 199] width 15 height 13
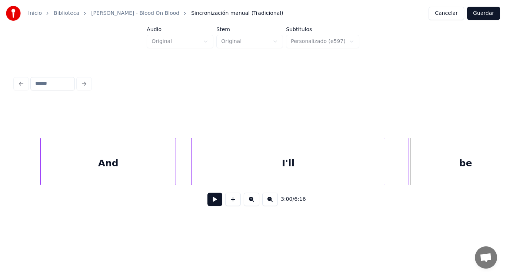
click at [410, 166] on div at bounding box center [410, 161] width 2 height 47
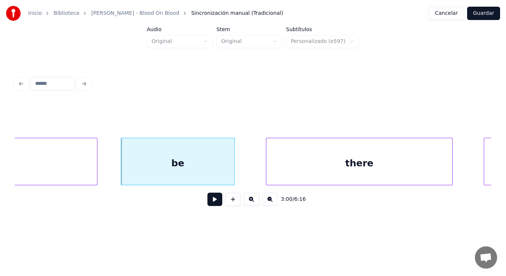
scroll to position [0, 93479]
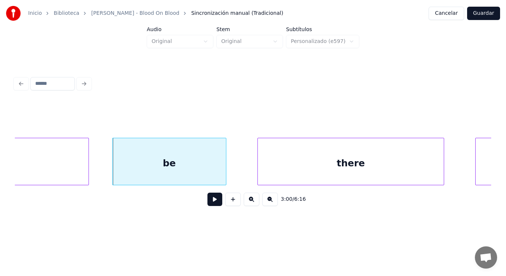
click at [212, 201] on button at bounding box center [214, 199] width 15 height 13
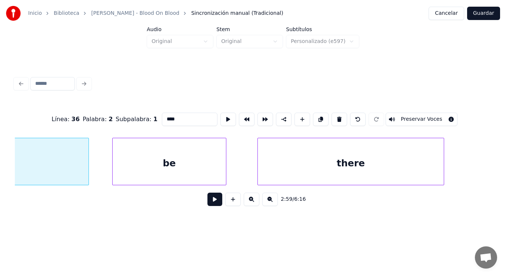
scroll to position [0, 93359]
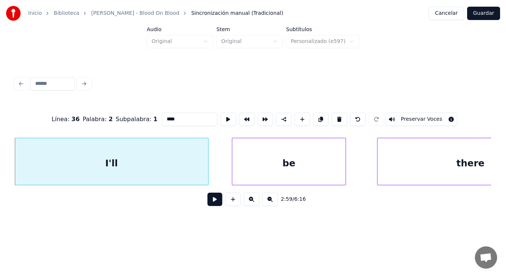
click at [207, 205] on button at bounding box center [214, 199] width 15 height 13
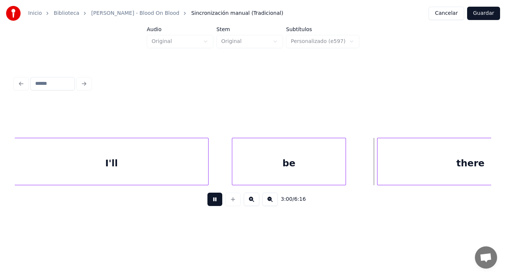
click at [207, 205] on button at bounding box center [214, 199] width 15 height 13
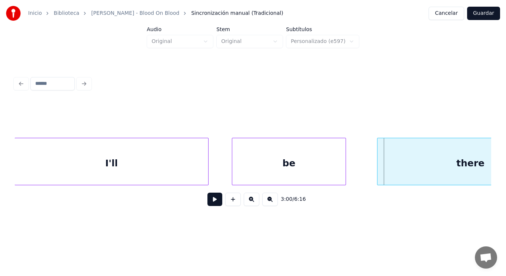
click at [257, 163] on div "be" at bounding box center [288, 163] width 113 height 50
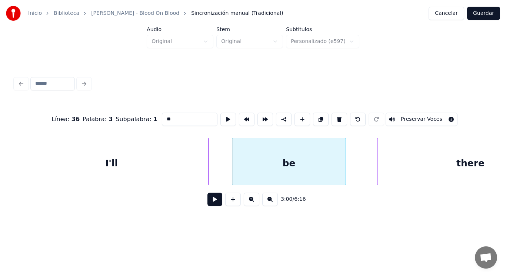
click at [212, 198] on button at bounding box center [214, 199] width 15 height 13
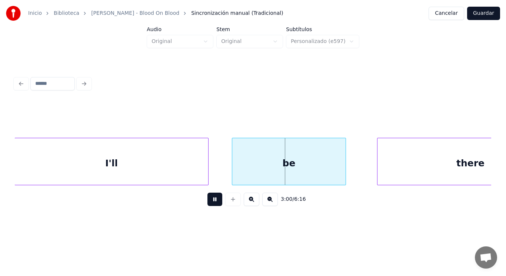
click at [212, 198] on button at bounding box center [214, 199] width 15 height 13
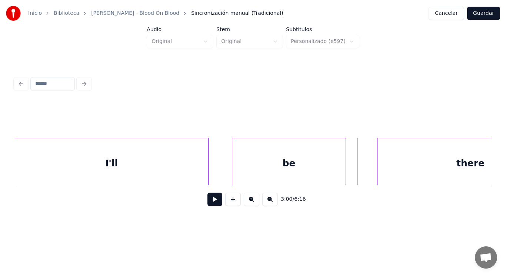
click at [214, 199] on button at bounding box center [214, 199] width 15 height 13
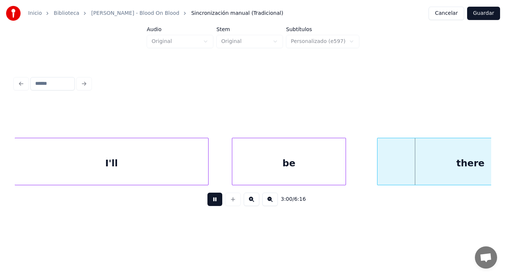
click at [214, 199] on button at bounding box center [214, 199] width 15 height 13
click at [356, 173] on div at bounding box center [357, 161] width 2 height 47
click at [212, 202] on button at bounding box center [214, 199] width 15 height 13
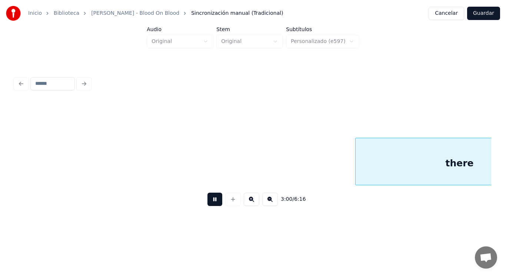
scroll to position [0, 93836]
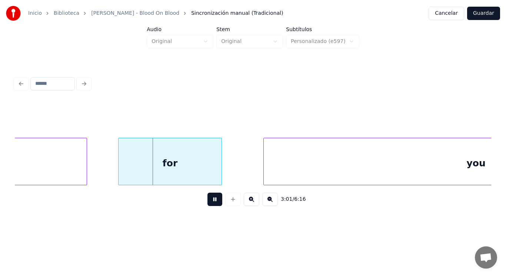
click at [212, 202] on button at bounding box center [214, 199] width 15 height 13
click at [137, 167] on div "for" at bounding box center [170, 163] width 103 height 50
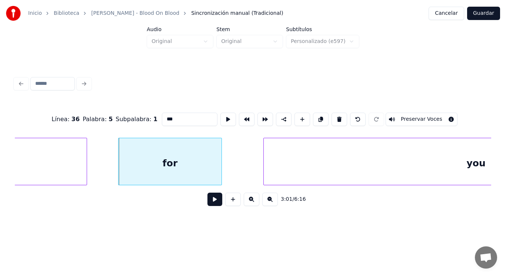
click at [209, 204] on button at bounding box center [214, 199] width 15 height 13
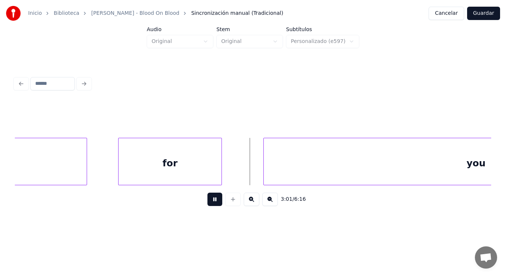
click at [209, 204] on button at bounding box center [214, 199] width 15 height 13
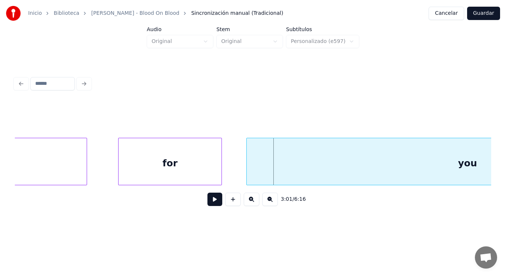
click at [248, 173] on div at bounding box center [248, 161] width 2 height 47
click at [211, 199] on button at bounding box center [214, 199] width 15 height 13
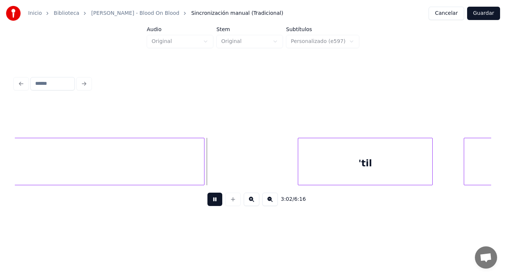
click at [211, 199] on button at bounding box center [214, 199] width 15 height 13
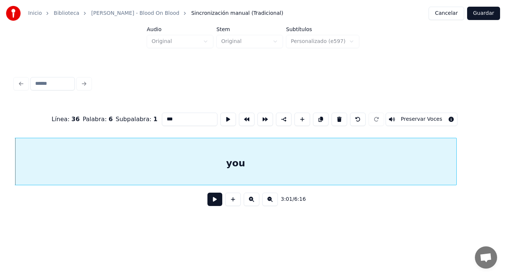
click at [212, 201] on button at bounding box center [214, 199] width 15 height 13
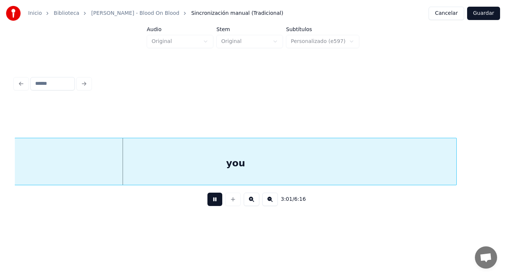
click at [212, 201] on button at bounding box center [214, 199] width 15 height 13
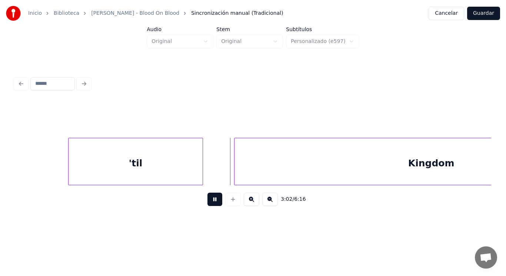
click at [212, 201] on button at bounding box center [214, 199] width 15 height 13
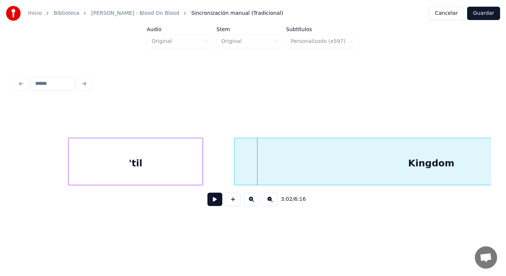
click at [87, 167] on div "'til" at bounding box center [136, 163] width 134 height 50
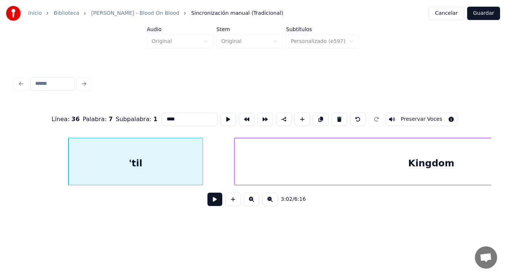
click at [210, 202] on button at bounding box center [214, 199] width 15 height 13
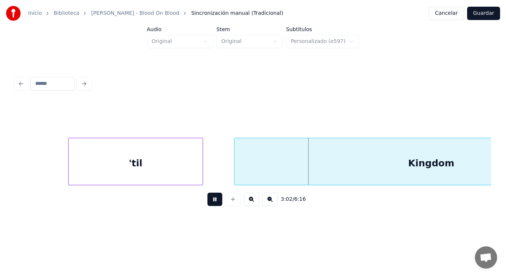
click at [210, 202] on button at bounding box center [214, 199] width 15 height 13
click at [56, 175] on div at bounding box center [56, 161] width 2 height 47
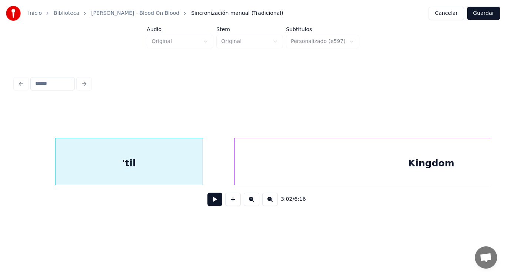
click at [207, 198] on button at bounding box center [214, 199] width 15 height 13
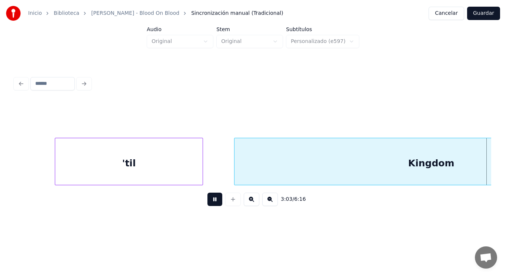
scroll to position [0, 95036]
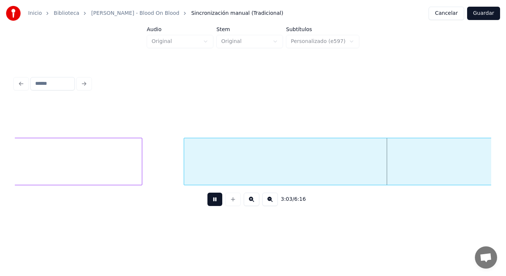
click at [207, 198] on button at bounding box center [214, 199] width 15 height 13
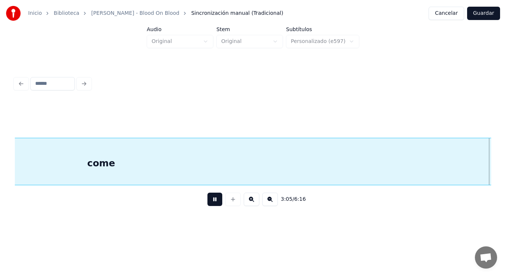
scroll to position [0, 96002]
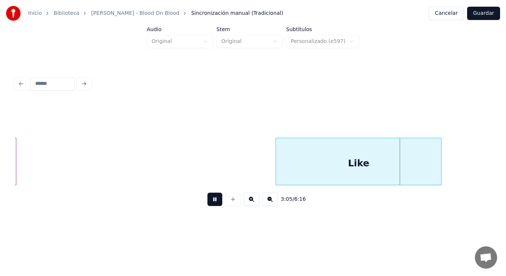
click at [207, 198] on button at bounding box center [214, 199] width 15 height 13
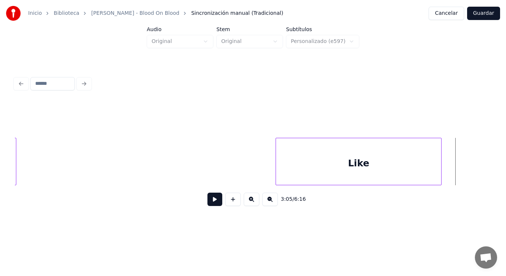
click at [207, 204] on button at bounding box center [214, 199] width 15 height 13
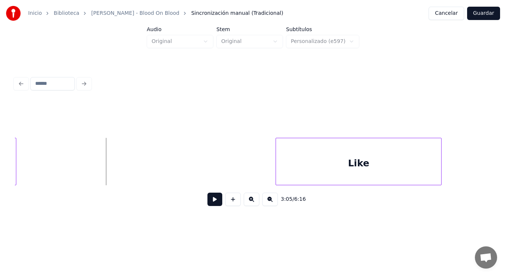
click at [208, 199] on button at bounding box center [214, 199] width 15 height 13
click at [235, 173] on div at bounding box center [234, 161] width 2 height 47
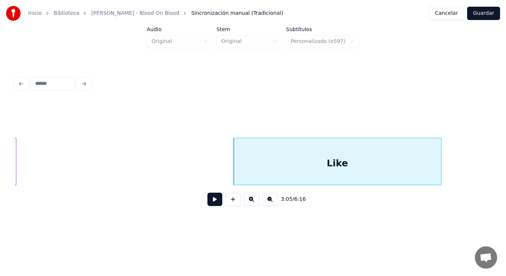
click at [209, 202] on button at bounding box center [214, 199] width 15 height 13
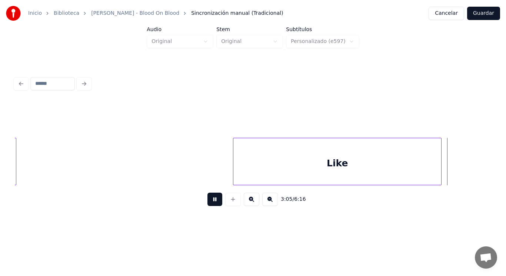
click at [209, 202] on button at bounding box center [214, 199] width 15 height 13
click at [253, 161] on div "Like" at bounding box center [337, 163] width 208 height 50
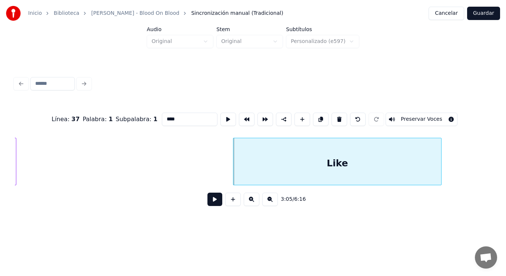
click at [211, 199] on button at bounding box center [214, 199] width 15 height 13
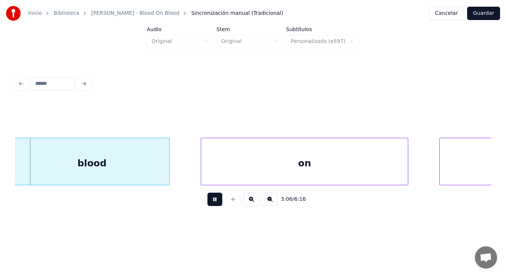
click at [211, 199] on button at bounding box center [214, 199] width 15 height 13
click at [93, 161] on div "blood" at bounding box center [91, 163] width 155 height 50
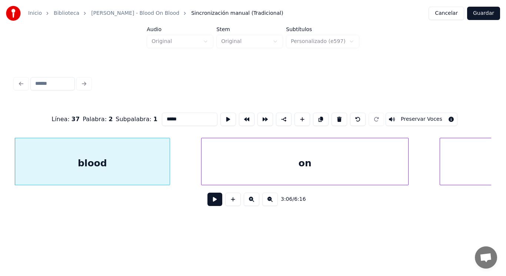
click at [207, 203] on button at bounding box center [214, 199] width 15 height 13
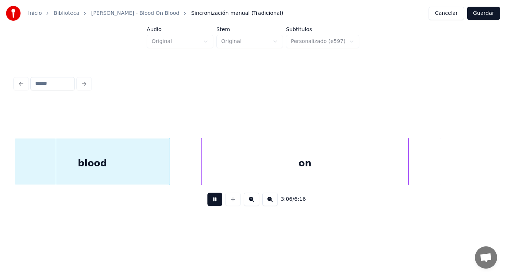
click at [207, 203] on button at bounding box center [214, 199] width 15 height 13
click at [170, 175] on div at bounding box center [168, 161] width 2 height 47
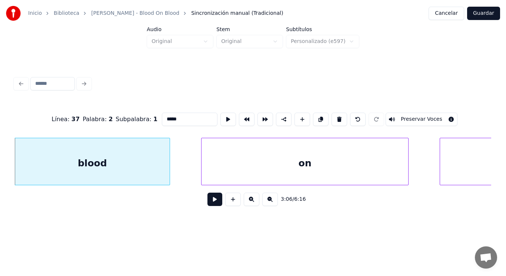
click at [210, 202] on button at bounding box center [214, 199] width 15 height 13
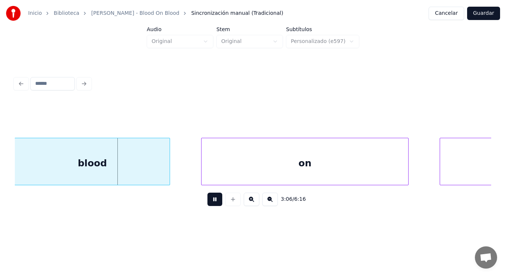
click at [210, 202] on button at bounding box center [214, 199] width 15 height 13
click at [146, 171] on div at bounding box center [147, 161] width 2 height 47
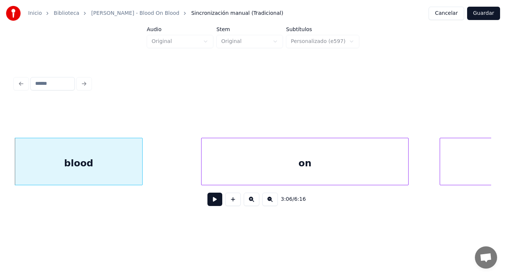
click at [140, 171] on div at bounding box center [141, 161] width 2 height 47
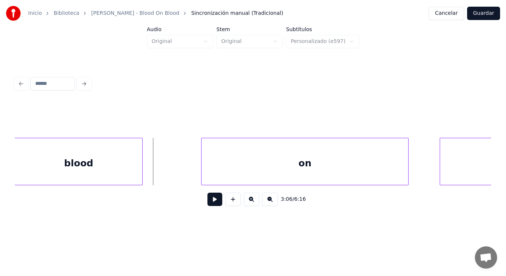
click at [207, 202] on button at bounding box center [214, 199] width 15 height 13
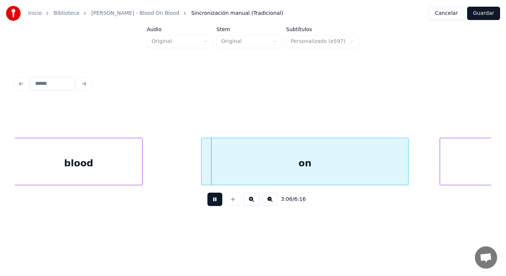
click at [207, 202] on button at bounding box center [214, 199] width 15 height 13
click at [104, 170] on div "blood" at bounding box center [78, 163] width 127 height 50
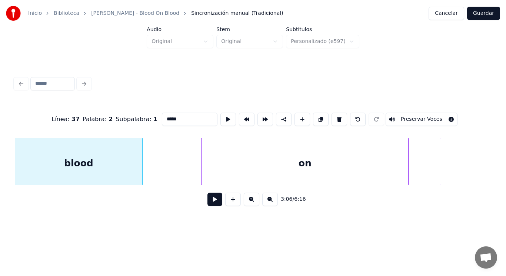
click at [214, 205] on button at bounding box center [214, 199] width 15 height 13
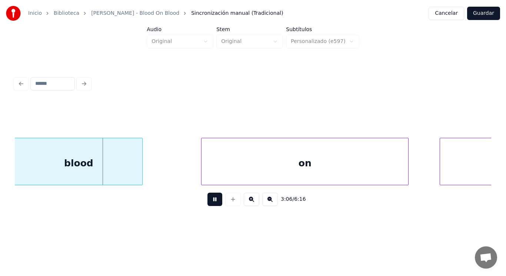
click at [214, 205] on button at bounding box center [214, 199] width 15 height 13
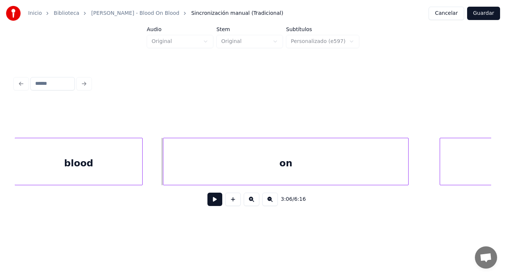
click at [165, 169] on div at bounding box center [164, 161] width 2 height 47
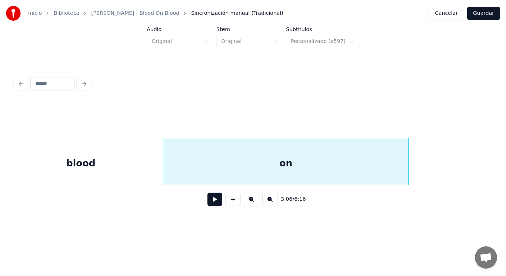
click at [147, 172] on div at bounding box center [145, 161] width 2 height 47
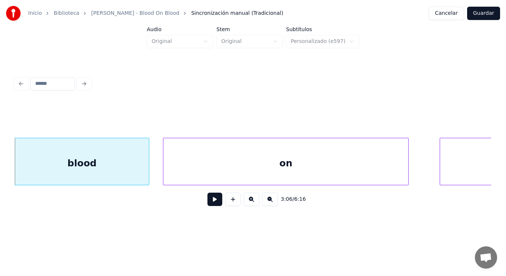
click at [208, 161] on div "on" at bounding box center [285, 163] width 245 height 50
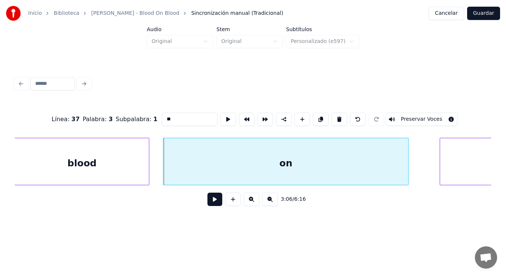
click at [209, 201] on button at bounding box center [214, 199] width 15 height 13
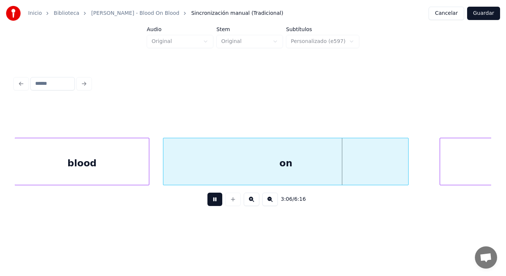
click at [209, 201] on button at bounding box center [214, 199] width 15 height 13
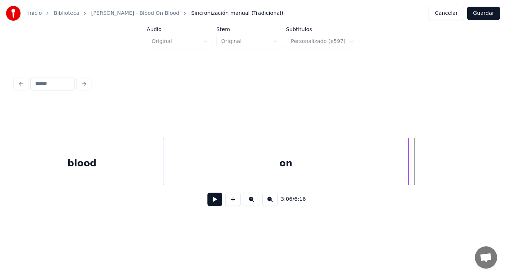
click at [356, 178] on div "on" at bounding box center [285, 163] width 245 height 50
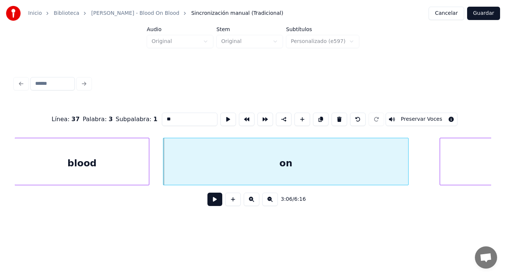
click at [213, 200] on button at bounding box center [214, 199] width 15 height 13
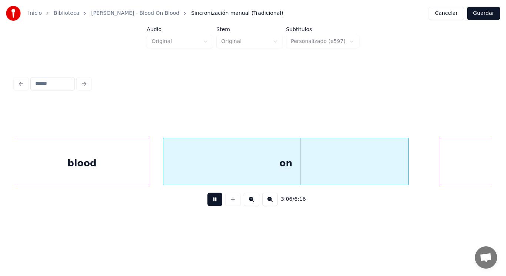
click at [213, 200] on button at bounding box center [214, 199] width 15 height 13
click at [391, 175] on div at bounding box center [391, 161] width 2 height 47
click at [207, 202] on button at bounding box center [214, 199] width 15 height 13
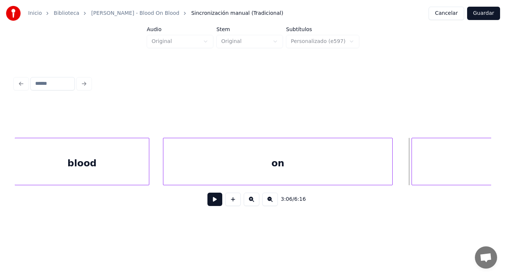
click at [412, 172] on div at bounding box center [413, 161] width 2 height 47
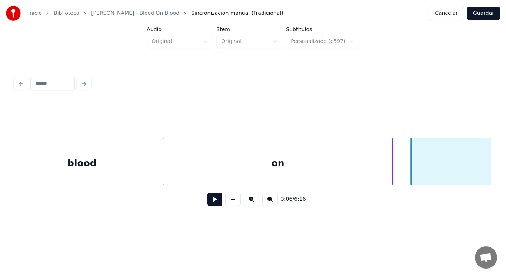
click at [212, 202] on button at bounding box center [214, 199] width 15 height 13
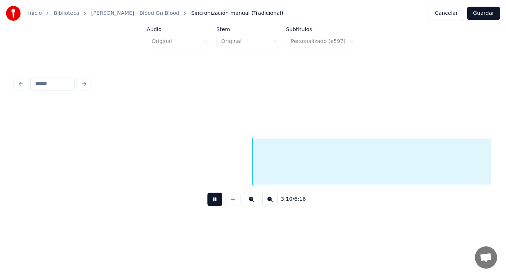
click at [212, 202] on button at bounding box center [214, 199] width 15 height 13
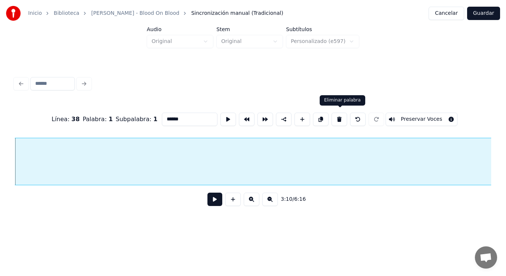
click at [342, 119] on button at bounding box center [340, 119] width 16 height 13
type input "*****"
click at [209, 201] on button at bounding box center [214, 199] width 15 height 13
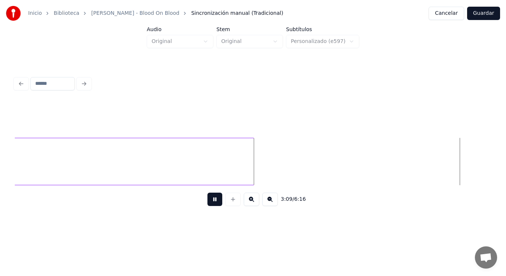
scroll to position [0, 98322]
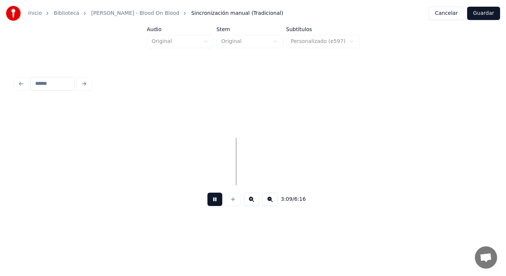
click at [209, 201] on button at bounding box center [214, 199] width 15 height 13
click at [231, 203] on button at bounding box center [233, 199] width 16 height 13
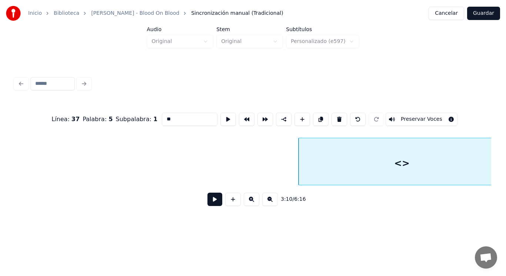
drag, startPoint x: 157, startPoint y: 119, endPoint x: 121, endPoint y: 123, distance: 36.6
click at [121, 123] on div "Línea : 37 Palabra : 5 Subpalabra : 1 ** Preservar Voces" at bounding box center [253, 119] width 476 height 37
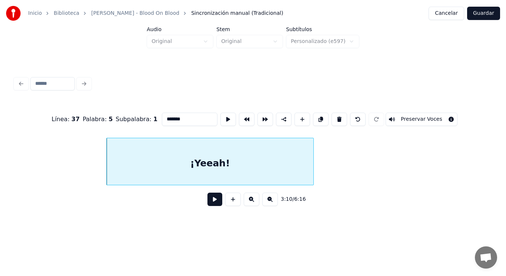
scroll to position [0, 98545]
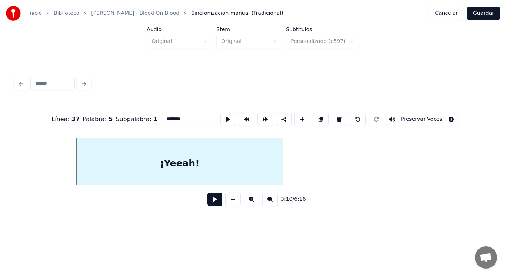
type input "*******"
click at [210, 204] on button at bounding box center [214, 199] width 15 height 13
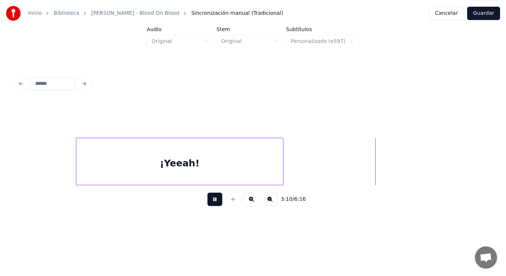
click at [210, 204] on button at bounding box center [214, 199] width 15 height 13
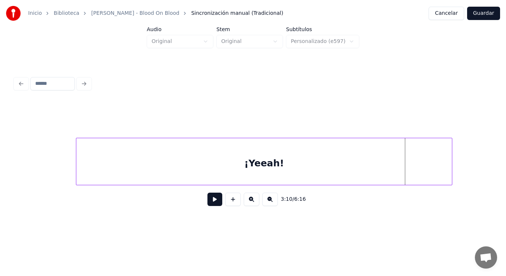
click at [451, 164] on div at bounding box center [451, 161] width 2 height 47
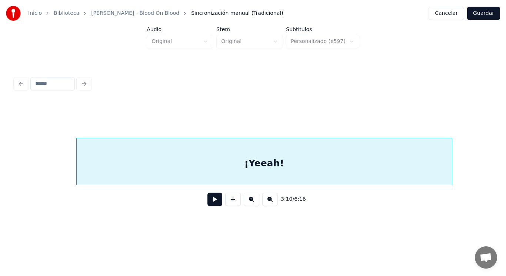
click at [211, 205] on button at bounding box center [214, 199] width 15 height 13
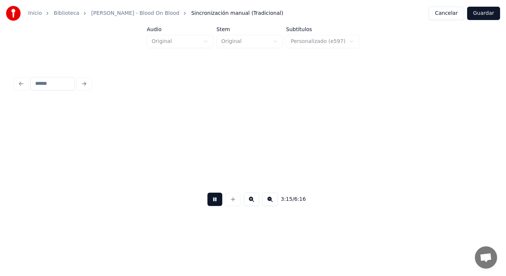
scroll to position [0, 101447]
click at [211, 205] on button at bounding box center [214, 199] width 15 height 13
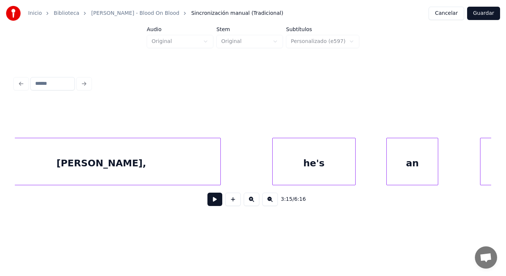
scroll to position [0, 125340]
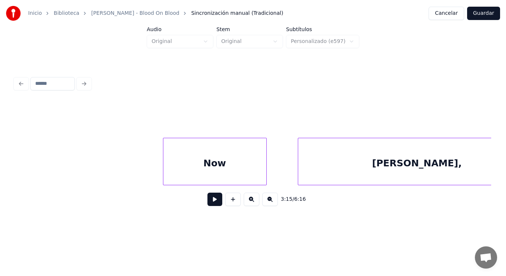
click at [218, 173] on div "Now" at bounding box center [214, 163] width 103 height 50
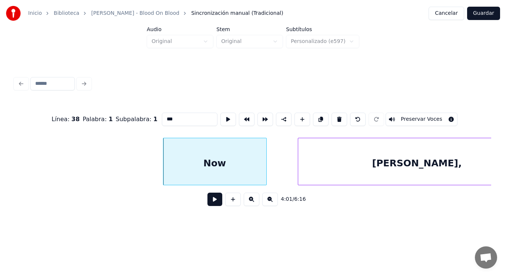
click at [208, 205] on button at bounding box center [214, 199] width 15 height 13
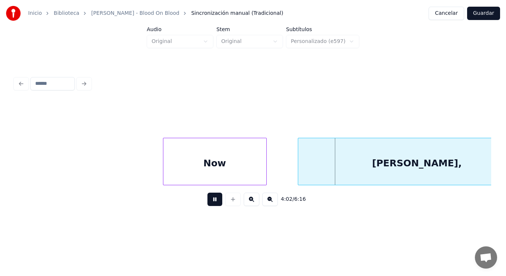
click at [208, 205] on button at bounding box center [214, 199] width 15 height 13
click at [219, 181] on div "Now" at bounding box center [214, 163] width 103 height 50
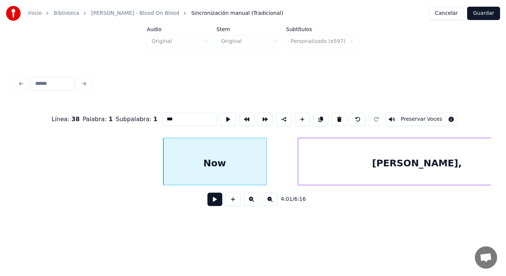
click at [212, 202] on button at bounding box center [214, 199] width 15 height 13
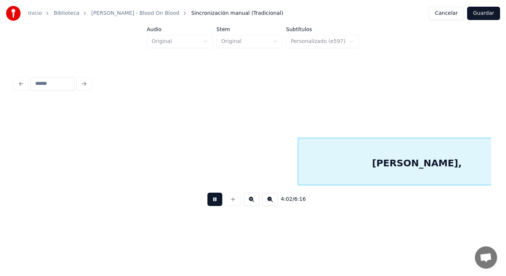
scroll to position [0, 125816]
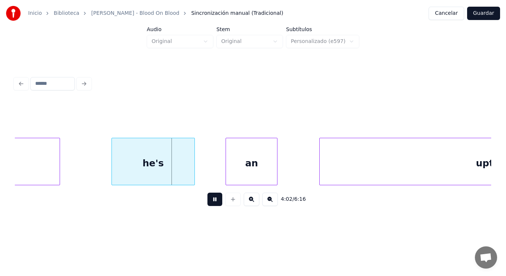
click at [212, 202] on button at bounding box center [214, 199] width 15 height 13
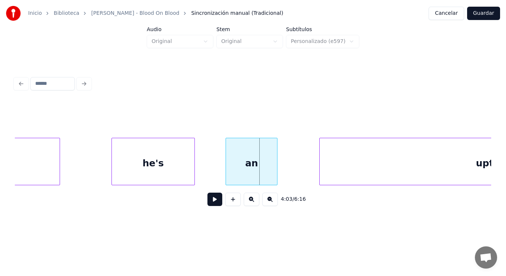
click at [57, 172] on div at bounding box center [58, 161] width 2 height 47
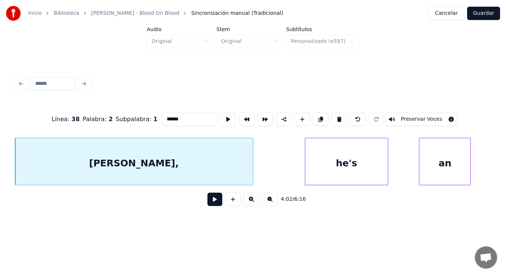
click at [211, 202] on button at bounding box center [214, 199] width 15 height 13
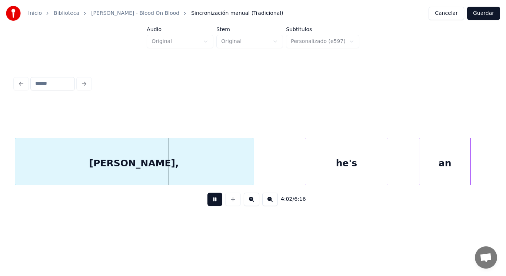
click at [211, 202] on button at bounding box center [214, 199] width 15 height 13
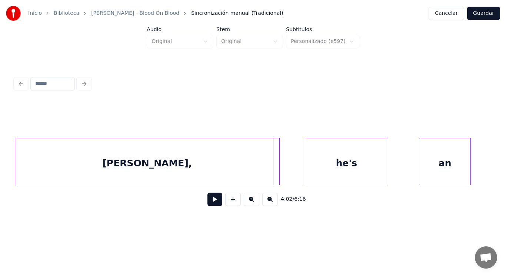
click at [279, 174] on div at bounding box center [278, 161] width 2 height 47
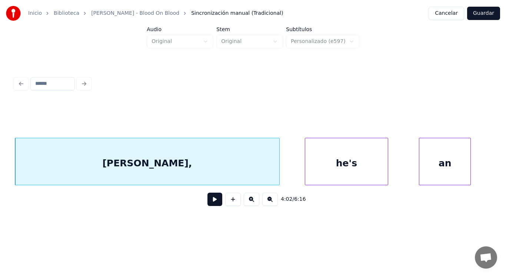
click at [215, 197] on button at bounding box center [214, 199] width 15 height 13
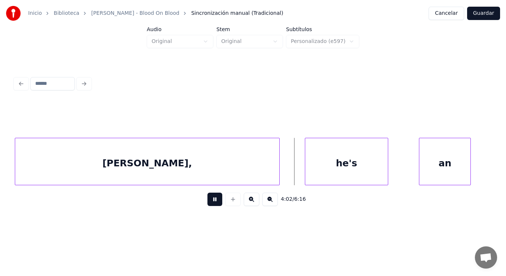
click at [215, 197] on button at bounding box center [214, 199] width 15 height 13
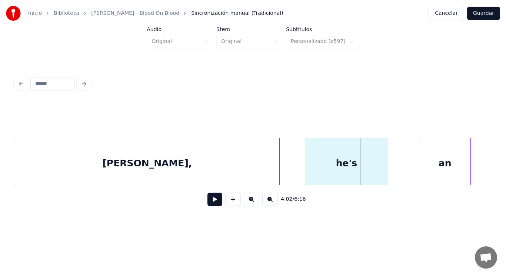
click at [315, 173] on div "he's" at bounding box center [346, 163] width 82 height 50
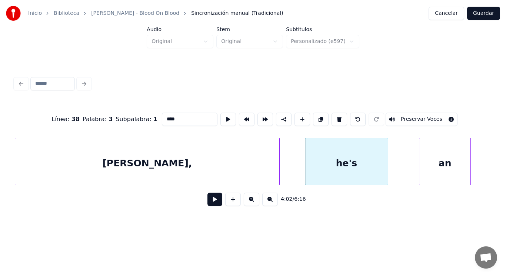
click at [210, 199] on button at bounding box center [214, 199] width 15 height 13
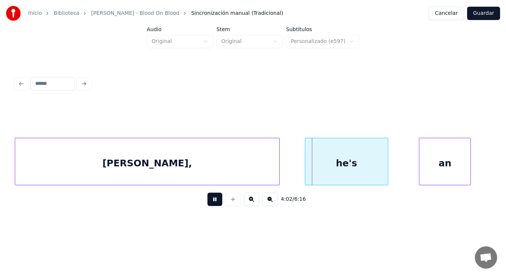
click at [210, 199] on button at bounding box center [214, 199] width 15 height 13
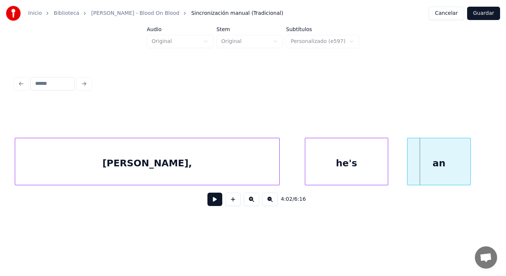
click at [409, 167] on div at bounding box center [409, 161] width 2 height 47
click at [359, 167] on div "he's" at bounding box center [346, 163] width 82 height 50
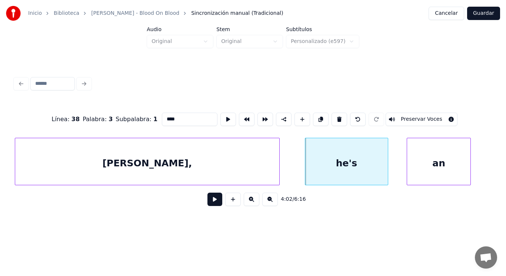
click at [209, 199] on button at bounding box center [214, 199] width 15 height 13
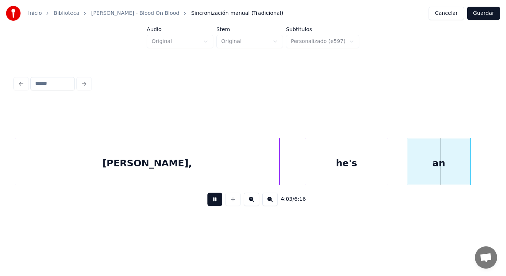
scroll to position [0, 126102]
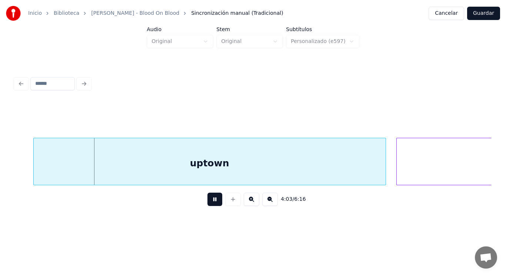
click at [209, 199] on button at bounding box center [214, 199] width 15 height 13
click at [143, 163] on div "uptown" at bounding box center [210, 163] width 352 height 50
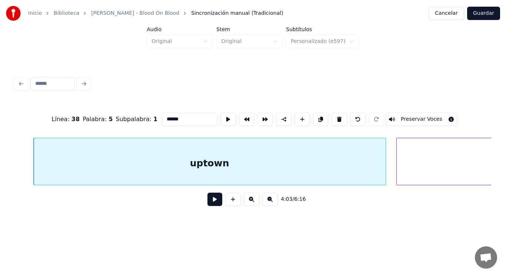
click at [209, 200] on button at bounding box center [214, 199] width 15 height 13
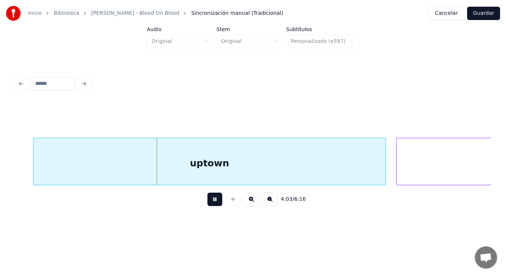
click at [209, 200] on button at bounding box center [214, 199] width 15 height 13
click at [14, 182] on div "4:03 / 6:16" at bounding box center [253, 143] width 482 height 147
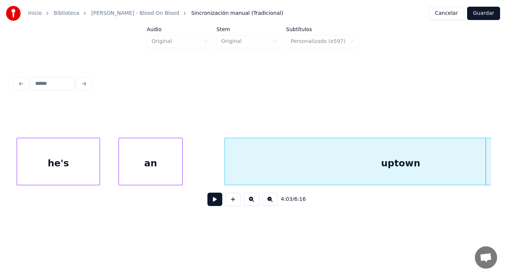
scroll to position [0, 125910]
click at [147, 167] on div "an" at bounding box center [151, 163] width 63 height 50
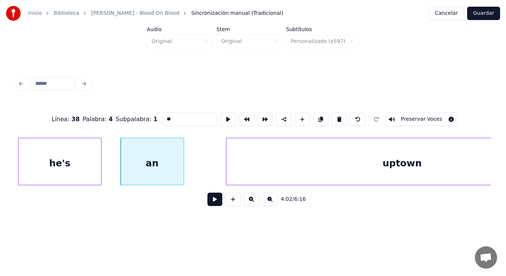
click at [212, 199] on button at bounding box center [214, 199] width 15 height 13
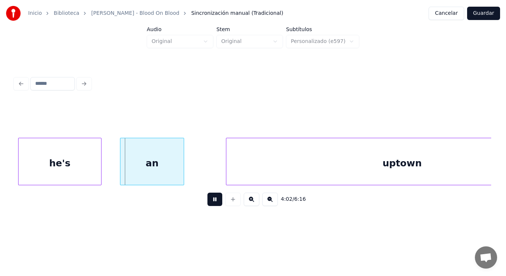
click at [212, 199] on button at bounding box center [214, 199] width 15 height 13
click at [177, 170] on div at bounding box center [176, 161] width 2 height 47
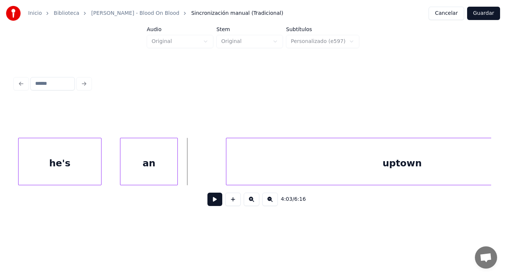
click at [210, 203] on button at bounding box center [214, 199] width 15 height 13
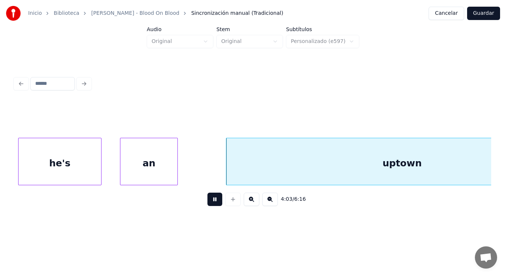
click at [210, 203] on button at bounding box center [214, 199] width 15 height 13
click at [166, 172] on div "an" at bounding box center [148, 163] width 57 height 50
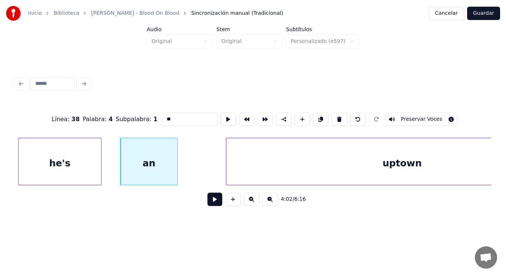
click at [207, 202] on button at bounding box center [214, 199] width 15 height 13
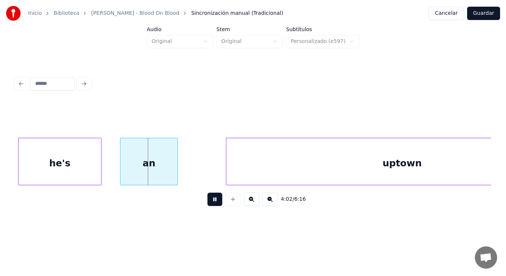
click at [207, 202] on button at bounding box center [214, 199] width 15 height 13
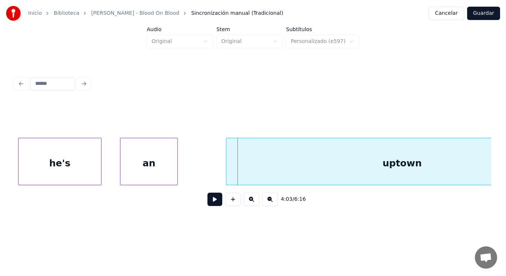
click at [170, 168] on div "an" at bounding box center [148, 163] width 57 height 50
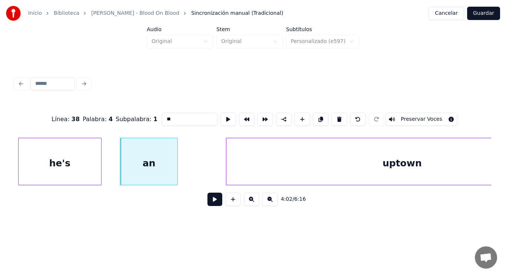
click at [211, 202] on button at bounding box center [214, 199] width 15 height 13
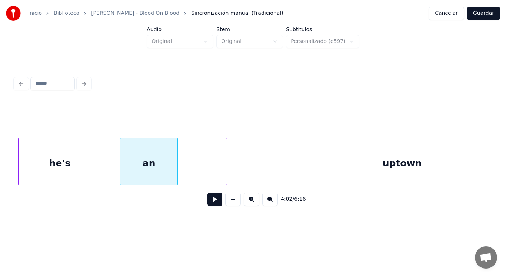
click at [211, 202] on button at bounding box center [214, 199] width 15 height 13
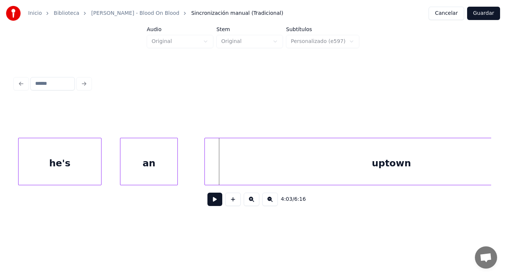
click at [206, 172] on div at bounding box center [206, 161] width 2 height 47
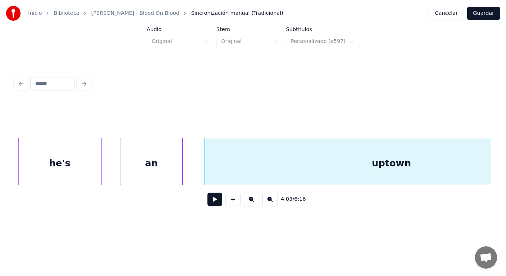
click at [181, 170] on div at bounding box center [181, 161] width 2 height 47
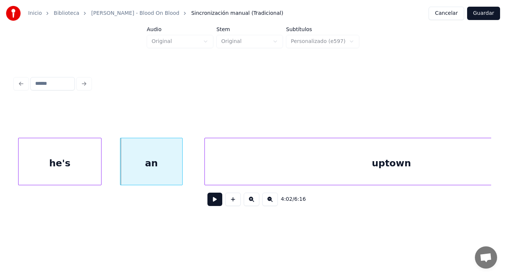
click at [211, 172] on div "uptown" at bounding box center [391, 163] width 373 height 50
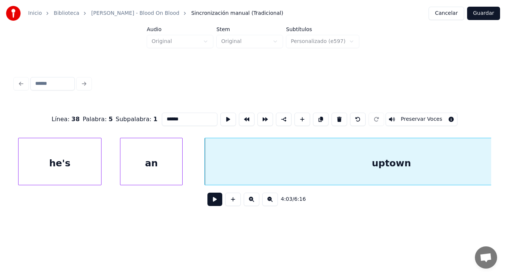
click at [209, 201] on button at bounding box center [214, 199] width 15 height 13
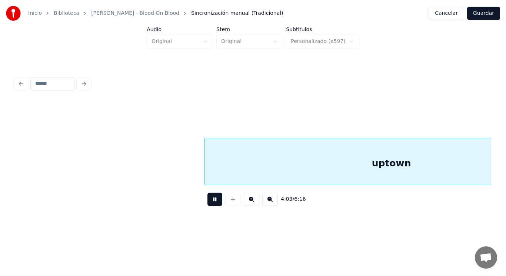
scroll to position [0, 126387]
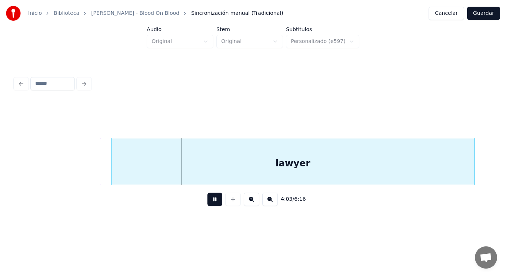
click at [209, 201] on button at bounding box center [214, 199] width 15 height 13
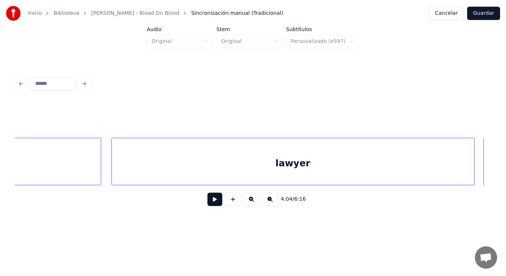
click at [297, 152] on div "lawyer" at bounding box center [293, 163] width 362 height 50
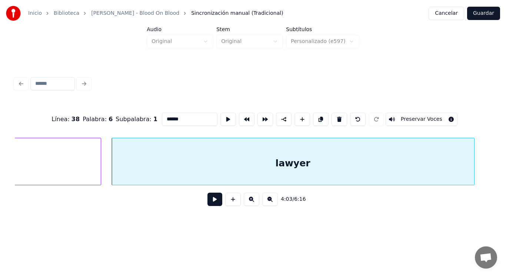
click at [207, 199] on button at bounding box center [214, 199] width 15 height 13
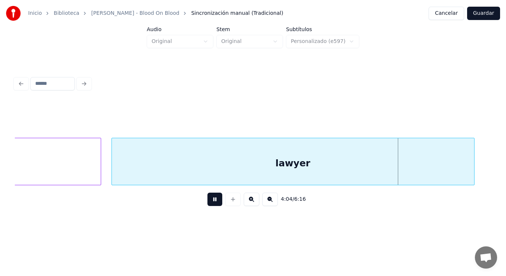
click at [207, 199] on button at bounding box center [214, 199] width 15 height 13
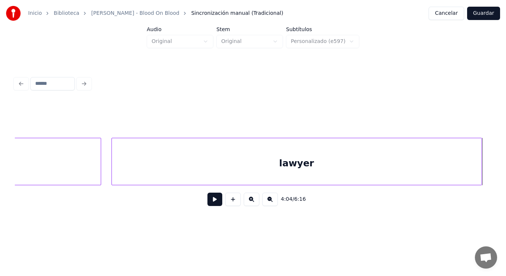
click at [481, 162] on div at bounding box center [480, 161] width 2 height 47
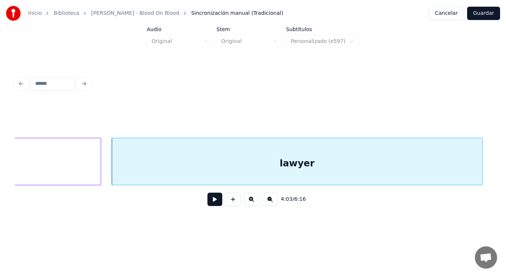
click at [212, 202] on button at bounding box center [214, 199] width 15 height 13
click at [224, 165] on div "lawyer" at bounding box center [297, 163] width 371 height 50
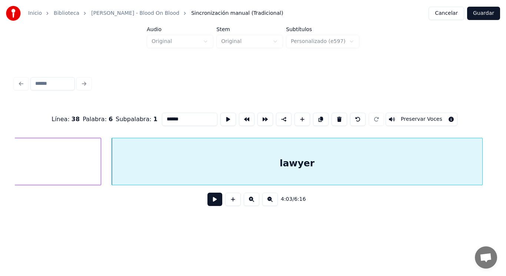
click at [172, 116] on input "******" at bounding box center [190, 119] width 56 height 13
type input "*******"
click at [212, 202] on button at bounding box center [214, 199] width 15 height 13
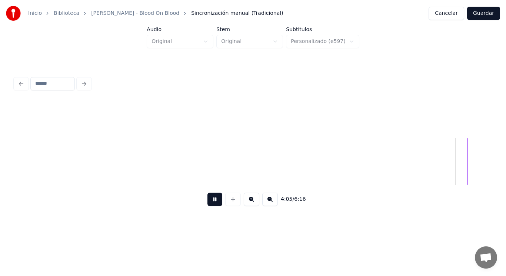
scroll to position [0, 127356]
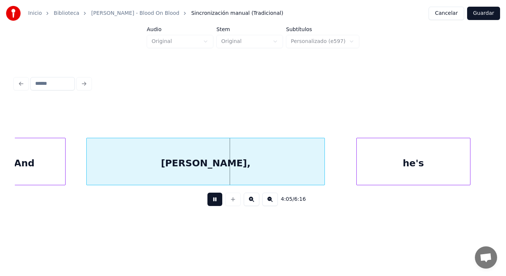
click at [212, 202] on button at bounding box center [214, 199] width 15 height 13
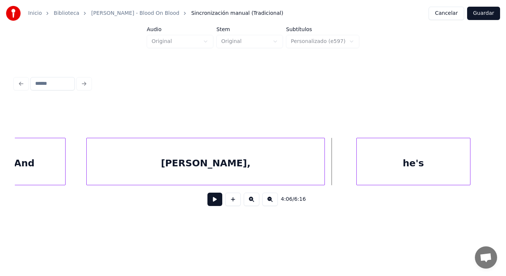
click at [37, 160] on div "And" at bounding box center [24, 163] width 82 height 50
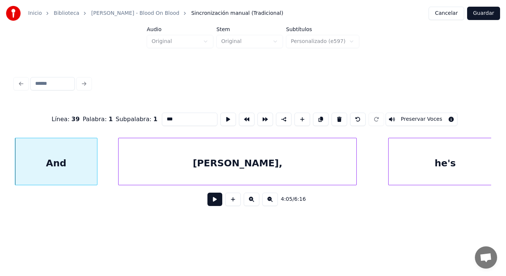
click at [211, 203] on button at bounding box center [214, 199] width 15 height 13
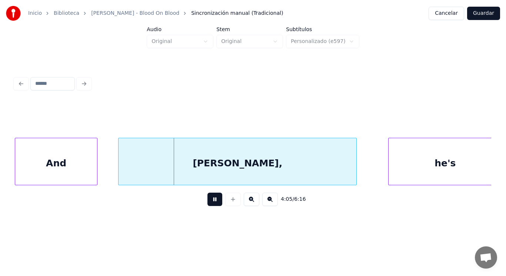
click at [211, 203] on button at bounding box center [214, 199] width 15 height 13
click at [80, 170] on div at bounding box center [80, 161] width 2 height 47
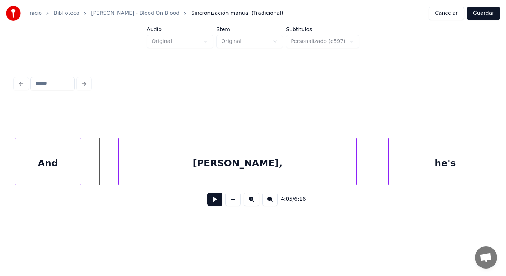
click at [210, 201] on button at bounding box center [214, 199] width 15 height 13
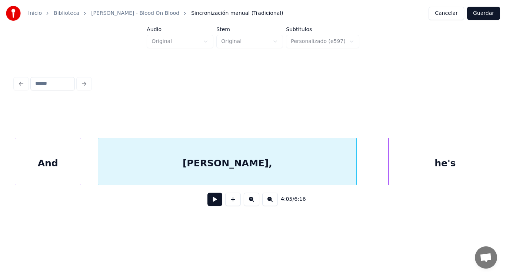
click at [99, 169] on div at bounding box center [99, 161] width 2 height 47
click at [61, 167] on div "And" at bounding box center [48, 163] width 66 height 50
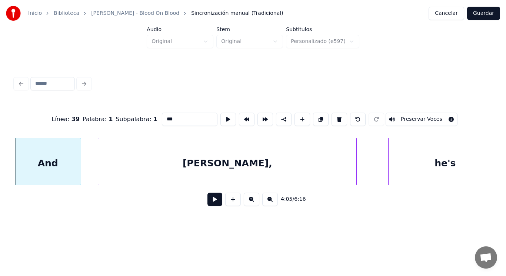
click at [79, 174] on div at bounding box center [80, 161] width 2 height 47
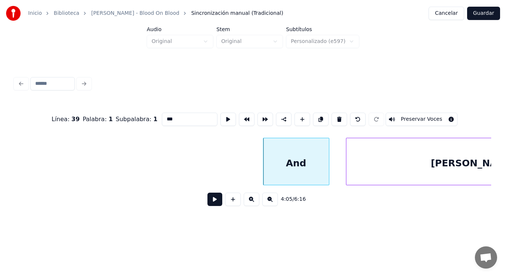
scroll to position [0, 126760]
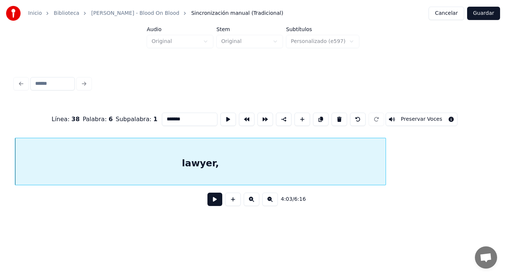
click at [177, 120] on input "*******" at bounding box center [190, 119] width 56 height 13
type input "******"
click at [207, 200] on button at bounding box center [214, 199] width 15 height 13
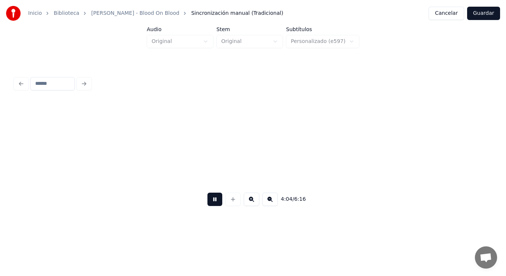
scroll to position [0, 126967]
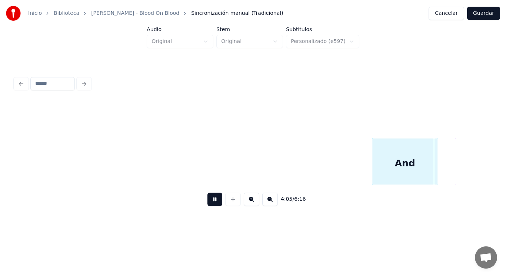
click at [207, 200] on button at bounding box center [214, 199] width 15 height 13
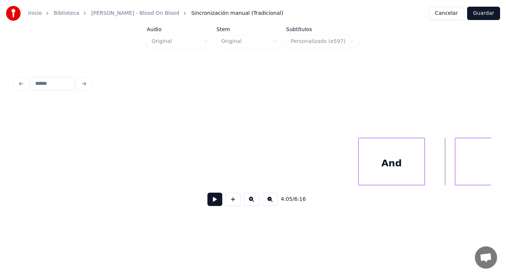
click at [392, 172] on div "And" at bounding box center [392, 163] width 66 height 50
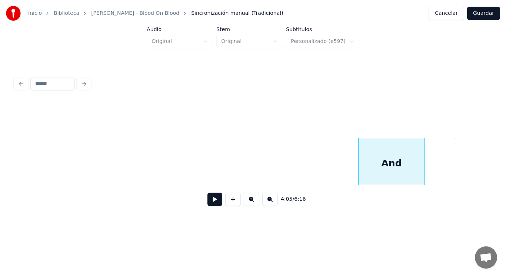
click at [407, 164] on div "And" at bounding box center [392, 163] width 66 height 50
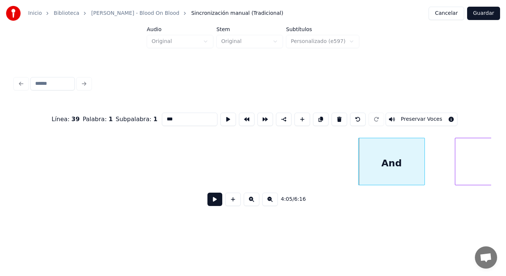
click at [162, 116] on input "***" at bounding box center [190, 119] width 56 height 13
type input "***"
click at [207, 206] on button at bounding box center [214, 199] width 15 height 13
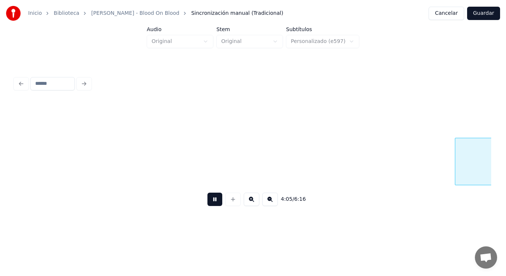
scroll to position [0, 127451]
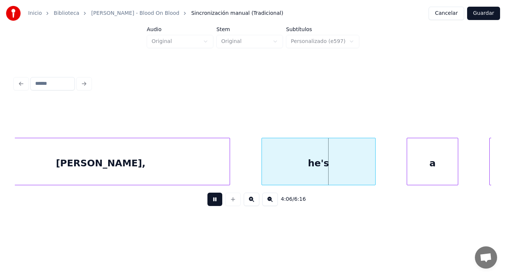
click at [207, 206] on button at bounding box center [214, 199] width 15 height 13
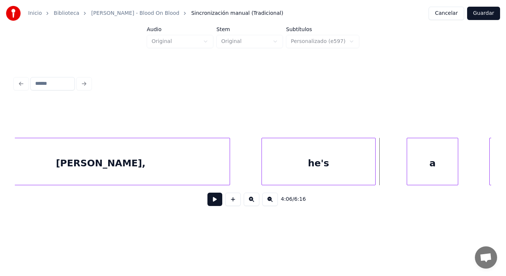
click at [196, 162] on div "[PERSON_NAME]," at bounding box center [100, 163] width 258 height 50
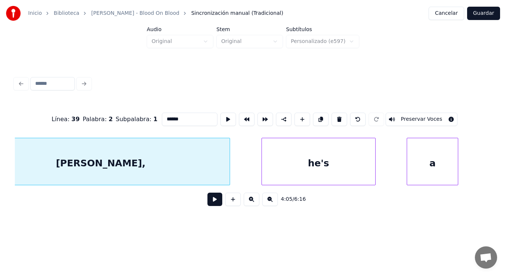
scroll to position [0, 127408]
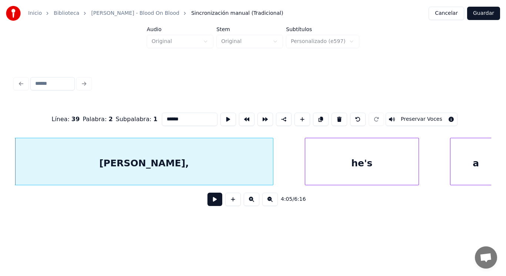
click at [211, 202] on button at bounding box center [214, 199] width 15 height 13
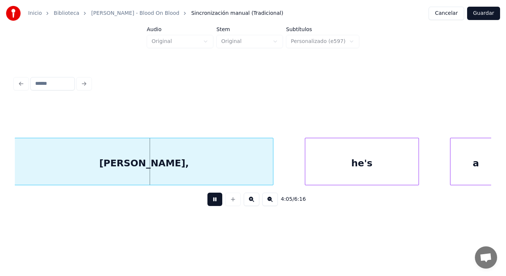
click at [211, 202] on button at bounding box center [214, 199] width 15 height 13
click at [269, 176] on div "[PERSON_NAME]," at bounding box center [144, 163] width 258 height 50
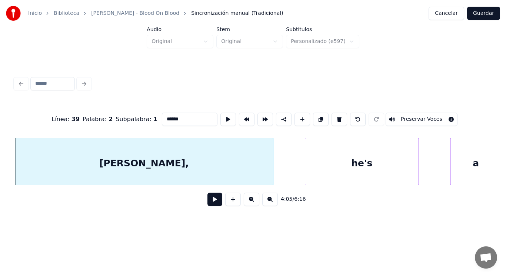
click at [211, 199] on button at bounding box center [214, 199] width 15 height 13
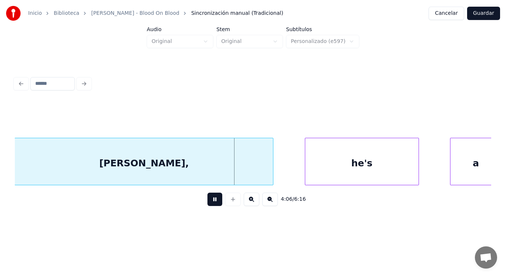
click at [211, 199] on button at bounding box center [214, 199] width 15 height 13
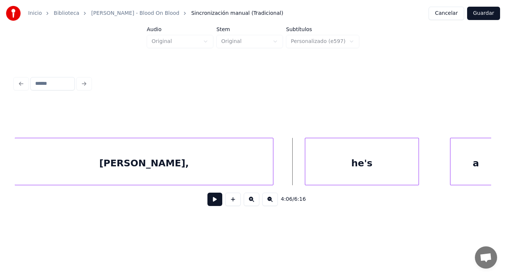
click at [313, 166] on div "he's" at bounding box center [361, 163] width 113 height 50
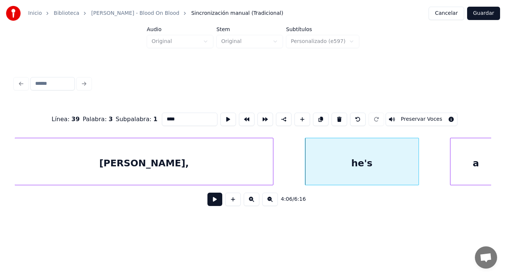
click at [212, 200] on button at bounding box center [214, 199] width 15 height 13
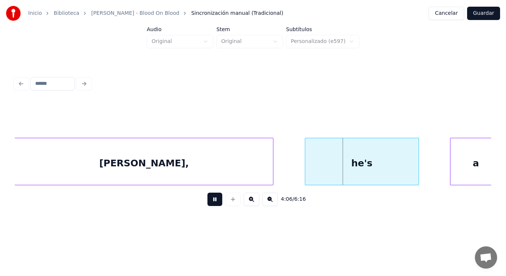
click at [212, 200] on button at bounding box center [214, 199] width 15 height 13
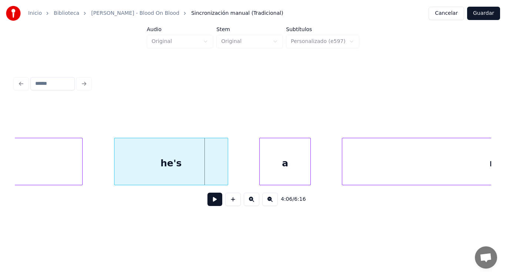
scroll to position [0, 127600]
click at [209, 173] on div "he's" at bounding box center [169, 163] width 113 height 50
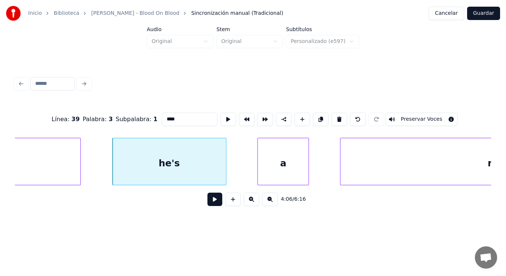
click at [210, 205] on button at bounding box center [214, 199] width 15 height 13
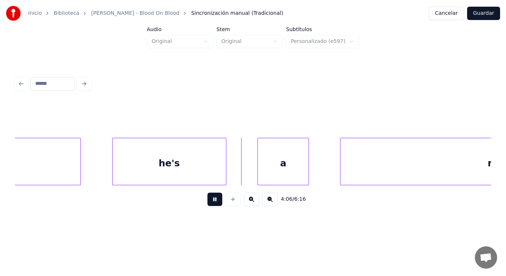
click at [210, 205] on button at bounding box center [214, 199] width 15 height 13
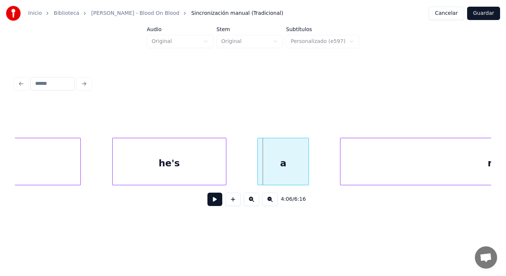
click at [267, 166] on div "a" at bounding box center [283, 163] width 51 height 50
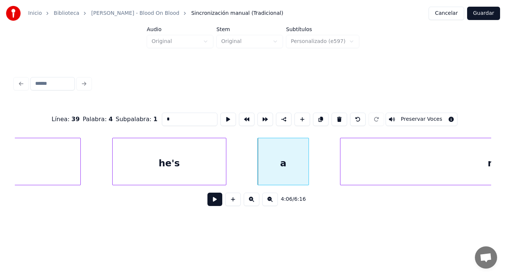
click at [210, 200] on button at bounding box center [214, 199] width 15 height 13
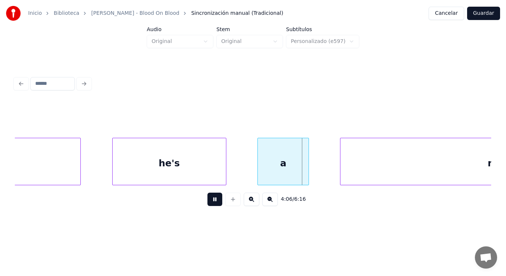
click at [210, 200] on button at bounding box center [214, 199] width 15 height 13
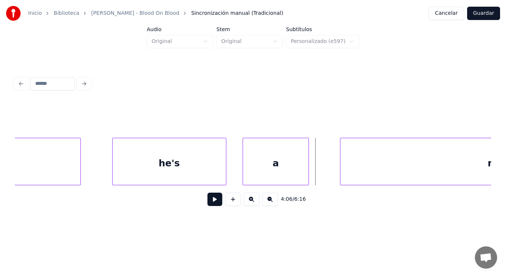
click at [243, 173] on div at bounding box center [244, 161] width 2 height 47
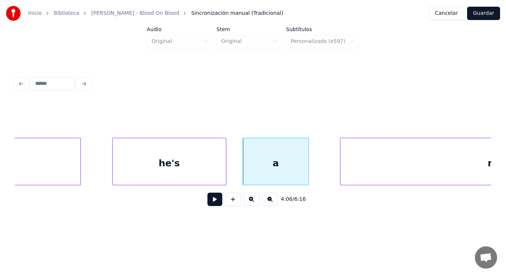
click at [207, 203] on button at bounding box center [214, 199] width 15 height 13
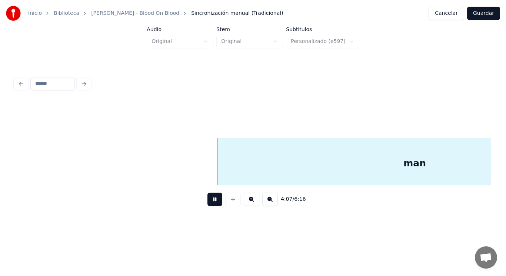
scroll to position [0, 128564]
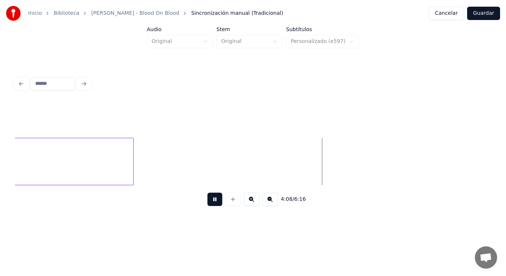
click at [207, 203] on button at bounding box center [214, 199] width 15 height 13
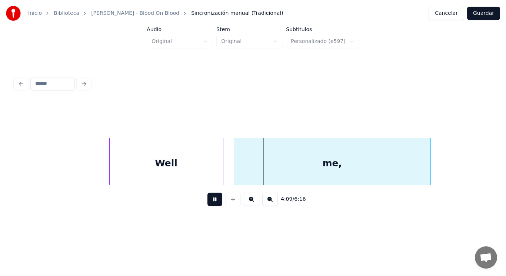
click at [207, 203] on button at bounding box center [214, 199] width 15 height 13
click at [176, 177] on div "Well" at bounding box center [166, 163] width 113 height 50
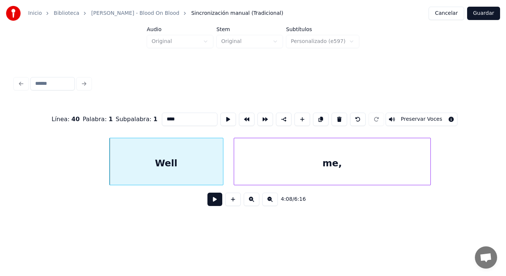
click at [208, 200] on button at bounding box center [214, 199] width 15 height 13
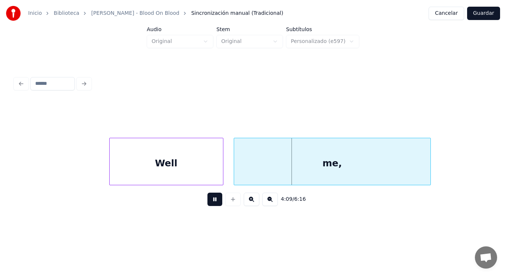
click at [208, 200] on button at bounding box center [214, 199] width 15 height 13
click at [216, 174] on div "Well" at bounding box center [166, 163] width 113 height 50
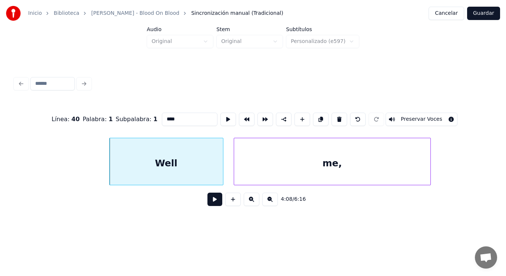
click at [213, 199] on button at bounding box center [214, 199] width 15 height 13
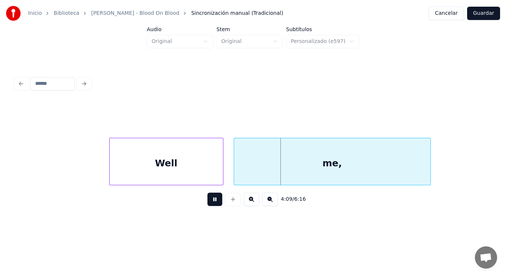
click at [213, 199] on button at bounding box center [214, 199] width 15 height 13
click at [406, 169] on div at bounding box center [407, 161] width 2 height 47
click at [208, 173] on div "Well" at bounding box center [166, 163] width 113 height 50
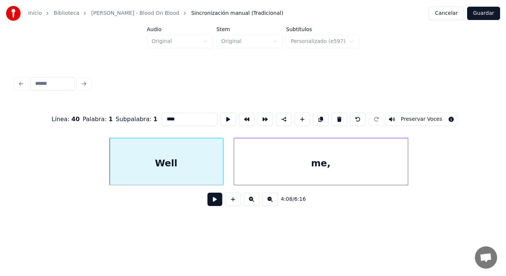
click at [212, 202] on button at bounding box center [214, 199] width 15 height 13
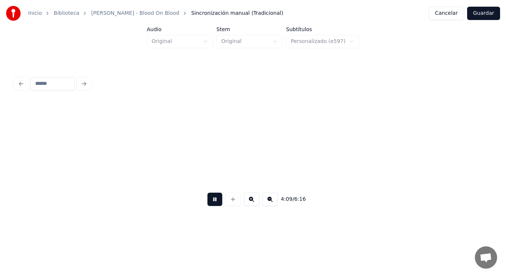
scroll to position [0, 129526]
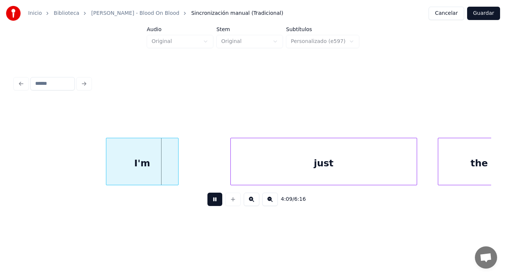
click at [212, 202] on button at bounding box center [214, 199] width 15 height 13
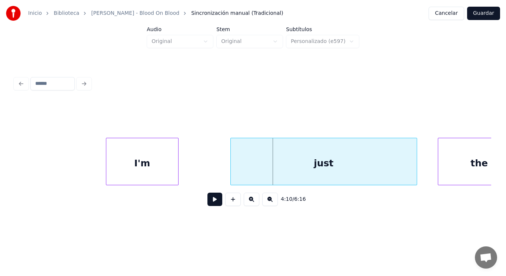
click at [158, 178] on div "I'm" at bounding box center [142, 163] width 72 height 50
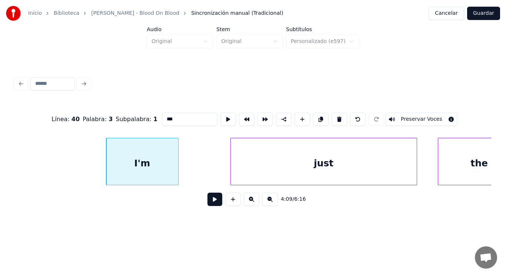
click at [212, 205] on button at bounding box center [214, 199] width 15 height 13
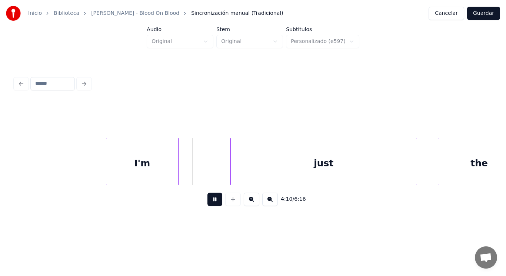
click at [212, 205] on button at bounding box center [214, 199] width 15 height 13
click at [201, 172] on div at bounding box center [201, 161] width 2 height 47
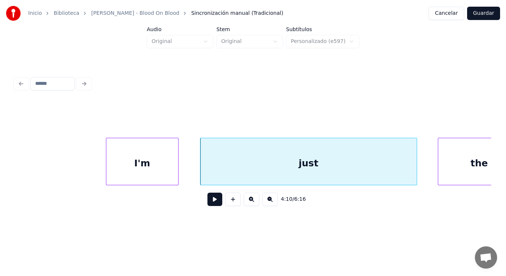
click at [211, 204] on button at bounding box center [214, 199] width 15 height 13
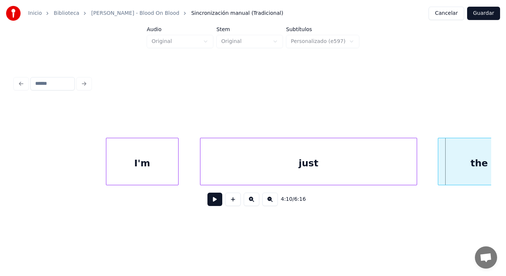
click at [211, 204] on button at bounding box center [214, 199] width 15 height 13
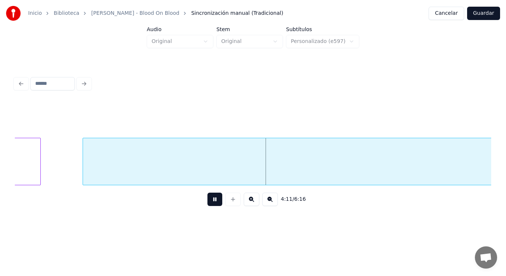
click at [211, 204] on button at bounding box center [214, 199] width 15 height 13
click at [33, 168] on div "the" at bounding box center [0, 163] width 82 height 50
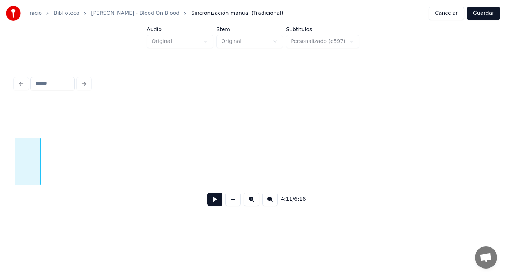
scroll to position [0, 129949]
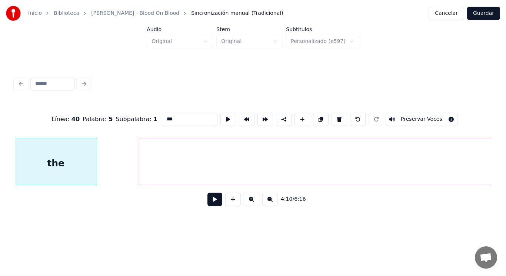
click at [213, 203] on button at bounding box center [214, 199] width 15 height 13
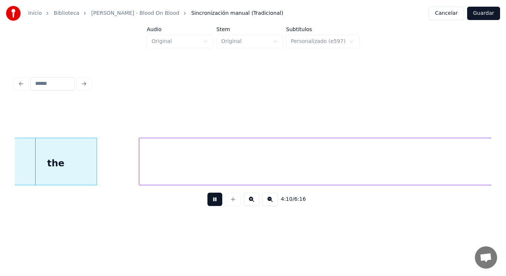
click at [213, 203] on button at bounding box center [214, 199] width 15 height 13
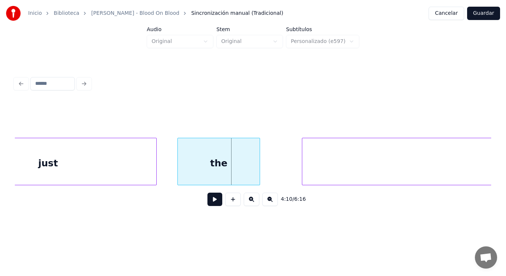
click at [127, 157] on div "just" at bounding box center [48, 163] width 216 height 50
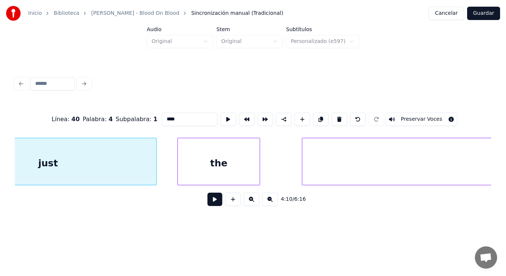
scroll to position [0, 129711]
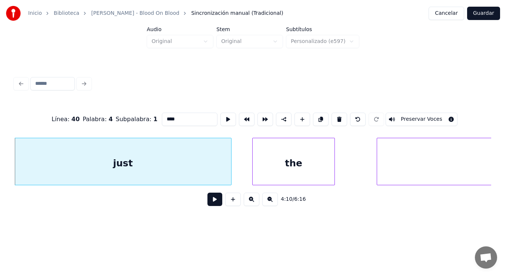
click at [209, 205] on button at bounding box center [214, 199] width 15 height 13
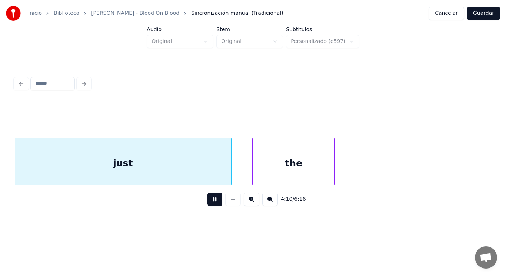
click at [209, 205] on button at bounding box center [214, 199] width 15 height 13
click at [224, 172] on div at bounding box center [224, 161] width 2 height 47
click at [211, 199] on button at bounding box center [214, 199] width 15 height 13
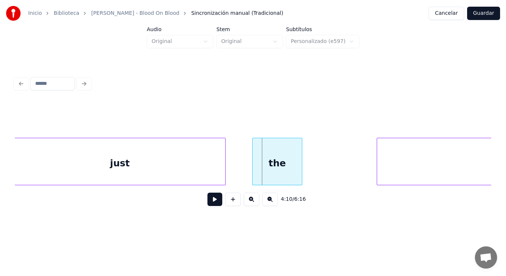
click at [300, 169] on div at bounding box center [301, 161] width 2 height 47
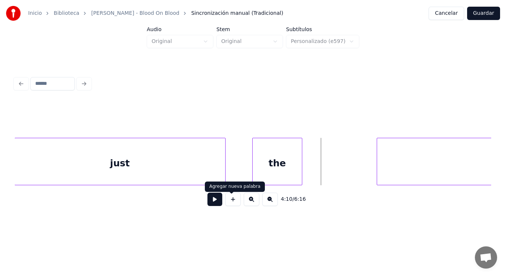
click at [213, 201] on button at bounding box center [214, 199] width 15 height 13
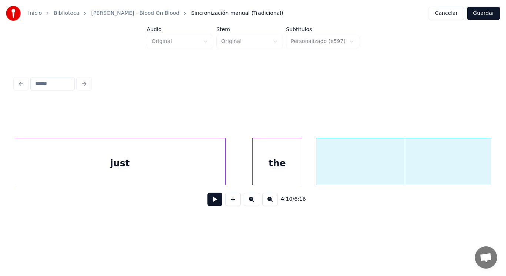
click at [317, 172] on div at bounding box center [317, 161] width 2 height 47
click at [209, 203] on button at bounding box center [214, 199] width 15 height 13
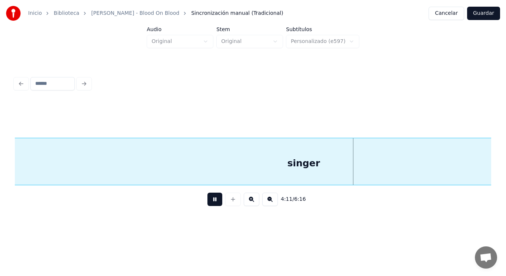
click at [209, 203] on button at bounding box center [214, 199] width 15 height 13
click at [209, 172] on div "singer" at bounding box center [303, 163] width 931 height 50
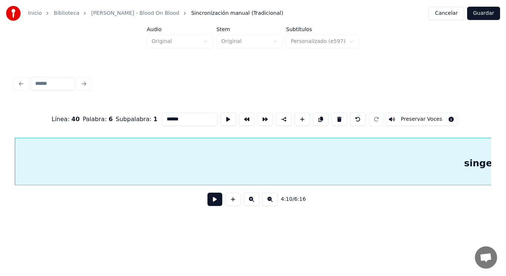
click at [211, 199] on button at bounding box center [214, 199] width 15 height 13
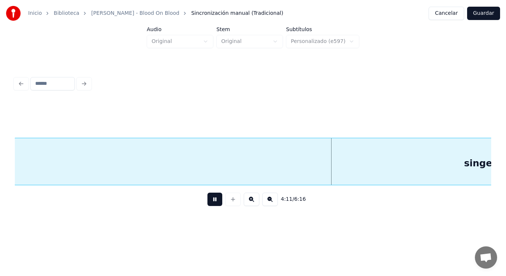
click at [211, 199] on button at bounding box center [214, 199] width 15 height 13
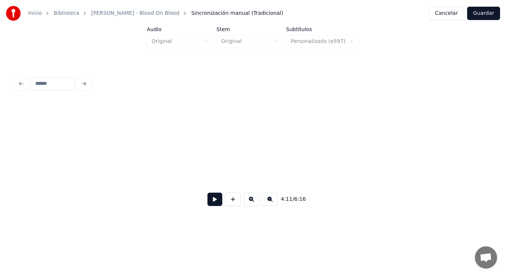
click at [0, 170] on div "Inicio Biblioteca [PERSON_NAME] - Blood On Blood Sincronización manual (Tradici…" at bounding box center [253, 113] width 506 height 226
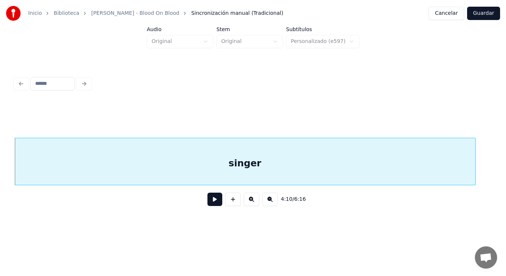
click at [212, 201] on button at bounding box center [214, 199] width 15 height 13
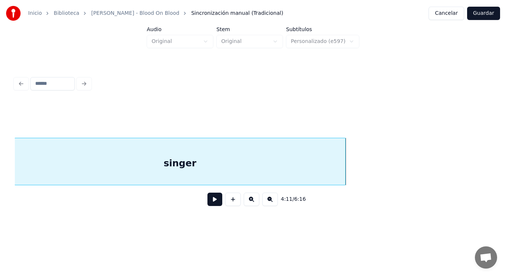
click at [344, 171] on div at bounding box center [344, 161] width 2 height 47
click at [208, 203] on button at bounding box center [214, 199] width 15 height 13
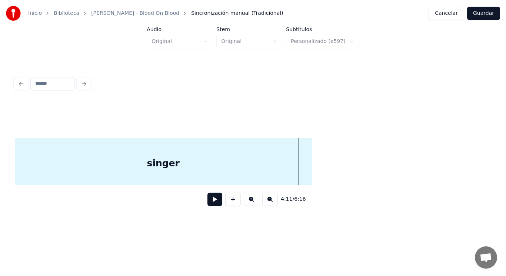
click at [312, 175] on div at bounding box center [311, 161] width 2 height 47
click at [210, 202] on button at bounding box center [214, 199] width 15 height 13
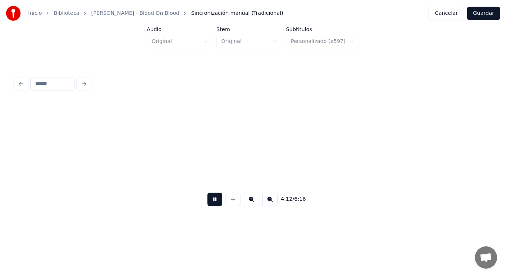
scroll to position [0, 130976]
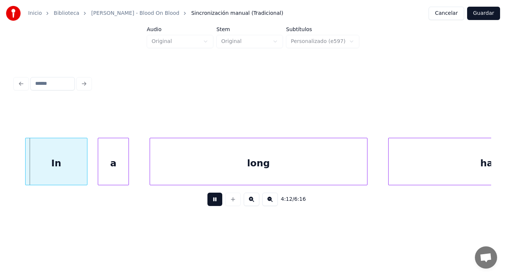
click at [210, 202] on button at bounding box center [214, 199] width 15 height 13
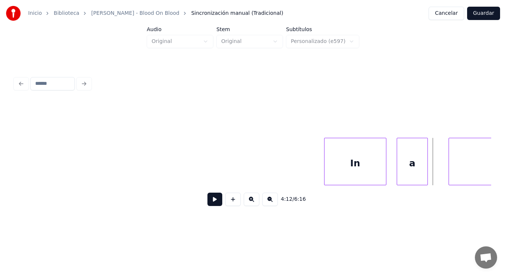
scroll to position [0, 130665]
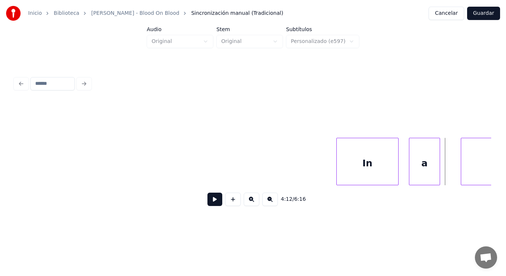
click at [209, 202] on button at bounding box center [214, 199] width 15 height 13
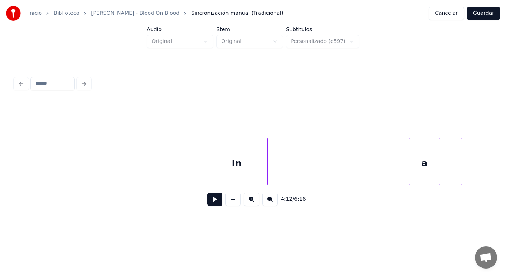
click at [230, 160] on div "In" at bounding box center [237, 163] width 62 height 50
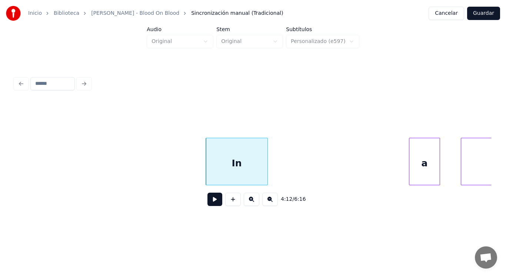
click at [212, 199] on button at bounding box center [214, 199] width 15 height 13
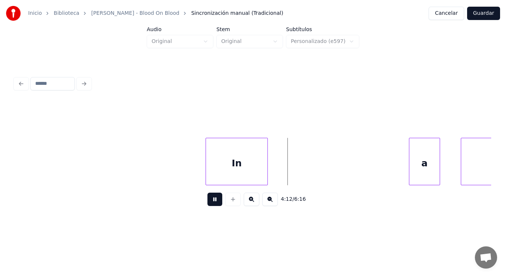
click at [212, 199] on button at bounding box center [214, 199] width 15 height 13
click at [302, 172] on div at bounding box center [302, 161] width 2 height 47
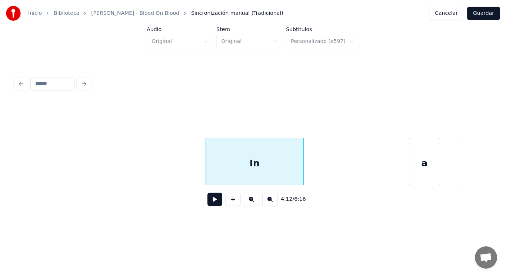
click at [209, 201] on button at bounding box center [214, 199] width 15 height 13
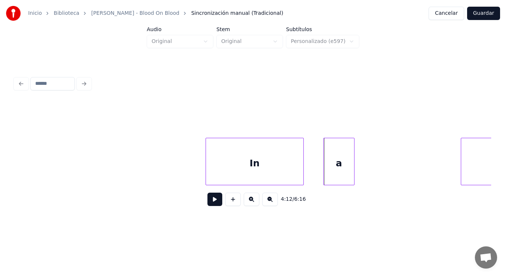
click at [336, 166] on div "a" at bounding box center [339, 163] width 30 height 50
click at [207, 201] on button at bounding box center [214, 199] width 15 height 13
click at [382, 173] on div at bounding box center [382, 161] width 2 height 47
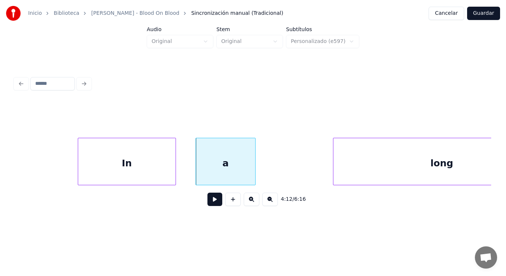
scroll to position [0, 130843]
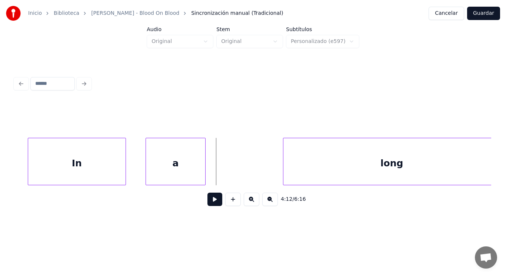
click at [212, 202] on button at bounding box center [214, 199] width 15 height 13
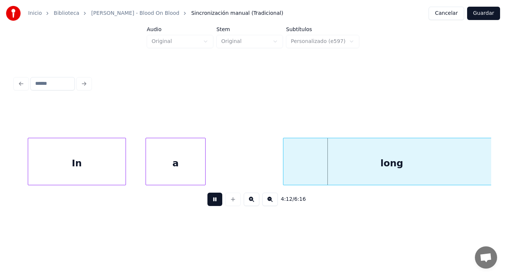
click at [212, 202] on button at bounding box center [214, 199] width 15 height 13
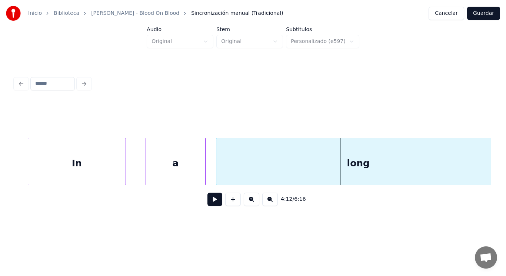
click at [218, 171] on div at bounding box center [217, 161] width 2 height 47
click at [212, 199] on button at bounding box center [214, 199] width 15 height 13
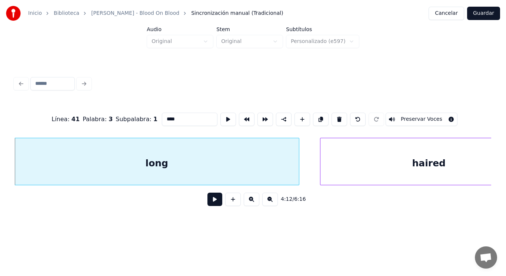
click at [211, 204] on button at bounding box center [214, 199] width 15 height 13
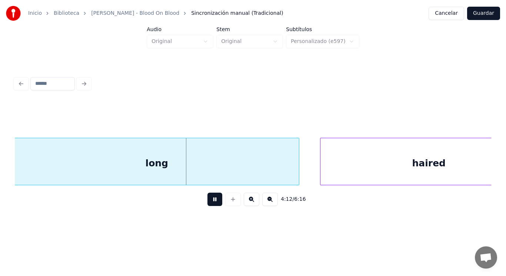
click at [211, 204] on button at bounding box center [214, 199] width 15 height 13
click at [285, 176] on div "long" at bounding box center [157, 163] width 284 height 50
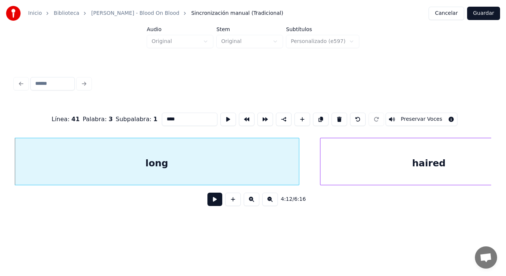
click at [209, 201] on button at bounding box center [214, 199] width 15 height 13
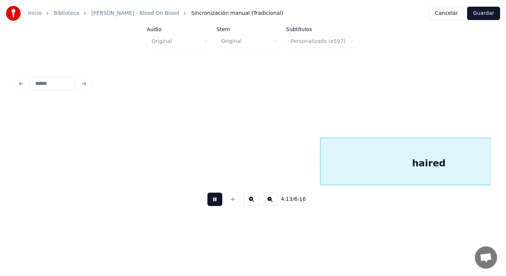
scroll to position [0, 131529]
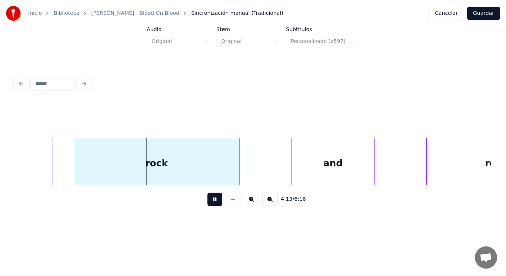
click at [209, 201] on button at bounding box center [214, 199] width 15 height 13
click at [183, 159] on div "rock" at bounding box center [156, 163] width 165 height 50
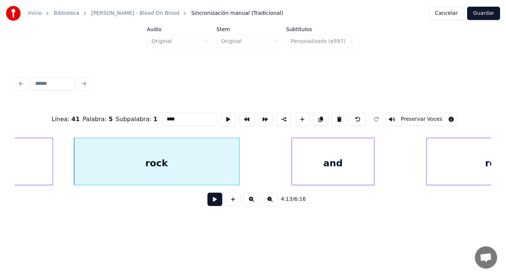
click at [209, 200] on button at bounding box center [214, 199] width 15 height 13
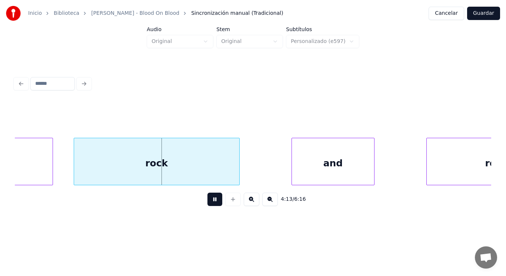
click at [209, 200] on button at bounding box center [214, 199] width 15 height 13
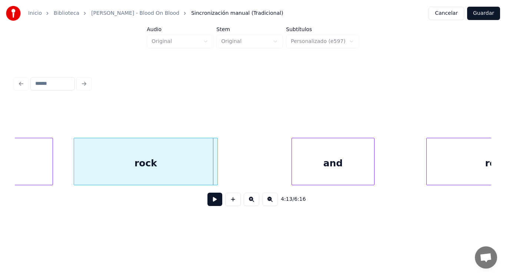
click at [216, 172] on div at bounding box center [216, 161] width 2 height 47
click at [213, 201] on button at bounding box center [214, 199] width 15 height 13
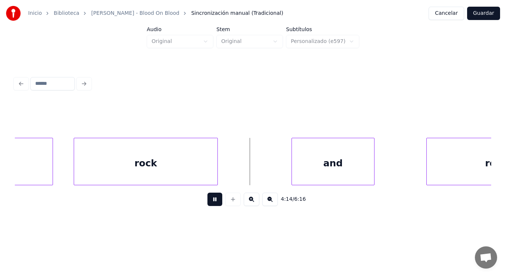
click at [213, 201] on button at bounding box center [214, 199] width 15 height 13
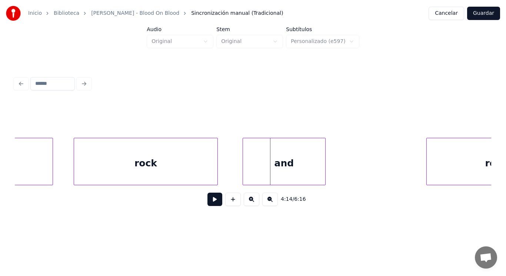
click at [250, 168] on div "and" at bounding box center [284, 163] width 82 height 50
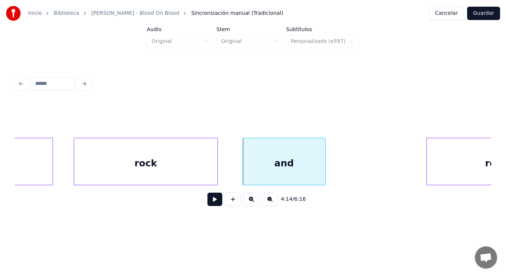
click at [212, 198] on button at bounding box center [214, 199] width 15 height 13
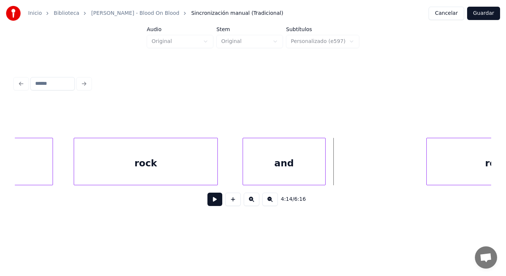
click at [185, 169] on div "rock" at bounding box center [145, 163] width 143 height 50
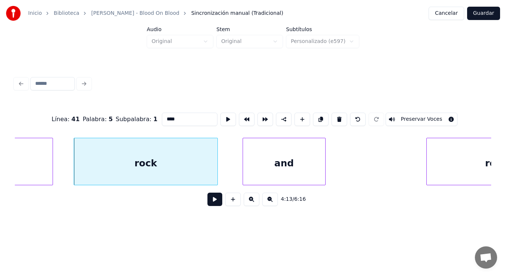
click at [207, 202] on button at bounding box center [214, 199] width 15 height 13
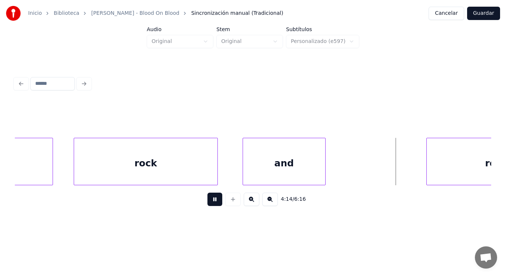
click at [207, 202] on button at bounding box center [214, 199] width 15 height 13
click at [289, 179] on div "and" at bounding box center [284, 163] width 82 height 50
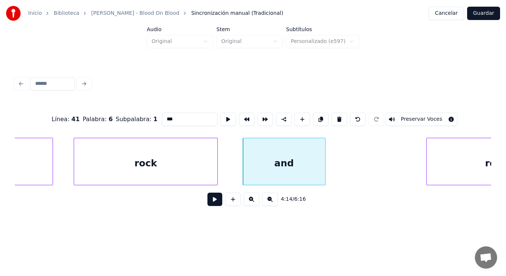
click at [215, 202] on button at bounding box center [214, 199] width 15 height 13
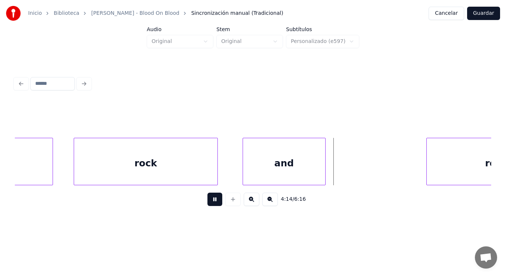
click at [215, 202] on button at bounding box center [214, 199] width 15 height 13
click at [345, 170] on div at bounding box center [345, 161] width 2 height 47
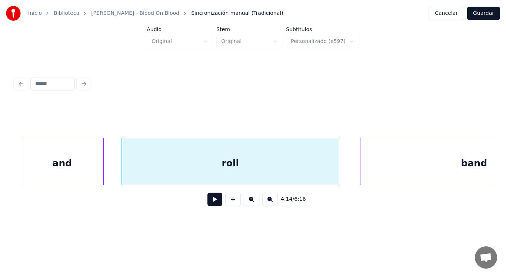
scroll to position [0, 131751]
click at [209, 202] on button at bounding box center [214, 199] width 15 height 13
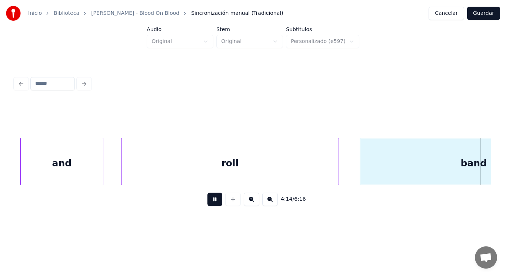
click at [209, 202] on button at bounding box center [214, 199] width 15 height 13
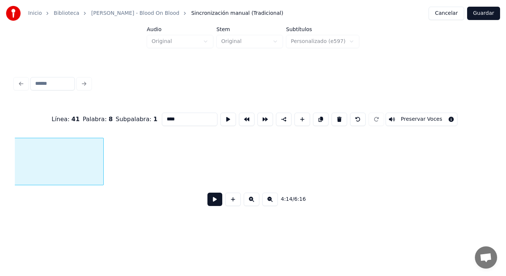
scroll to position [0, 132097]
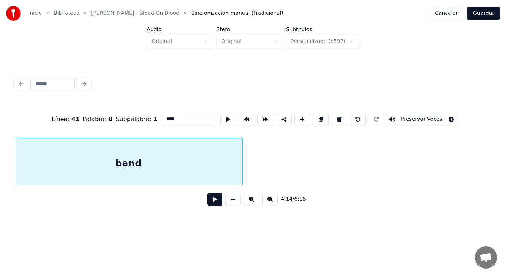
click at [210, 203] on button at bounding box center [214, 199] width 15 height 13
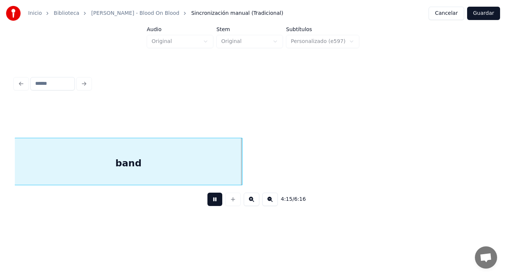
click at [210, 203] on button at bounding box center [214, 199] width 15 height 13
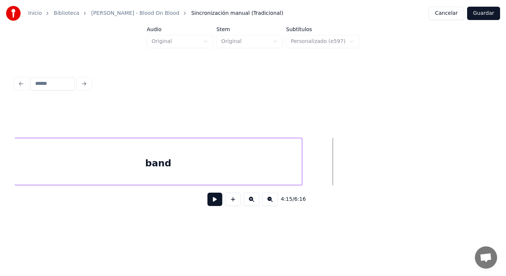
click at [300, 163] on div at bounding box center [301, 161] width 2 height 47
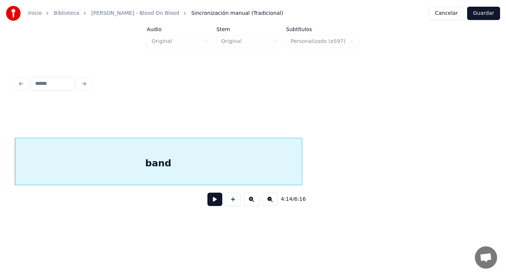
click at [212, 200] on button at bounding box center [214, 199] width 15 height 13
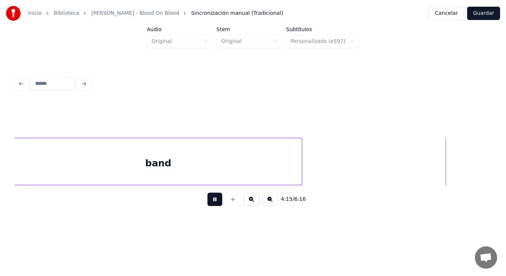
scroll to position [0, 132582]
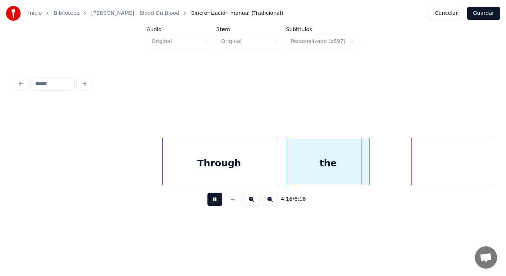
click at [212, 200] on button at bounding box center [214, 199] width 15 height 13
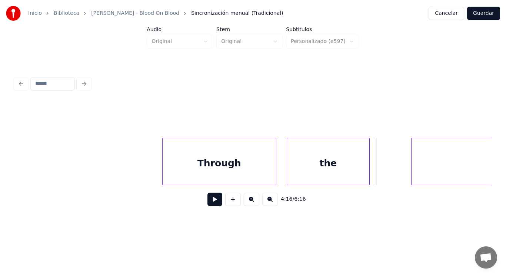
click at [228, 166] on div "Through" at bounding box center [219, 163] width 113 height 50
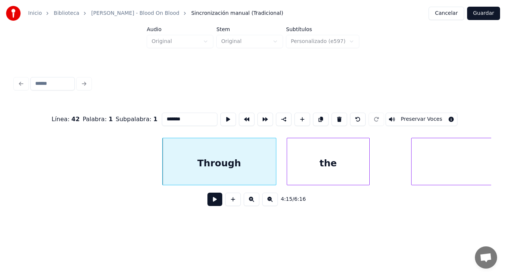
click at [209, 203] on button at bounding box center [214, 199] width 15 height 13
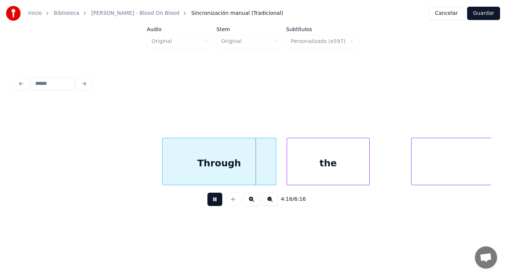
click at [209, 203] on button at bounding box center [214, 199] width 15 height 13
click at [298, 170] on div "the" at bounding box center [328, 163] width 82 height 50
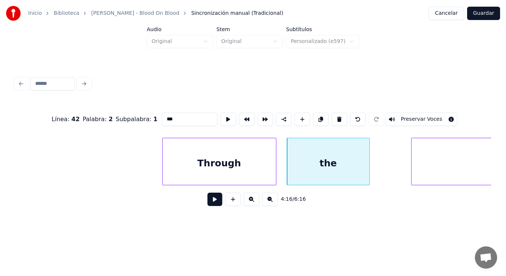
click at [207, 202] on button at bounding box center [214, 199] width 15 height 13
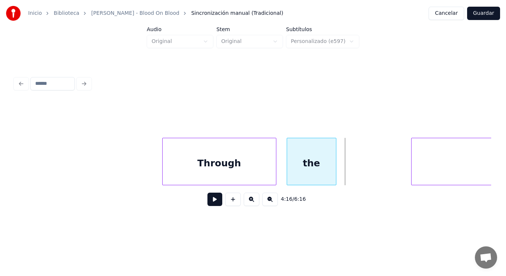
click at [334, 169] on div at bounding box center [335, 161] width 2 height 47
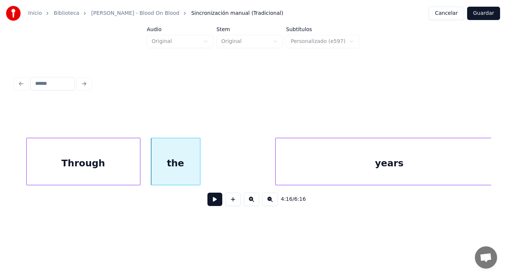
scroll to position [0, 132730]
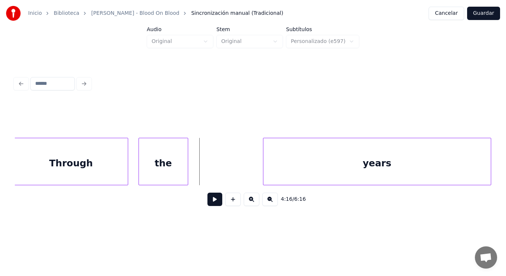
click at [209, 203] on button at bounding box center [214, 199] width 15 height 13
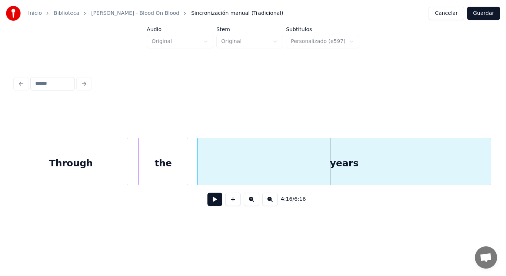
click at [199, 175] on div at bounding box center [199, 161] width 2 height 47
click at [209, 199] on button at bounding box center [214, 199] width 15 height 13
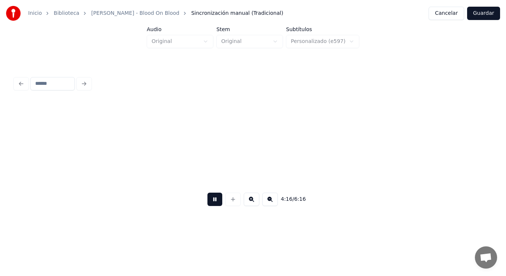
scroll to position [0, 133208]
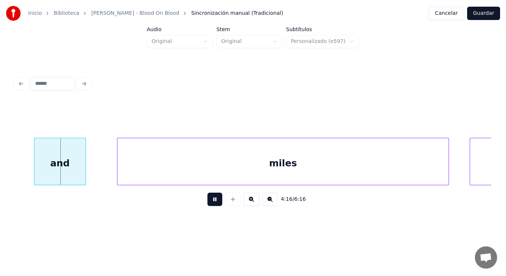
click at [209, 199] on button at bounding box center [214, 199] width 15 height 13
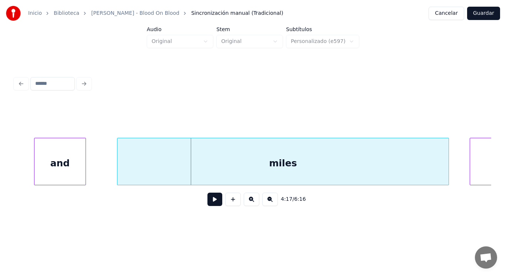
click at [63, 172] on div "and" at bounding box center [59, 163] width 51 height 50
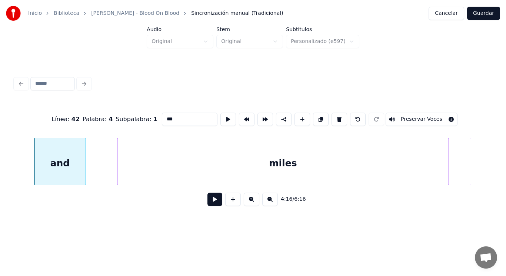
click at [209, 206] on button at bounding box center [214, 199] width 15 height 13
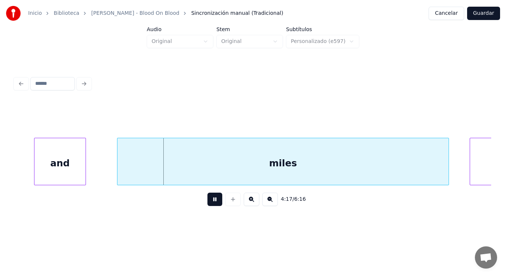
click at [209, 206] on button at bounding box center [214, 199] width 15 height 13
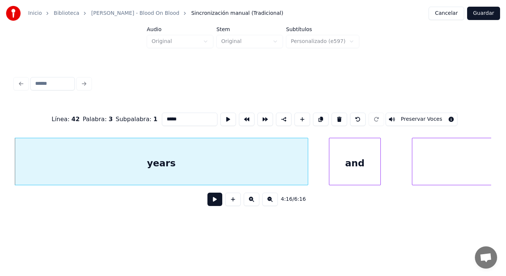
click at [209, 203] on button at bounding box center [214, 199] width 15 height 13
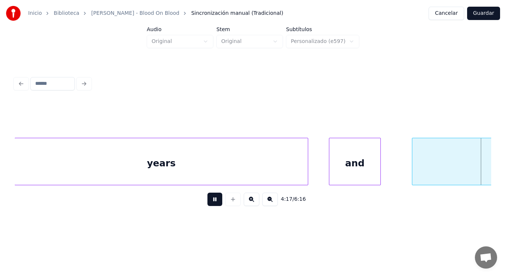
scroll to position [0, 133390]
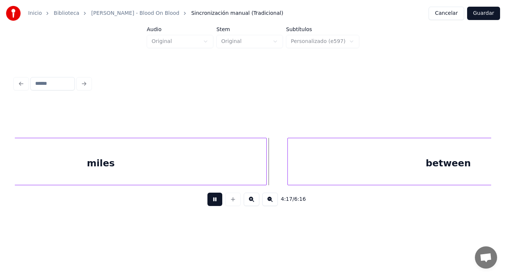
click at [209, 203] on button at bounding box center [214, 199] width 15 height 13
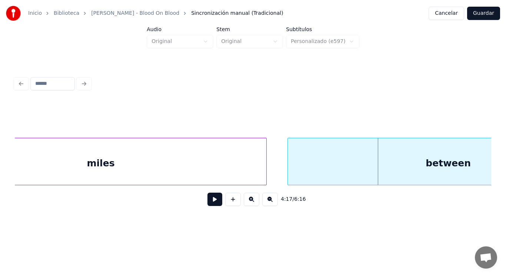
click at [202, 164] on div "miles" at bounding box center [100, 163] width 331 height 50
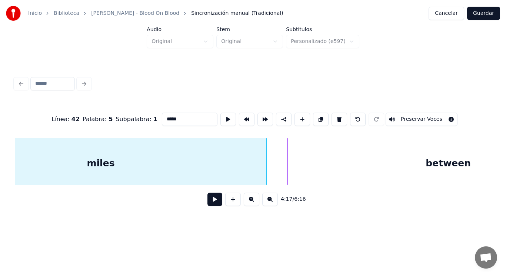
scroll to position [0, 133310]
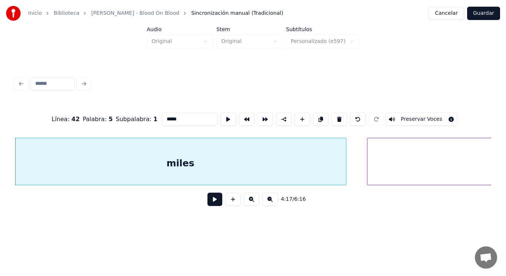
click at [213, 201] on button at bounding box center [214, 199] width 15 height 13
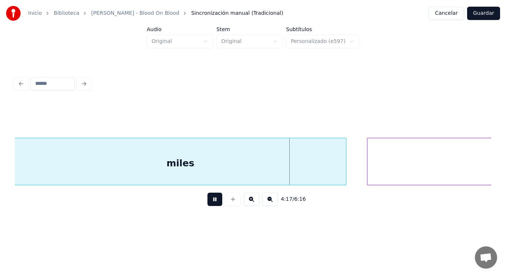
click at [213, 201] on button at bounding box center [214, 199] width 15 height 13
click at [325, 172] on div at bounding box center [325, 161] width 2 height 47
click at [213, 200] on button at bounding box center [214, 199] width 15 height 13
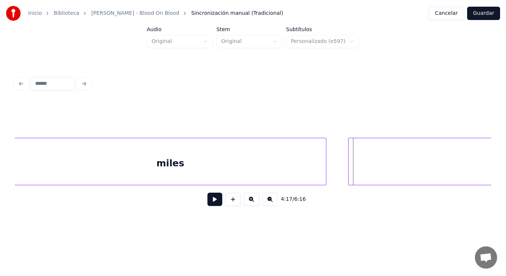
click at [349, 167] on div at bounding box center [350, 161] width 2 height 47
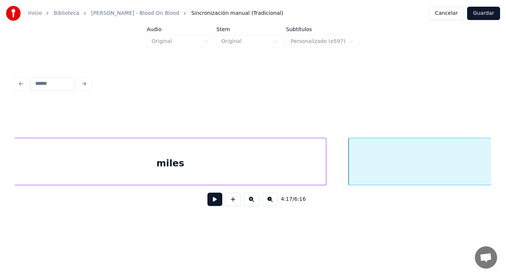
click at [207, 200] on button at bounding box center [214, 199] width 15 height 13
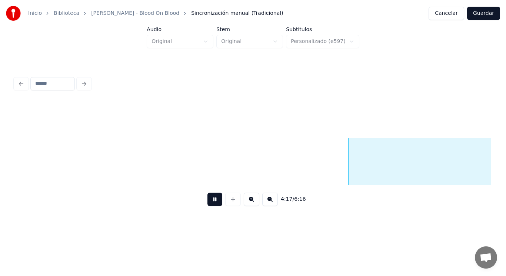
scroll to position [0, 133788]
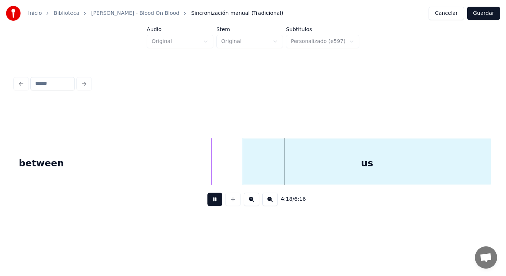
click at [207, 200] on button at bounding box center [214, 199] width 15 height 13
click at [203, 173] on div "between" at bounding box center [41, 163] width 340 height 50
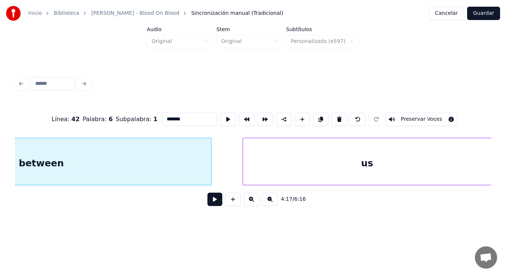
scroll to position [0, 133644]
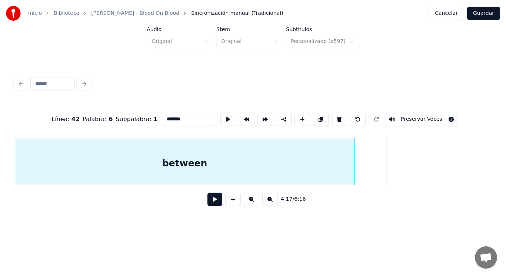
click at [212, 203] on button at bounding box center [214, 199] width 15 height 13
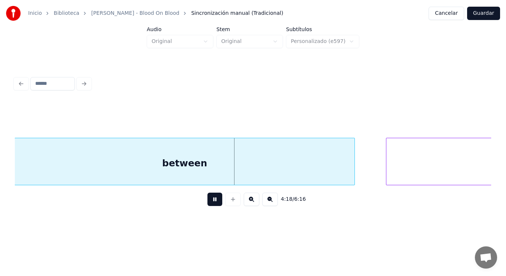
click at [212, 203] on button at bounding box center [214, 199] width 15 height 13
click at [345, 169] on div at bounding box center [344, 161] width 2 height 47
click at [208, 202] on button at bounding box center [214, 199] width 15 height 13
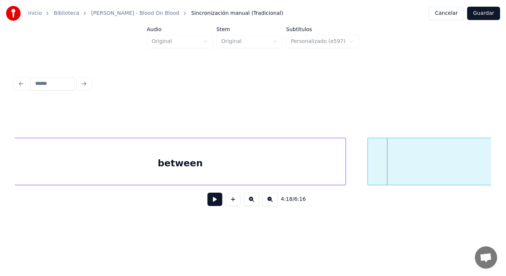
click at [368, 172] on div at bounding box center [369, 161] width 2 height 47
click at [212, 199] on button at bounding box center [214, 199] width 15 height 13
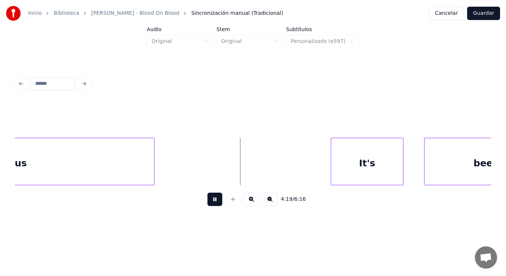
click at [212, 199] on button at bounding box center [214, 199] width 15 height 13
click at [207, 199] on button at bounding box center [214, 199] width 15 height 13
click at [308, 168] on div at bounding box center [308, 161] width 2 height 47
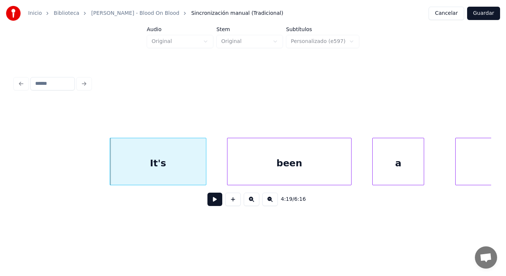
scroll to position [0, 134362]
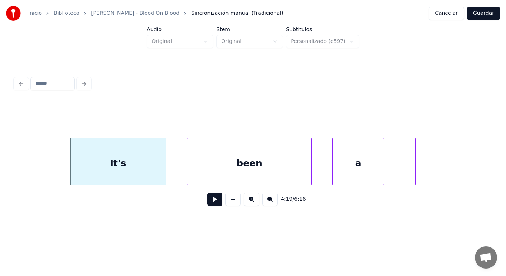
click at [212, 203] on button at bounding box center [214, 199] width 15 height 13
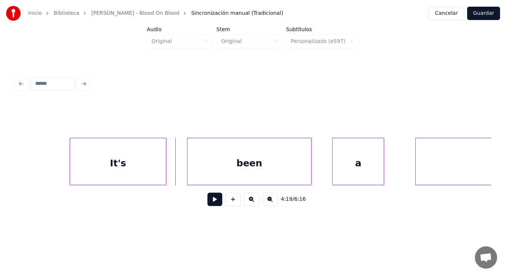
click at [157, 173] on div "It's" at bounding box center [118, 163] width 96 height 50
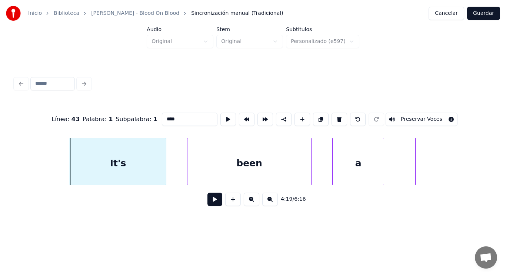
click at [210, 201] on button at bounding box center [214, 199] width 15 height 13
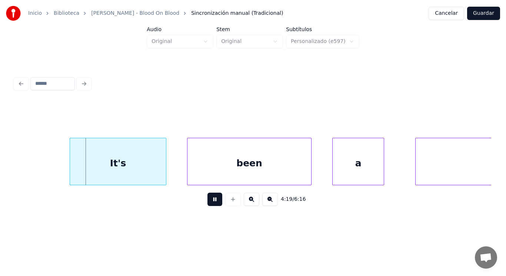
click at [210, 201] on button at bounding box center [214, 199] width 15 height 13
click at [152, 174] on div at bounding box center [151, 161] width 2 height 47
click at [211, 204] on button at bounding box center [214, 199] width 15 height 13
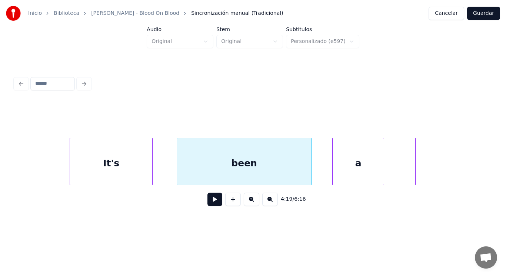
click at [177, 172] on div at bounding box center [178, 161] width 2 height 47
click at [209, 202] on button at bounding box center [214, 199] width 15 height 13
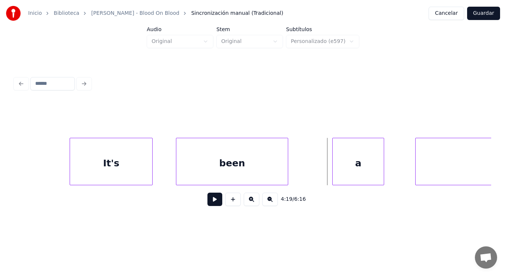
click at [287, 171] on div at bounding box center [287, 161] width 2 height 47
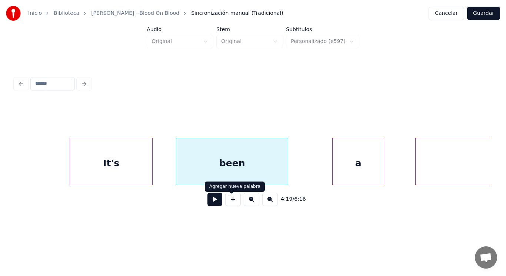
click at [213, 200] on button at bounding box center [214, 199] width 15 height 13
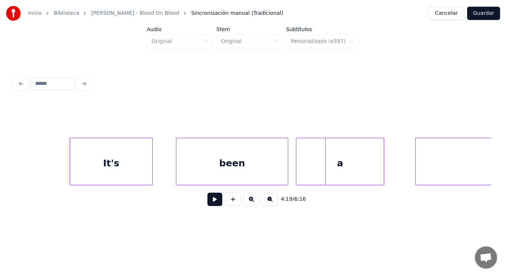
click at [298, 173] on div at bounding box center [297, 161] width 2 height 47
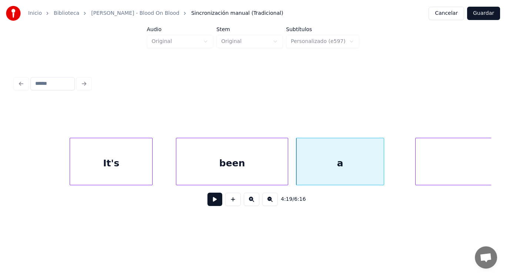
click at [219, 182] on div "been" at bounding box center [232, 163] width 112 height 50
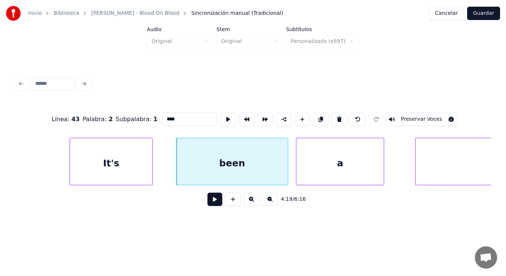
click at [212, 197] on button at bounding box center [214, 199] width 15 height 13
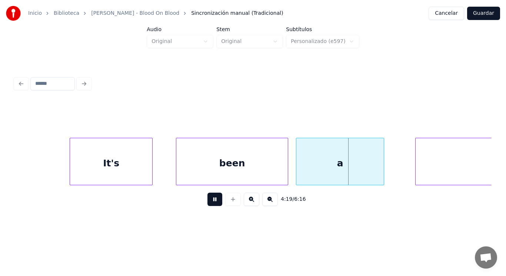
click at [212, 197] on button at bounding box center [214, 199] width 15 height 13
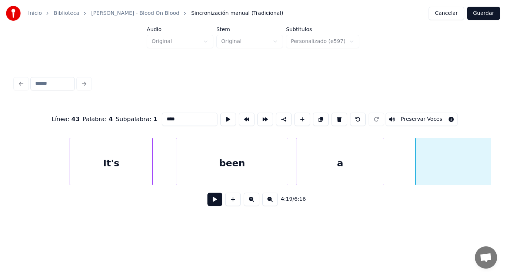
click at [318, 166] on div "a" at bounding box center [339, 163] width 87 height 50
type input "*"
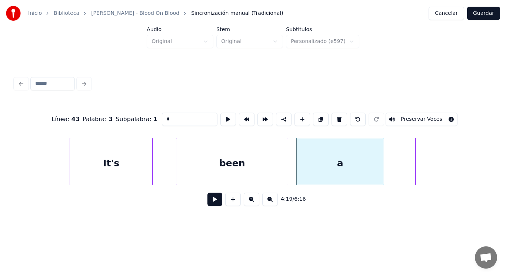
click at [214, 197] on button at bounding box center [214, 199] width 15 height 13
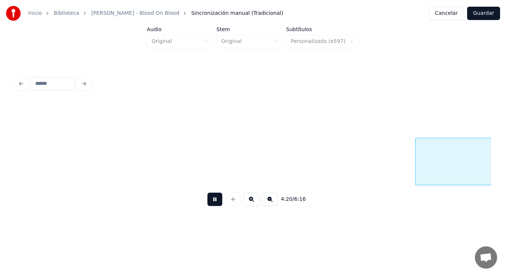
scroll to position [0, 134847]
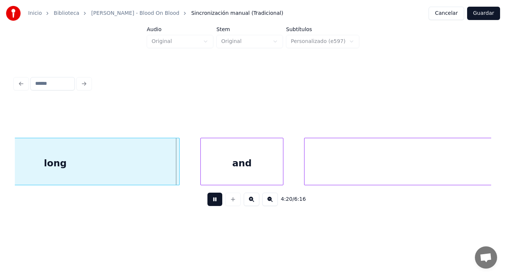
click at [214, 197] on button at bounding box center [214, 199] width 15 height 13
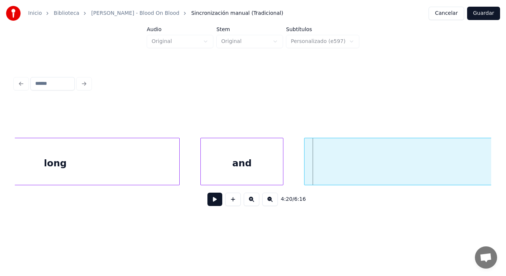
click at [132, 164] on div "long" at bounding box center [55, 163] width 248 height 50
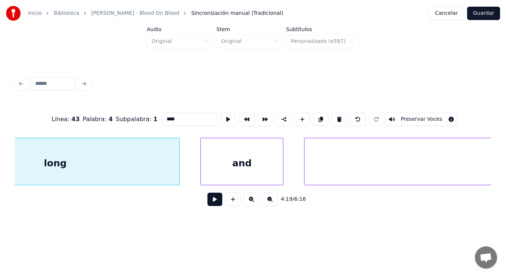
scroll to position [0, 134763]
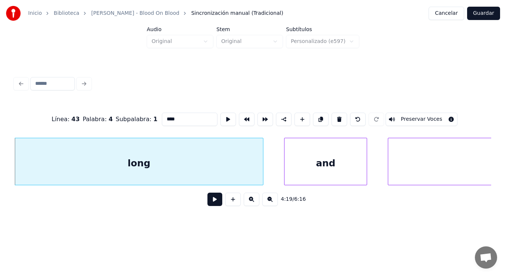
click at [207, 201] on button at bounding box center [214, 199] width 15 height 13
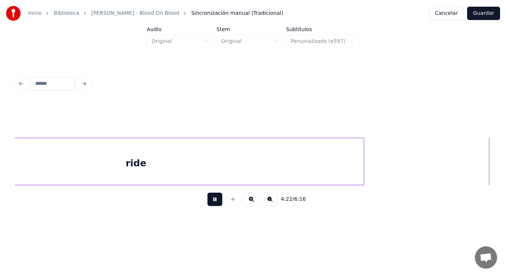
click at [207, 201] on button at bounding box center [214, 199] width 15 height 13
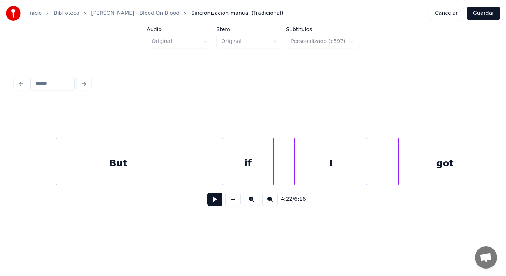
click at [207, 201] on button at bounding box center [214, 199] width 15 height 13
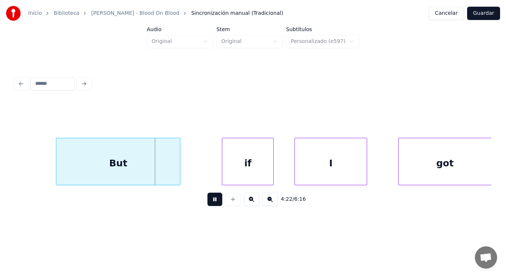
click at [207, 201] on button at bounding box center [214, 199] width 15 height 13
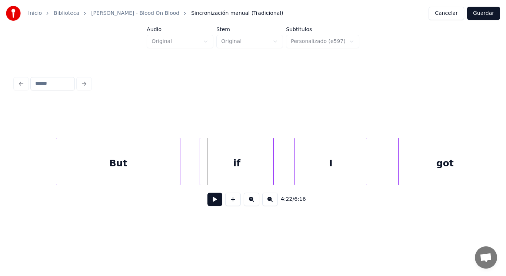
click at [201, 162] on div at bounding box center [201, 161] width 2 height 47
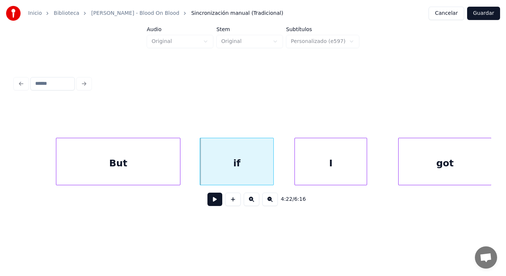
click at [214, 200] on button at bounding box center [214, 199] width 15 height 13
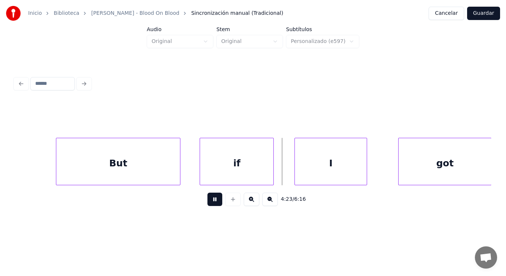
click at [214, 200] on button at bounding box center [214, 199] width 15 height 13
click at [269, 175] on div "if" at bounding box center [236, 163] width 73 height 50
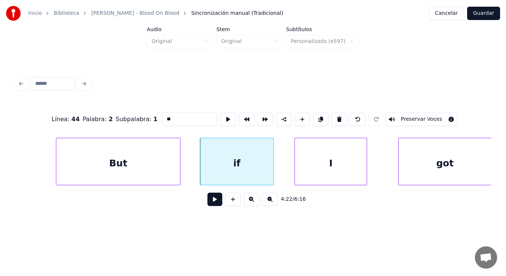
click at [210, 200] on button at bounding box center [214, 199] width 15 height 13
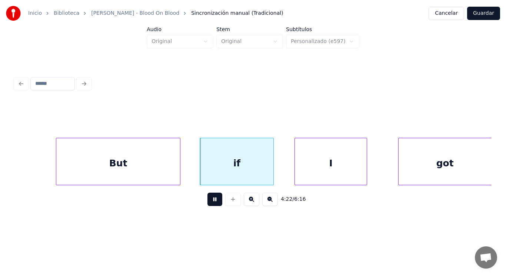
click at [210, 200] on button at bounding box center [214, 199] width 15 height 13
click at [252, 173] on div at bounding box center [251, 161] width 2 height 47
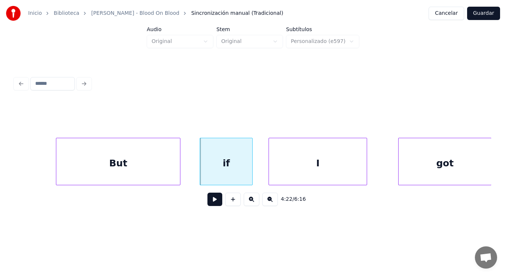
click at [270, 173] on div at bounding box center [270, 161] width 2 height 47
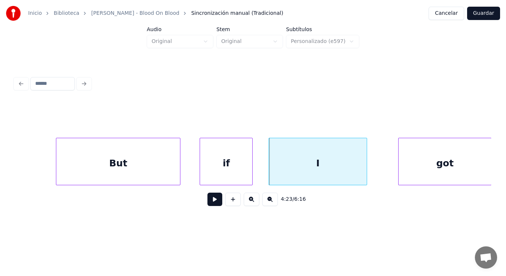
click at [208, 200] on button at bounding box center [214, 199] width 15 height 13
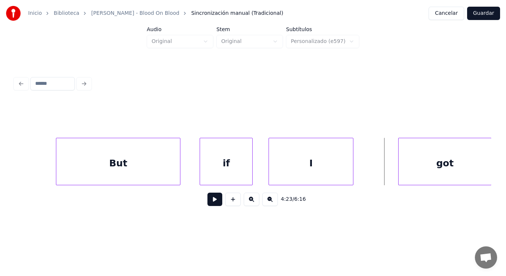
click at [351, 173] on div at bounding box center [352, 161] width 2 height 47
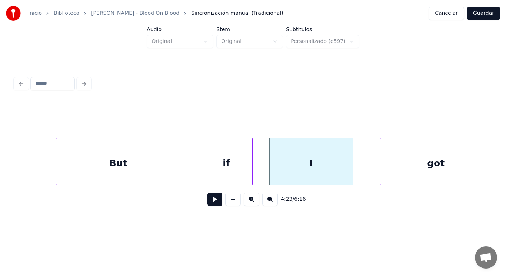
click at [381, 171] on div at bounding box center [382, 161] width 2 height 47
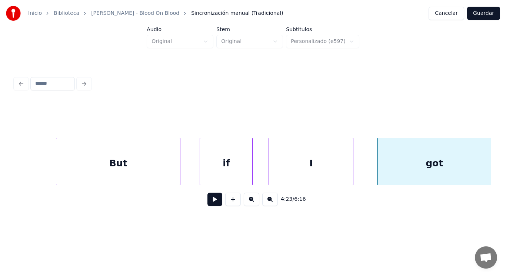
click at [209, 203] on button at bounding box center [214, 199] width 15 height 13
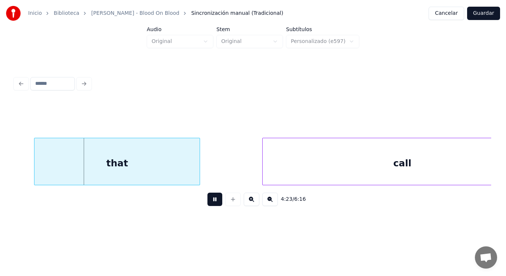
click at [209, 203] on button at bounding box center [214, 199] width 15 height 13
click at [175, 166] on div "that" at bounding box center [116, 163] width 165 height 50
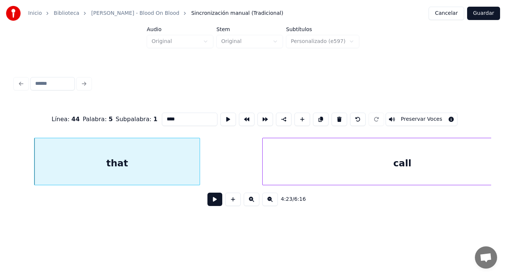
click at [210, 200] on button at bounding box center [214, 199] width 15 height 13
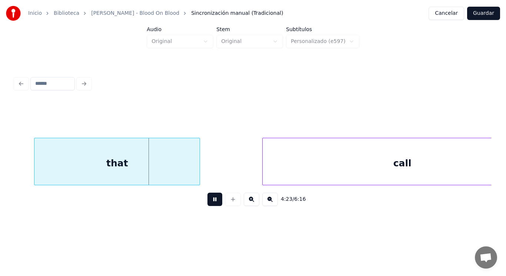
click at [210, 200] on button at bounding box center [214, 199] width 15 height 13
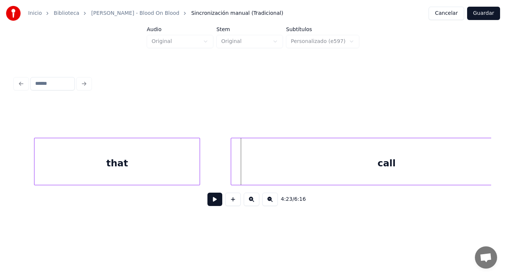
click at [232, 170] on div at bounding box center [232, 161] width 2 height 47
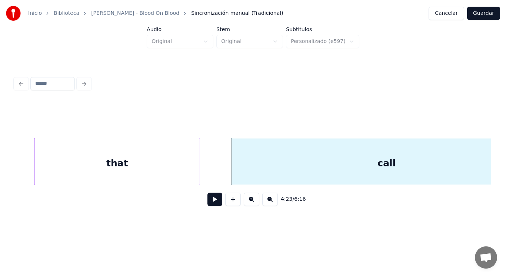
click at [212, 196] on button at bounding box center [214, 199] width 15 height 13
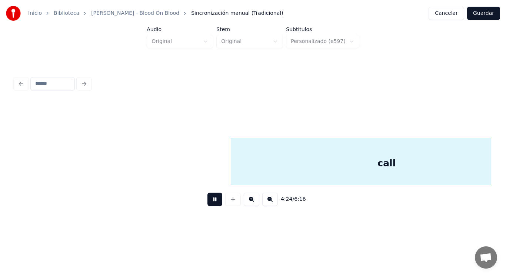
scroll to position [0, 137178]
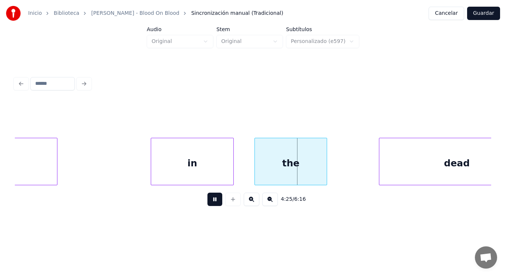
click at [212, 196] on button at bounding box center [214, 199] width 15 height 13
click at [178, 170] on div "in" at bounding box center [192, 163] width 82 height 50
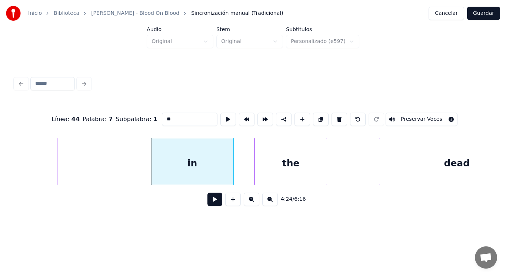
click at [212, 204] on button at bounding box center [214, 199] width 15 height 13
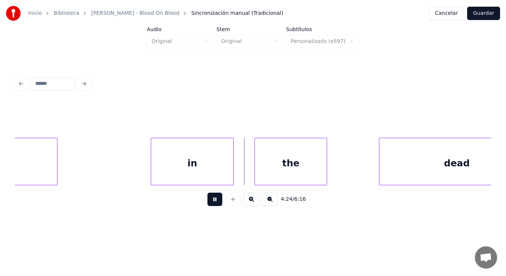
click at [212, 204] on button at bounding box center [214, 199] width 15 height 13
click at [362, 174] on div at bounding box center [363, 161] width 2 height 47
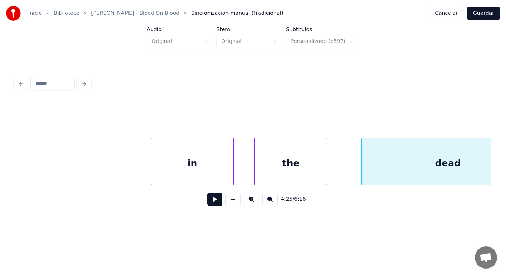
click at [211, 203] on button at bounding box center [214, 199] width 15 height 13
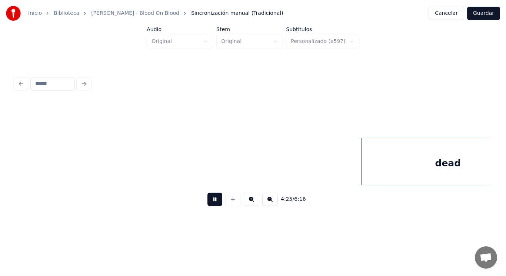
scroll to position [0, 137655]
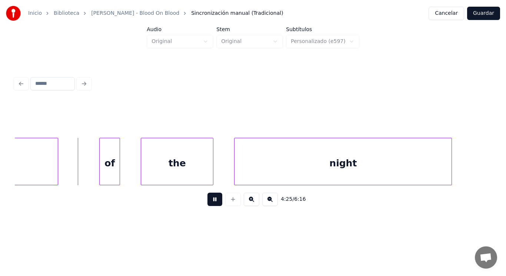
click at [211, 203] on button at bounding box center [214, 199] width 15 height 13
click
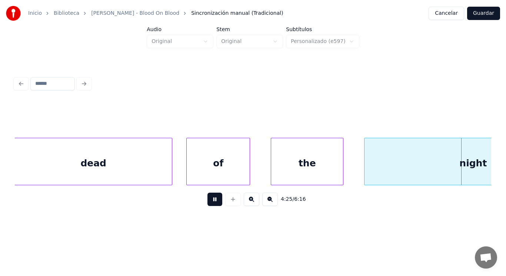
scroll to position [0, 138011]
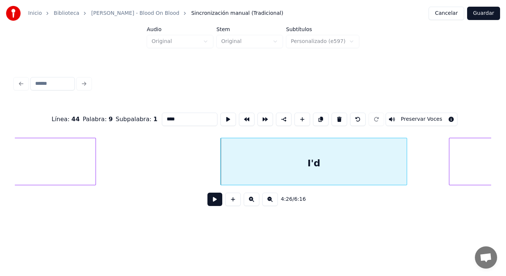
type input "***"
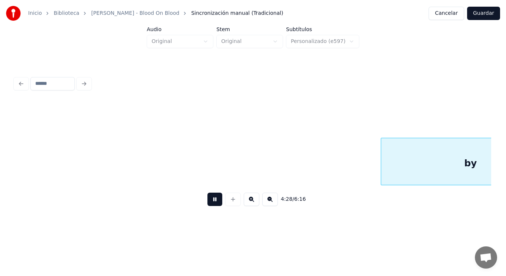
scroll to position [0, 138975]
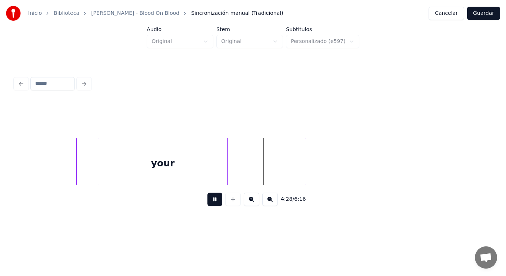
drag, startPoint x: 207, startPoint y: 199, endPoint x: 312, endPoint y: 173, distance: 108.1
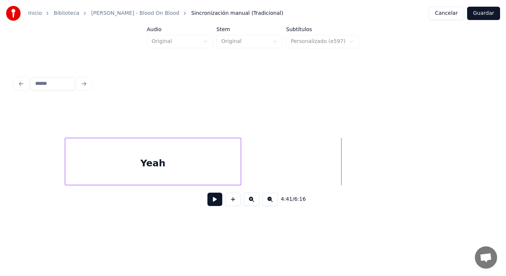
scroll to position [0, 145451]
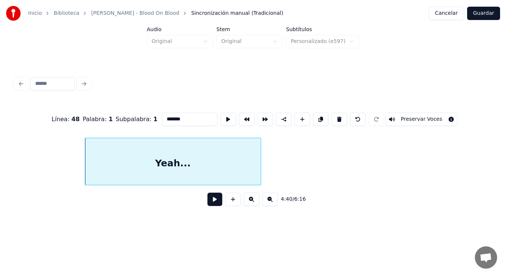
type input "*******"
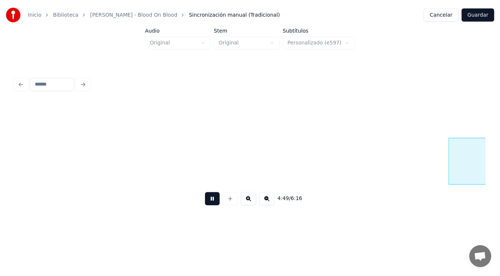
scroll to position [0, 150129]
